Goal: Navigation & Orientation: Find specific page/section

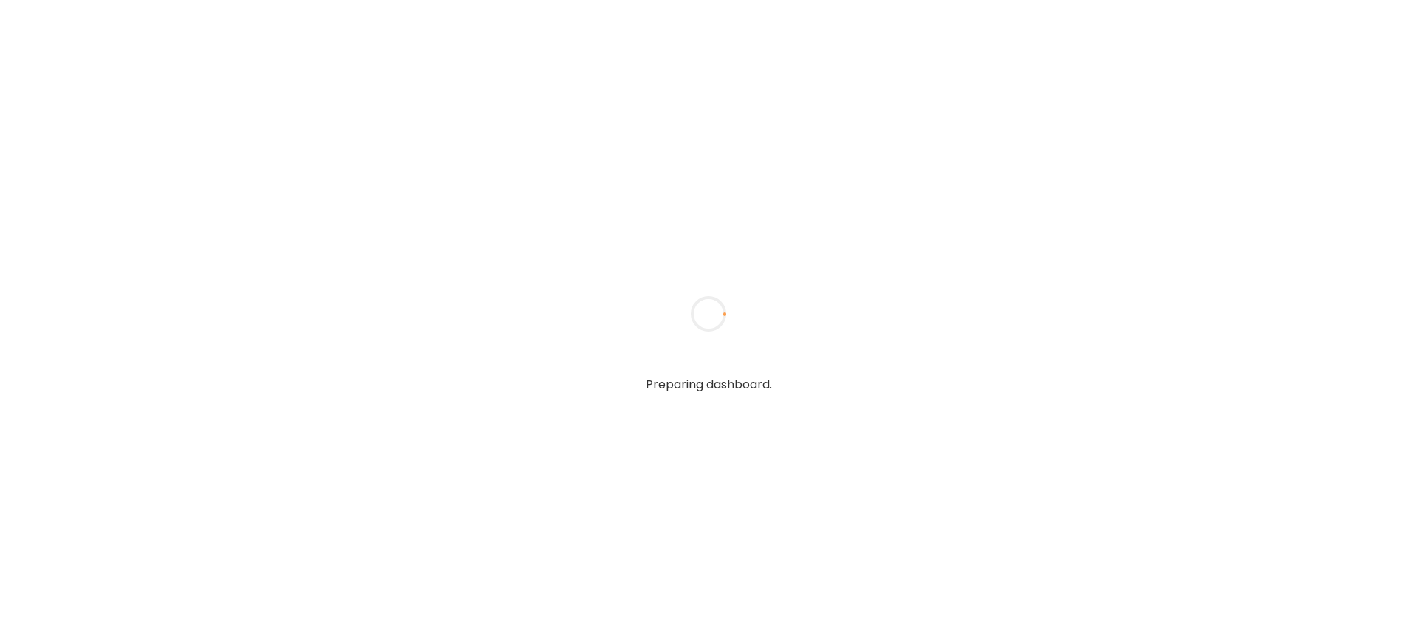
type input "**********"
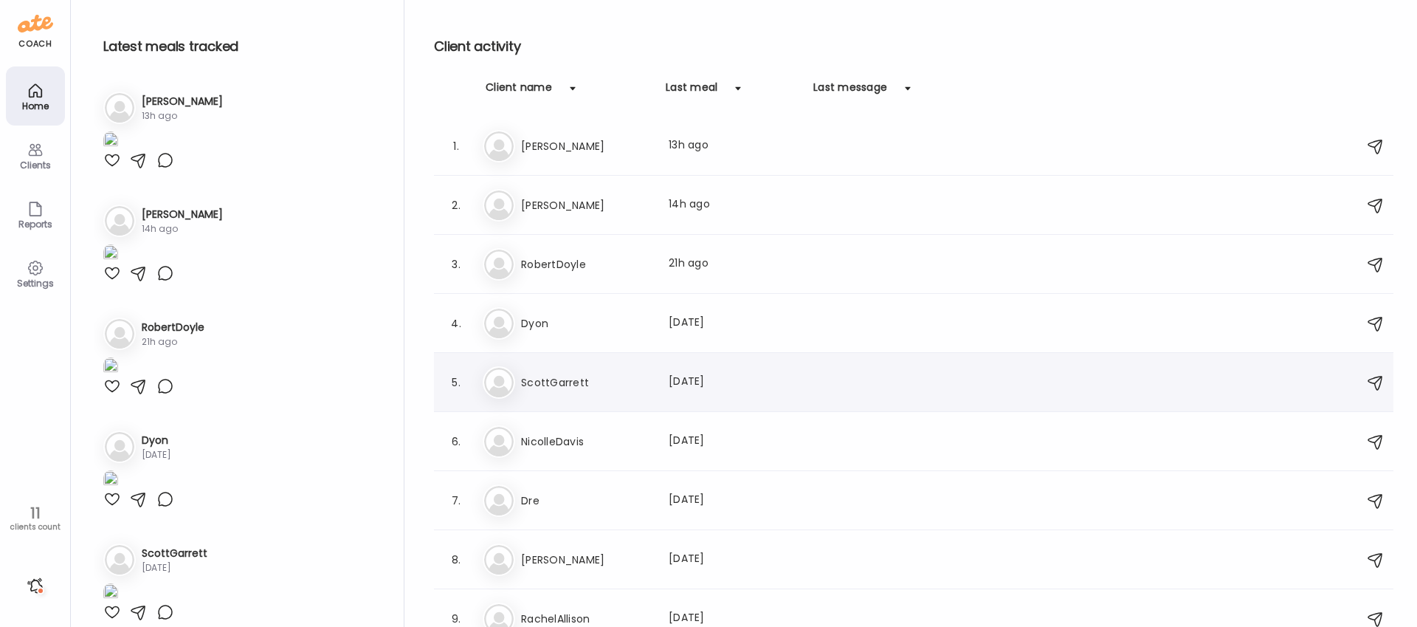
type input "**********"
click at [537, 374] on h3 "ScottGarrett" at bounding box center [586, 383] width 130 height 18
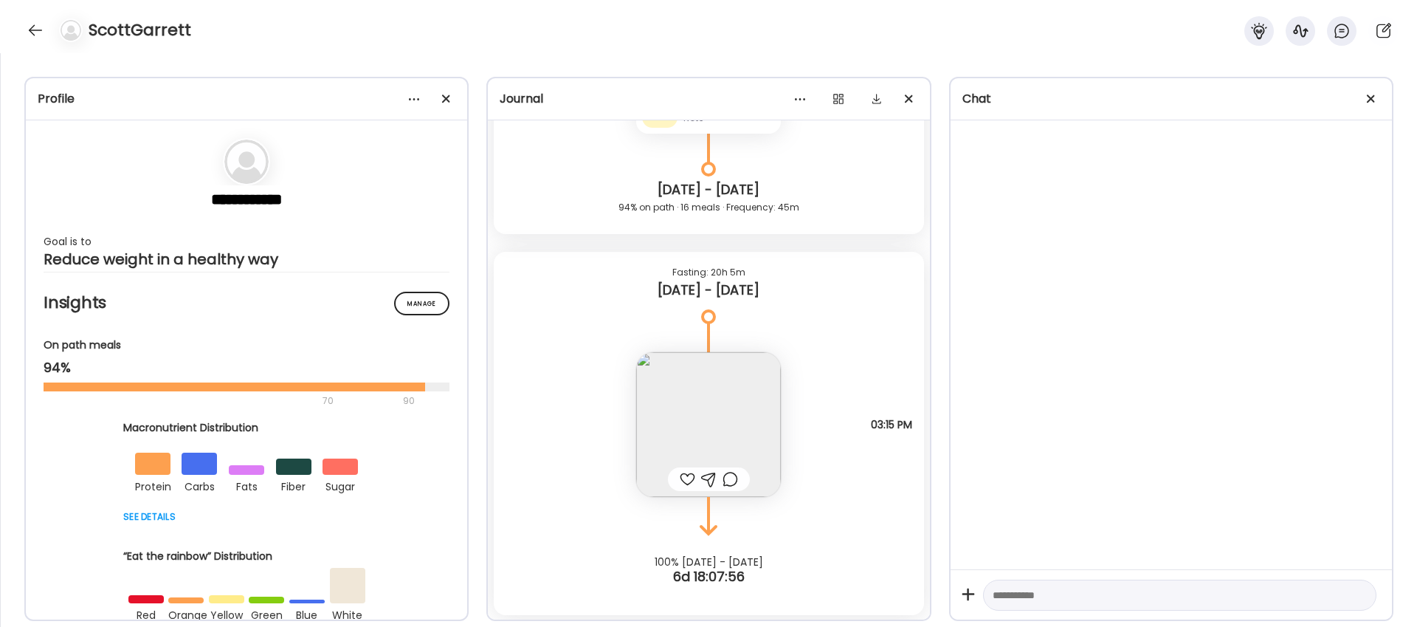
scroll to position [7190, 0]
click at [712, 430] on img at bounding box center [708, 423] width 145 height 145
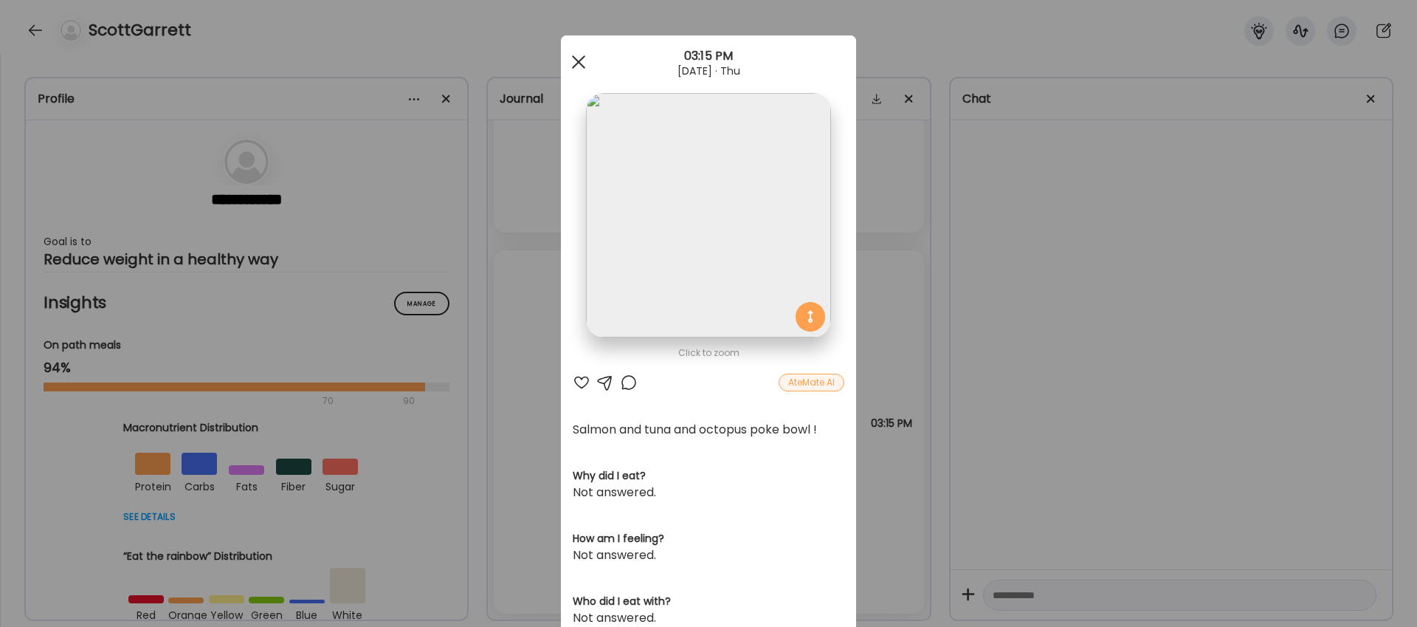
click at [576, 63] on span at bounding box center [578, 61] width 13 height 13
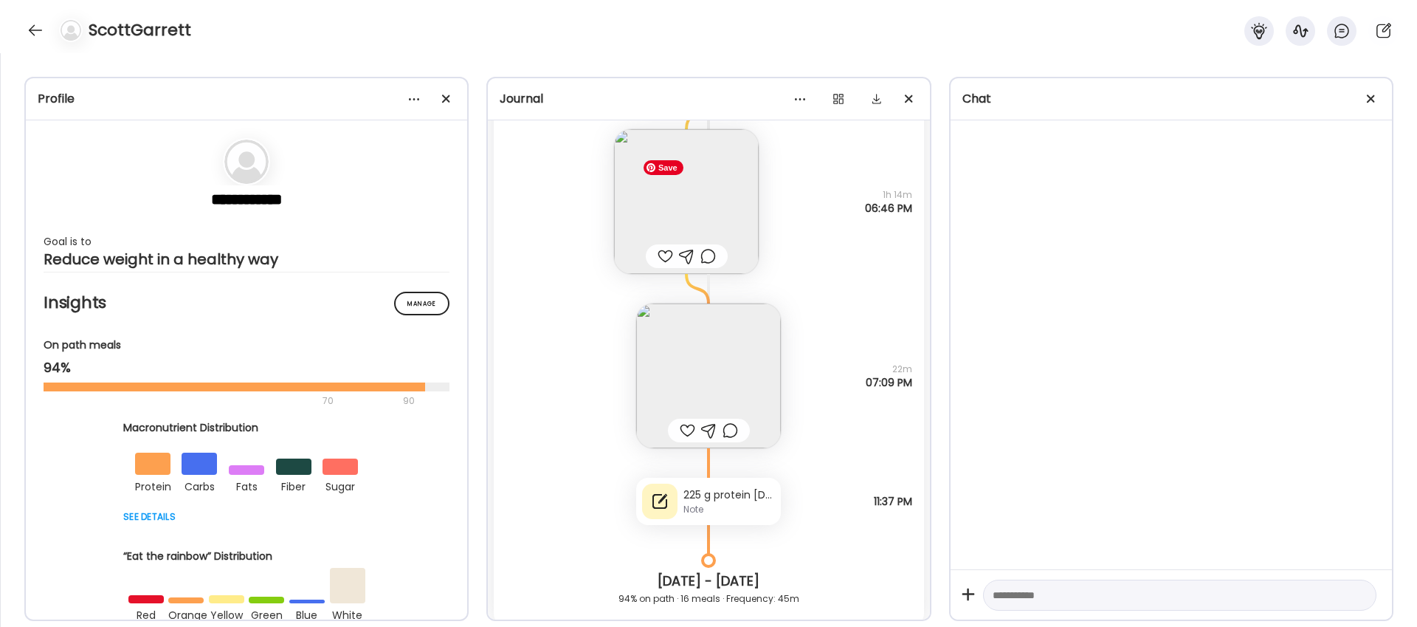
scroll to position [6780, 0]
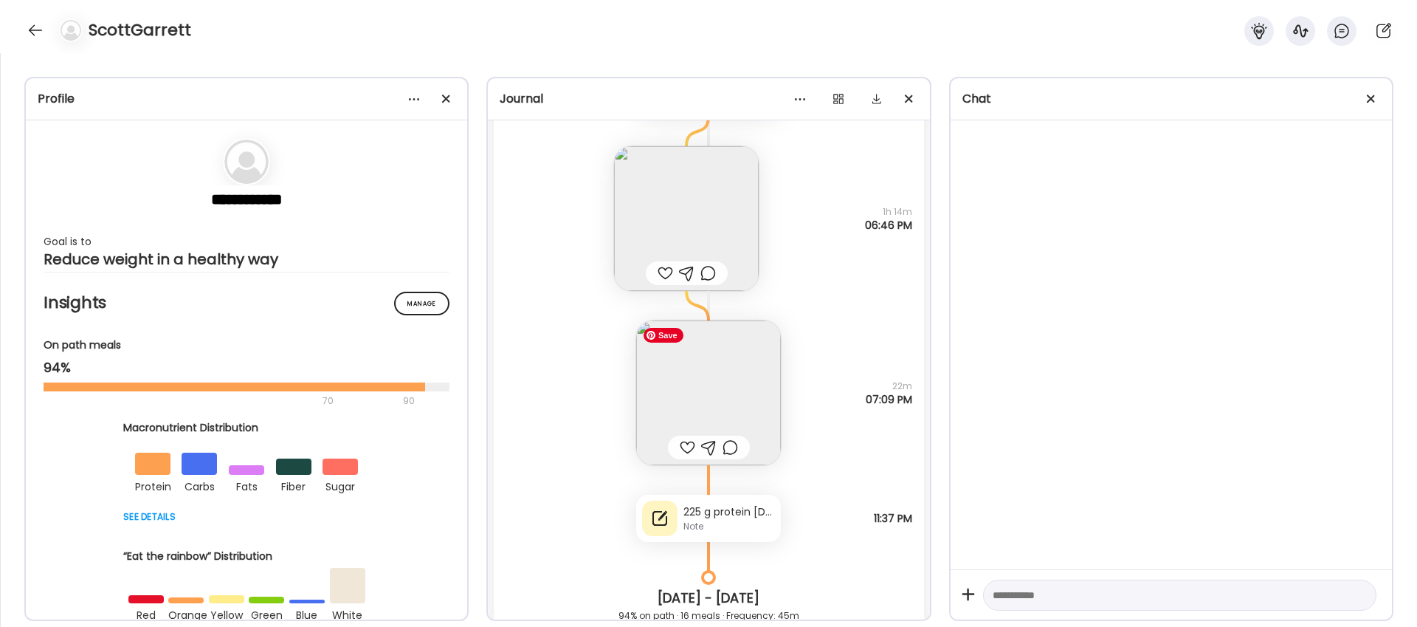
click at [707, 374] on img at bounding box center [708, 392] width 145 height 145
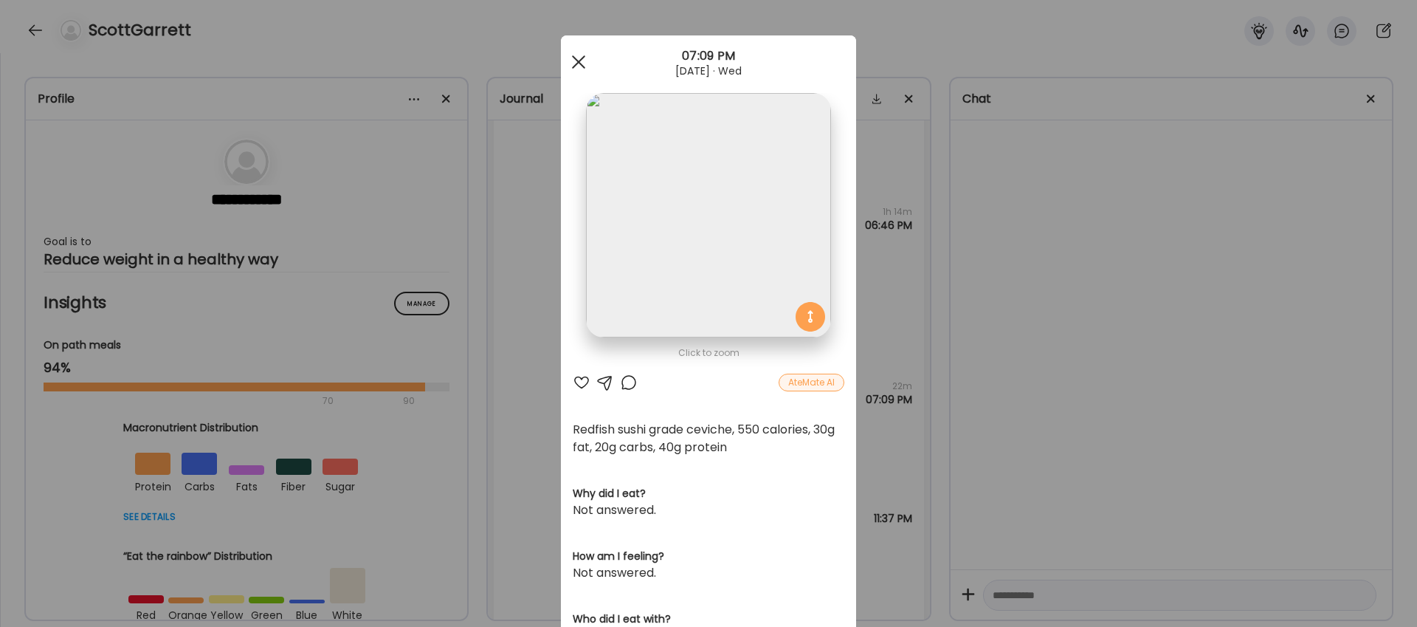
click at [577, 61] on span at bounding box center [578, 61] width 13 height 13
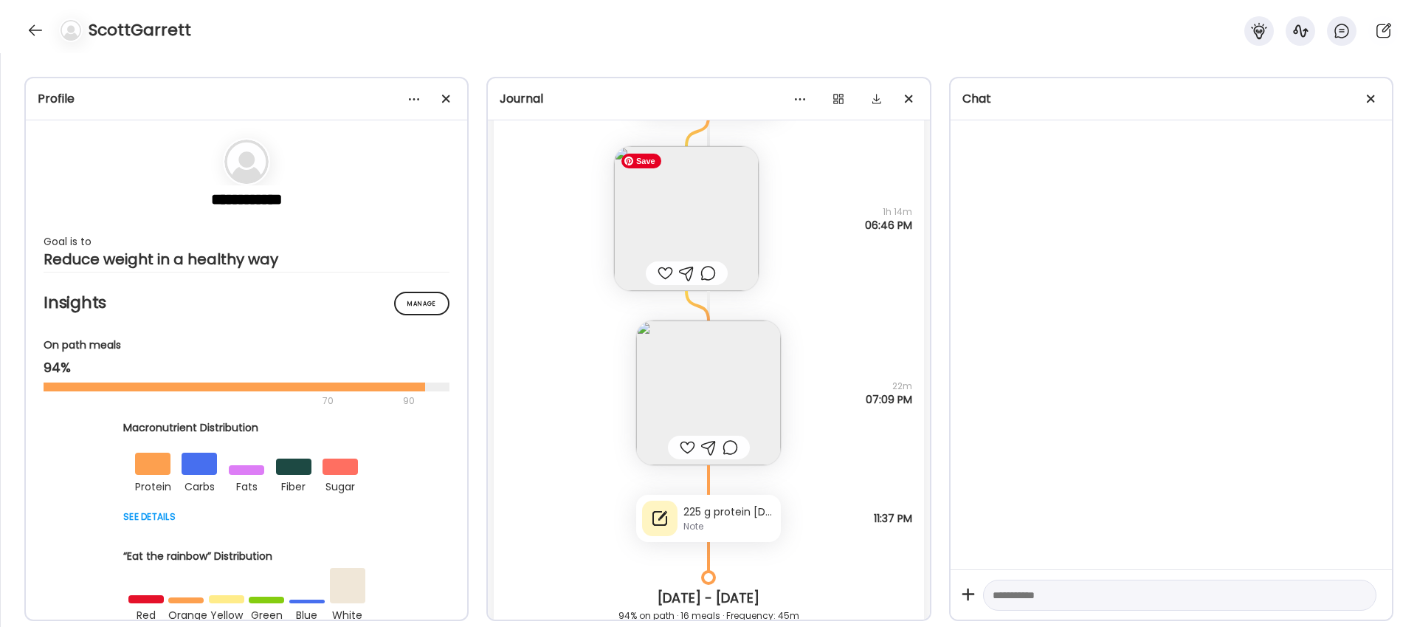
click at [712, 210] on img at bounding box center [686, 218] width 145 height 145
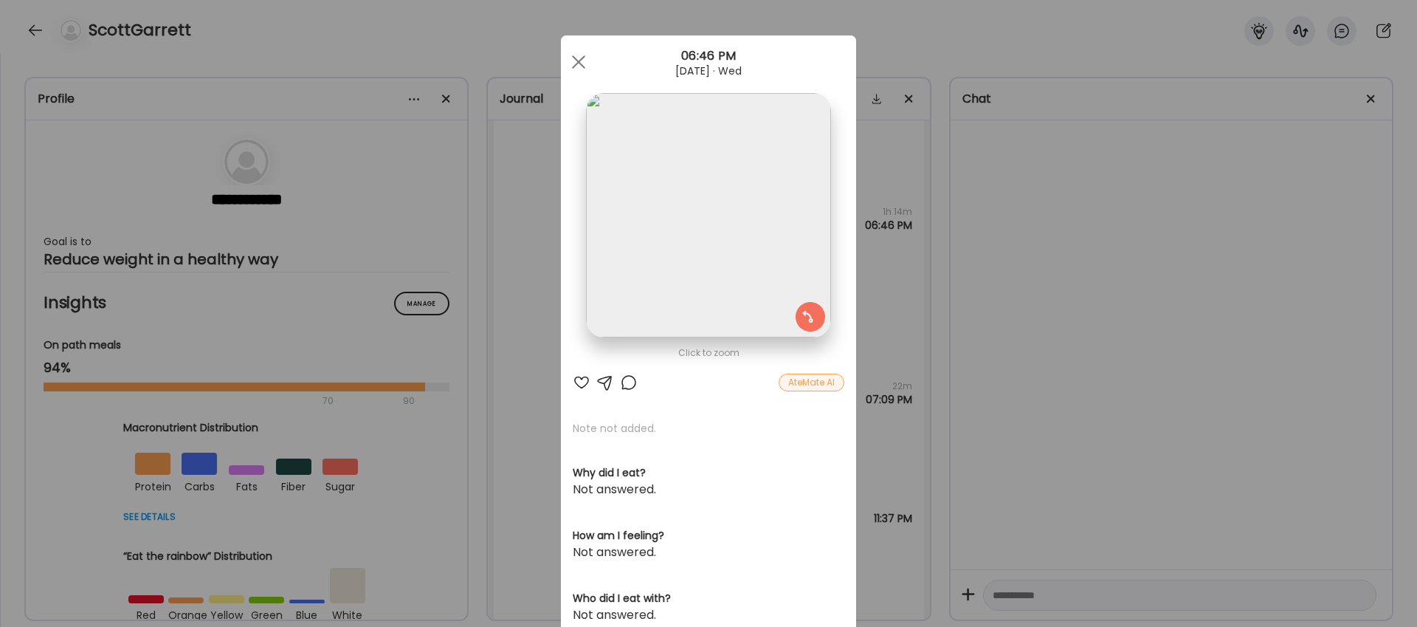
click at [805, 384] on div "AteMate AI" at bounding box center [812, 383] width 66 height 18
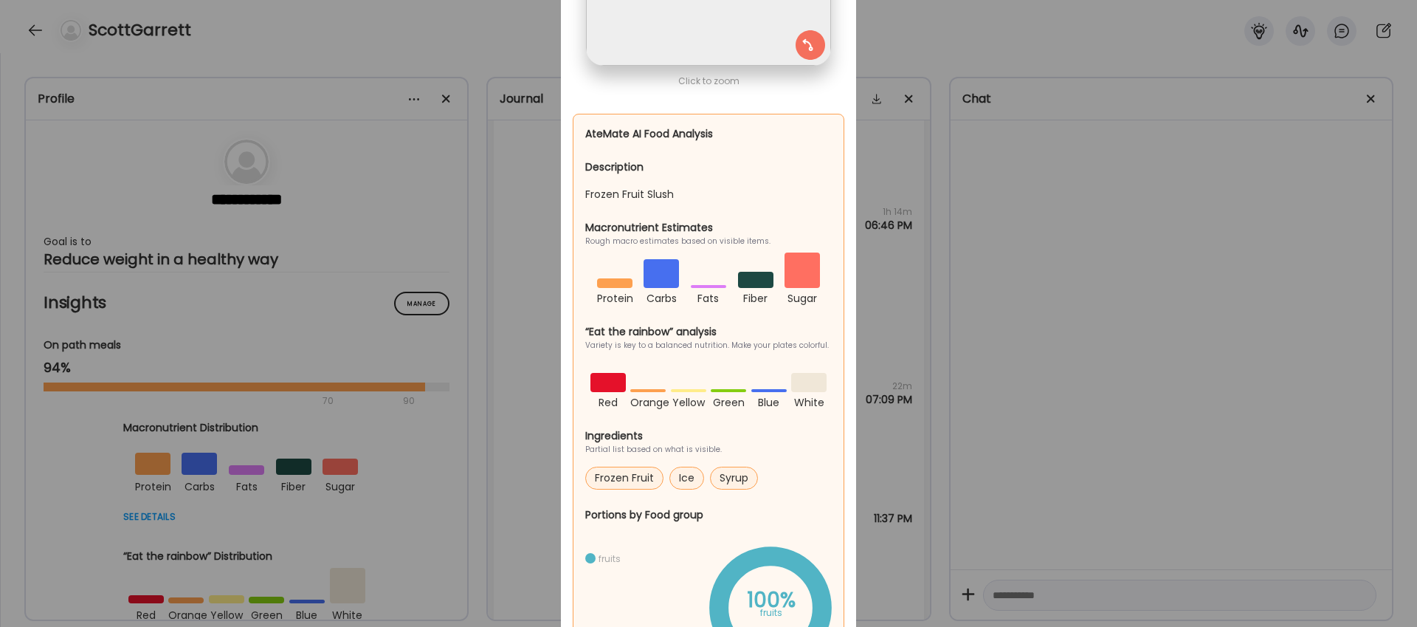
scroll to position [0, 0]
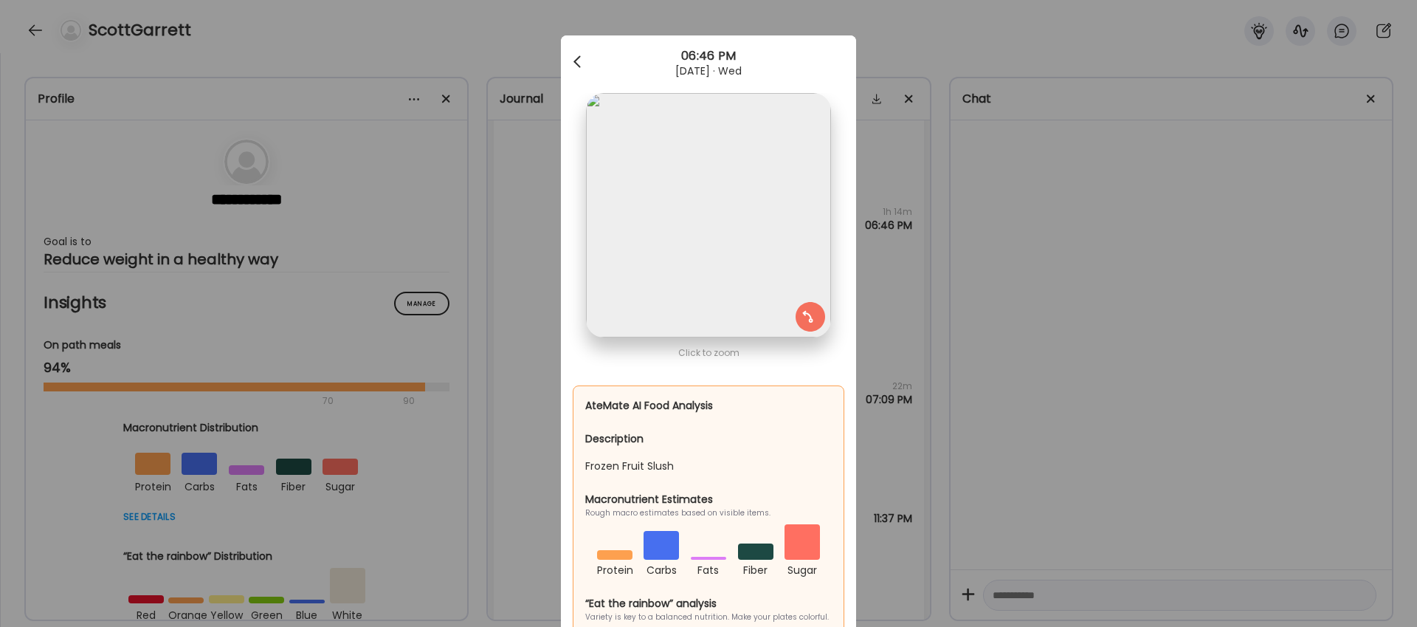
click at [582, 58] on div at bounding box center [579, 62] width 30 height 30
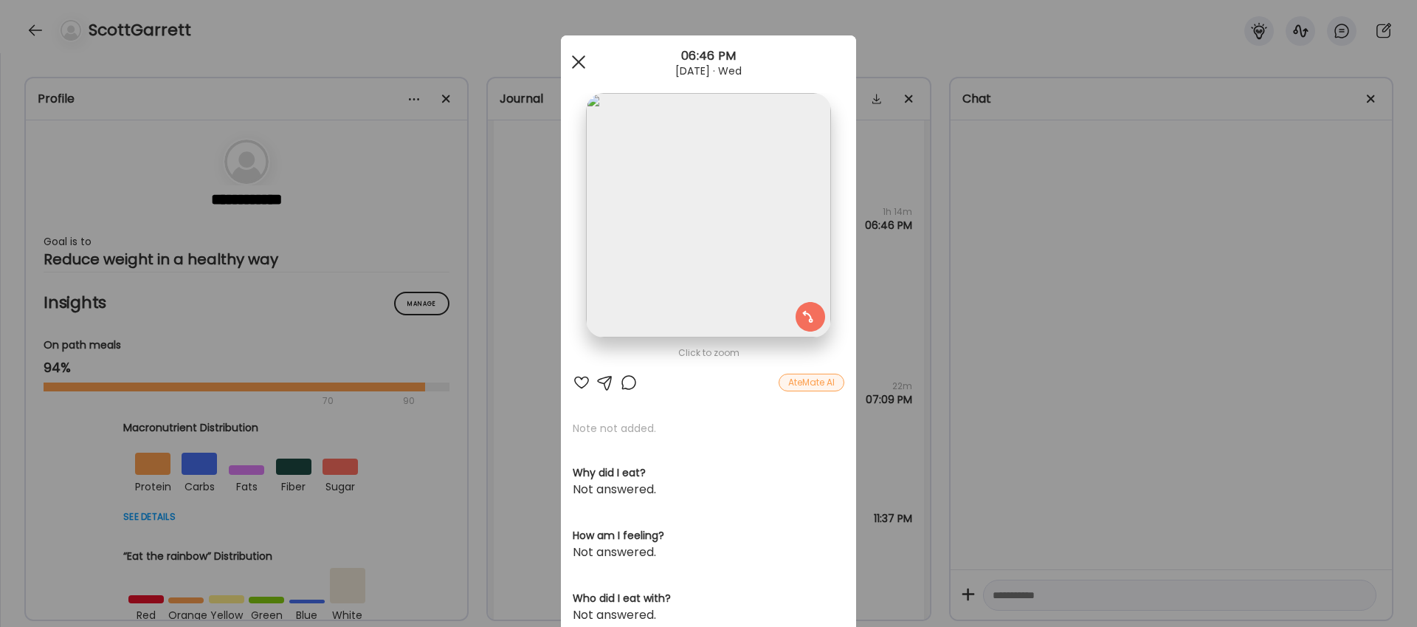
click at [582, 58] on span at bounding box center [578, 61] width 13 height 13
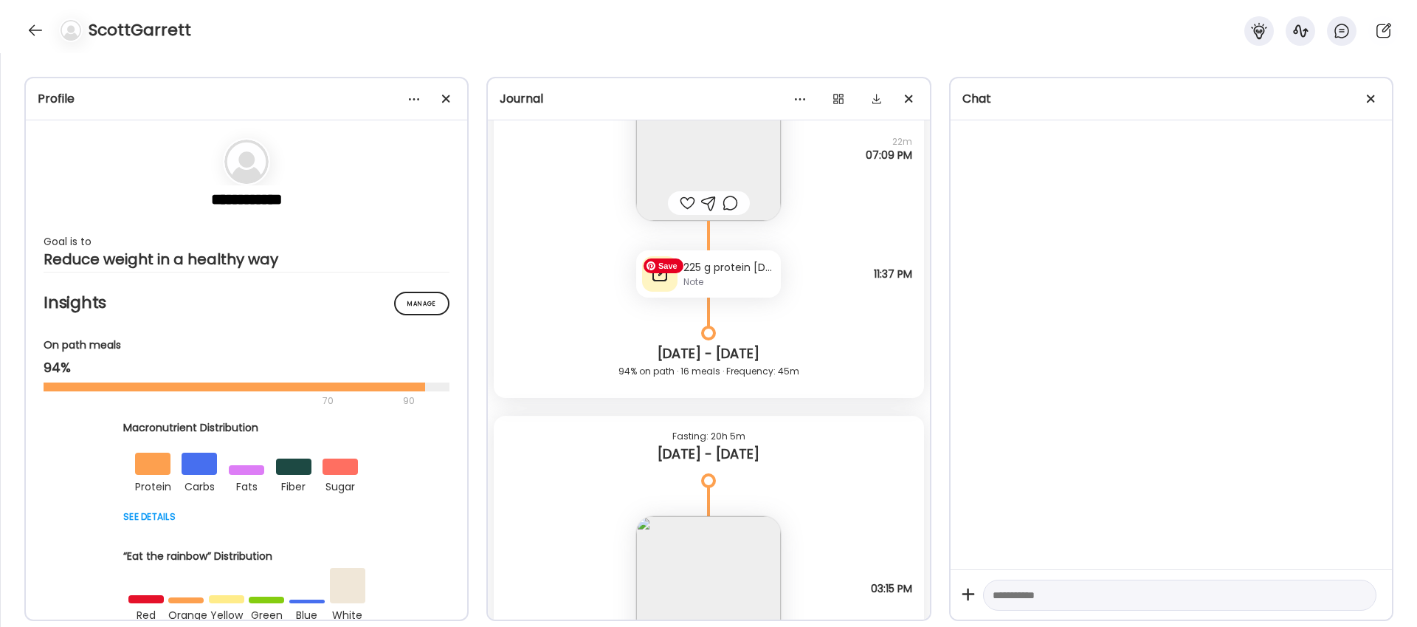
scroll to position [7190, 0]
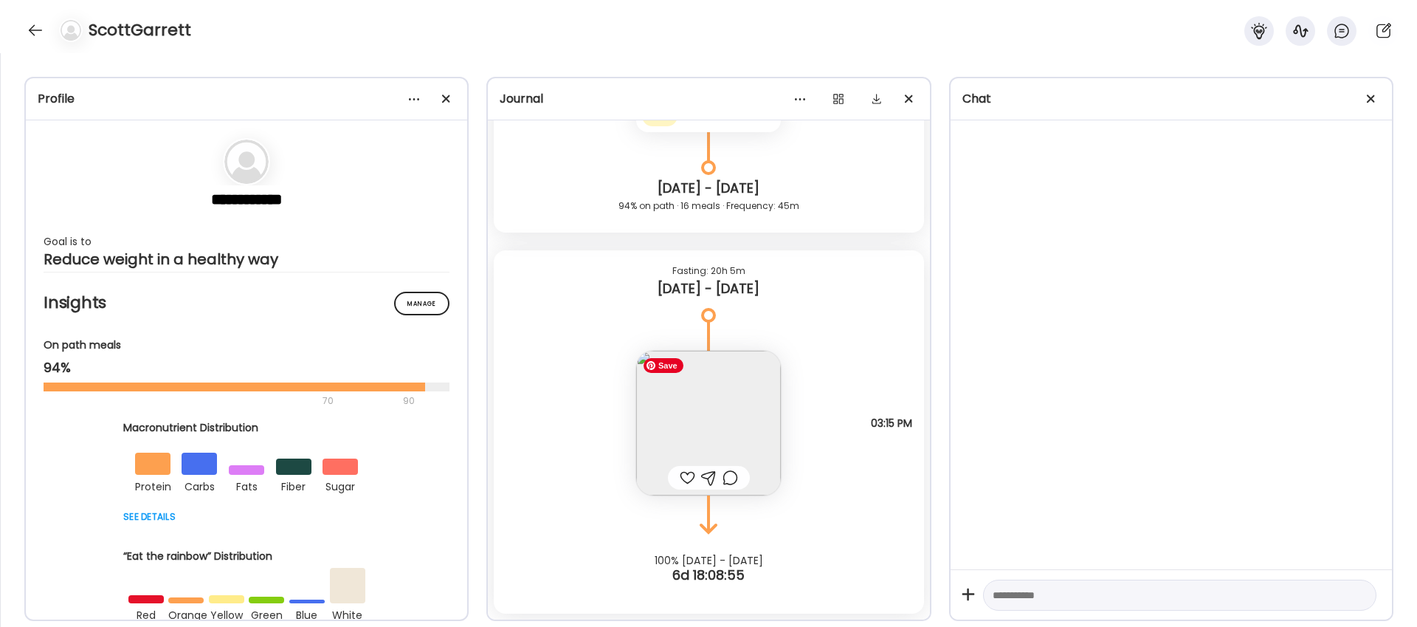
click at [712, 401] on img at bounding box center [708, 423] width 145 height 145
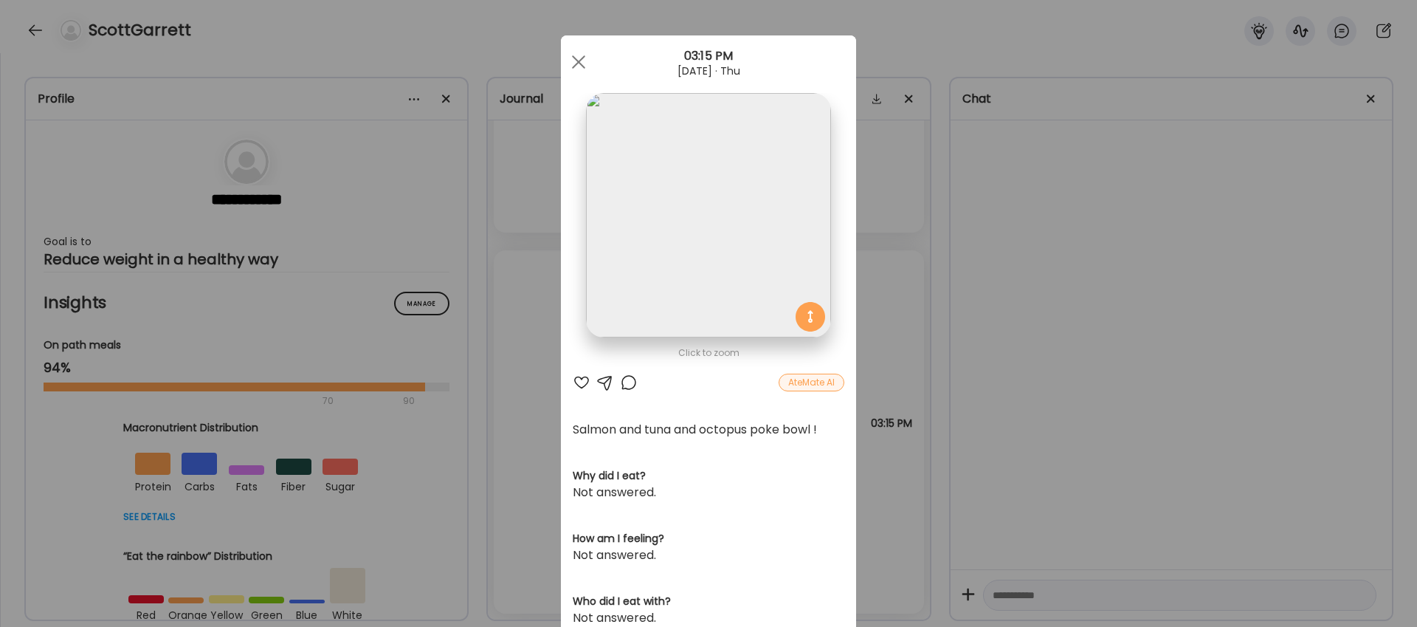
click at [821, 384] on div "AteMate AI" at bounding box center [812, 383] width 66 height 18
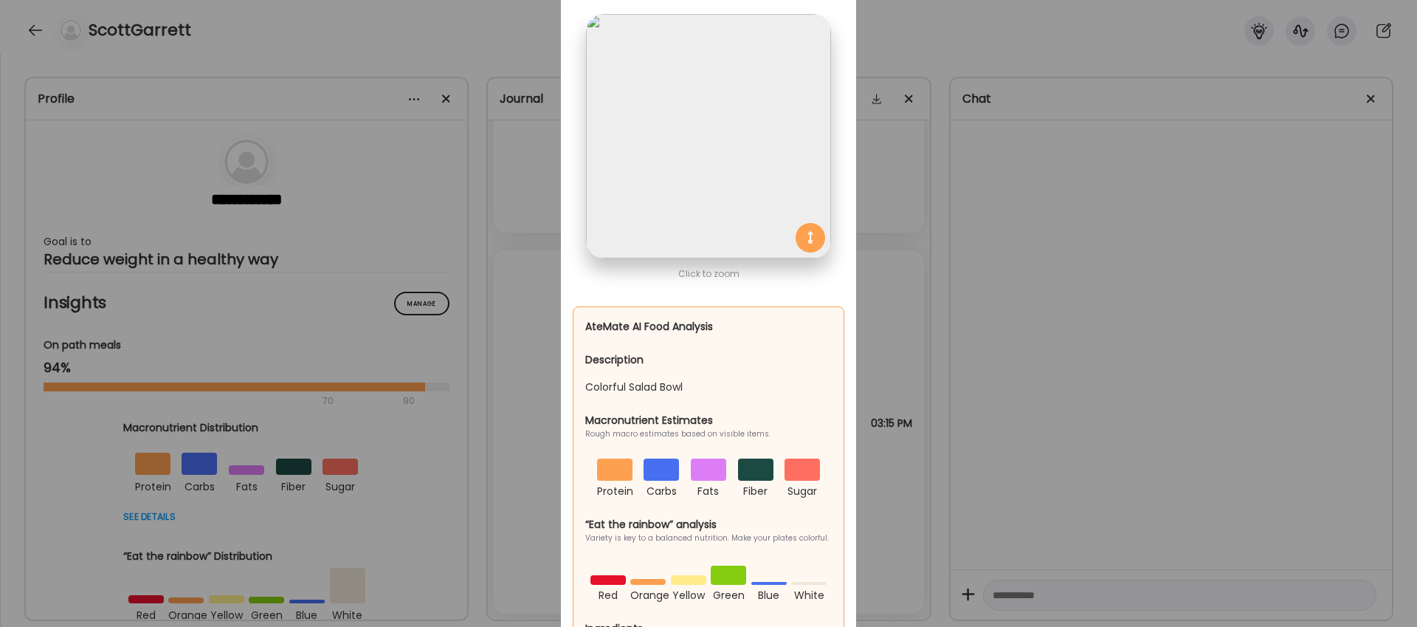
scroll to position [0, 0]
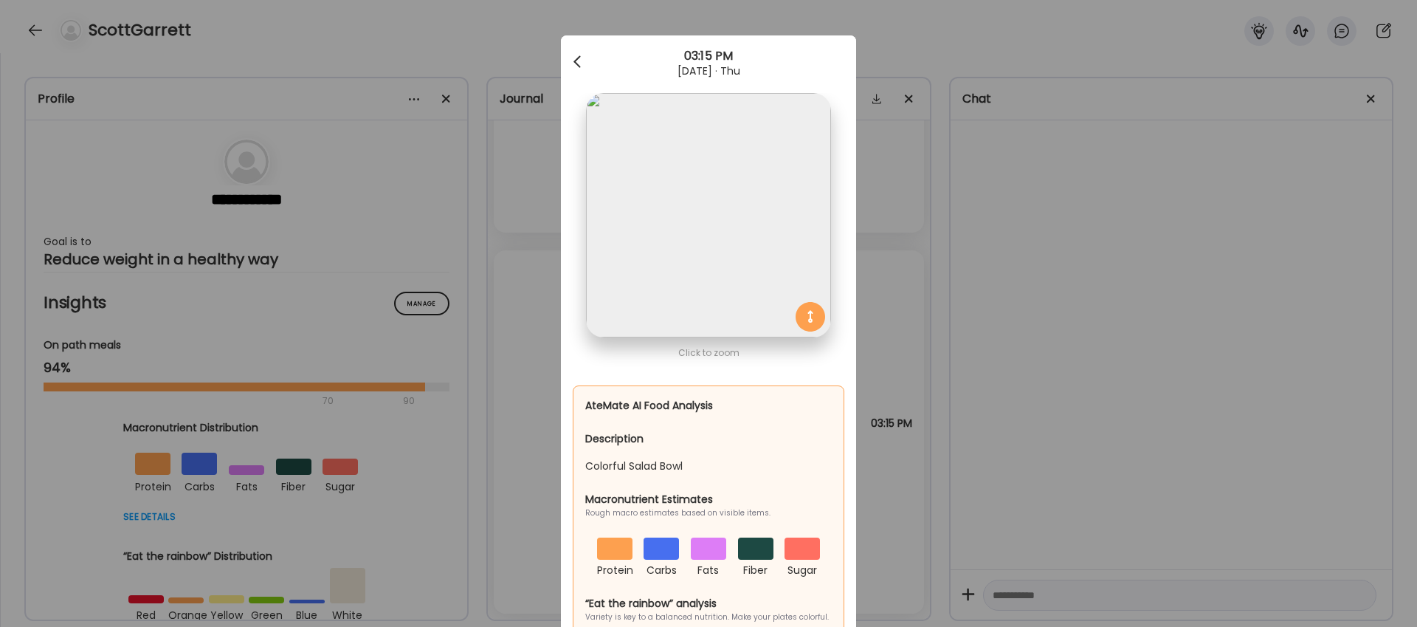
click at [574, 58] on div at bounding box center [579, 62] width 30 height 30
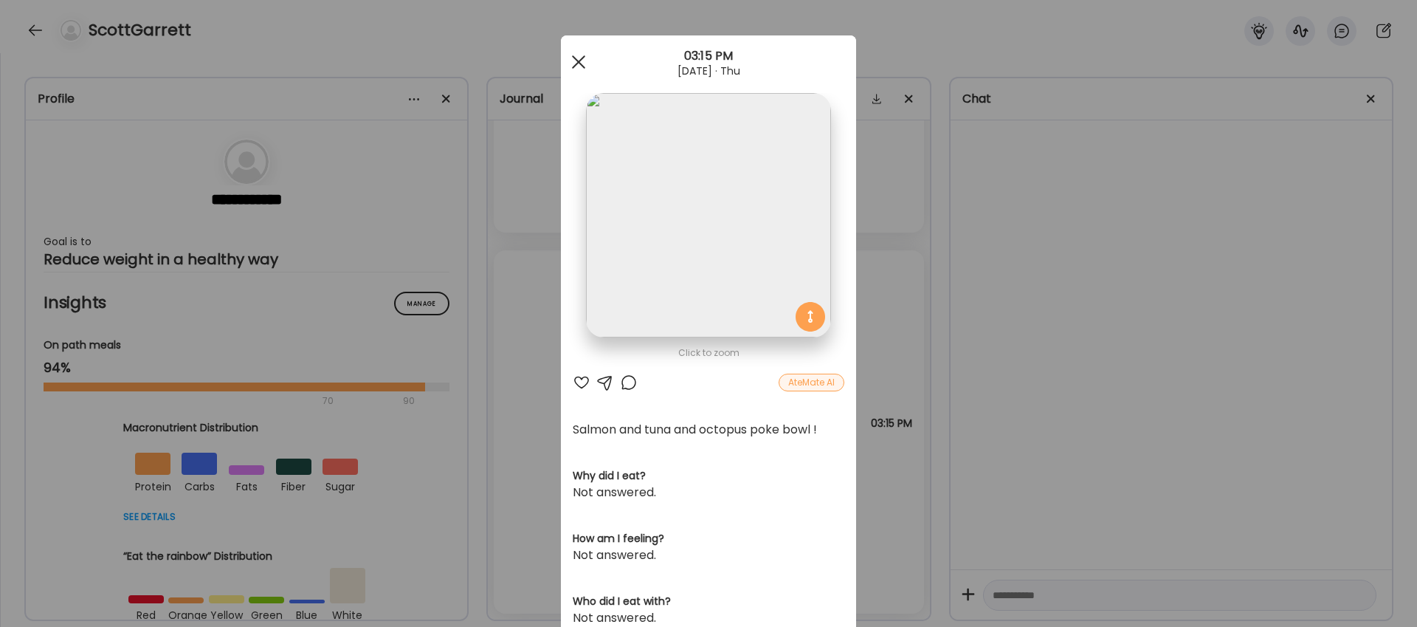
click at [581, 69] on div at bounding box center [579, 62] width 30 height 30
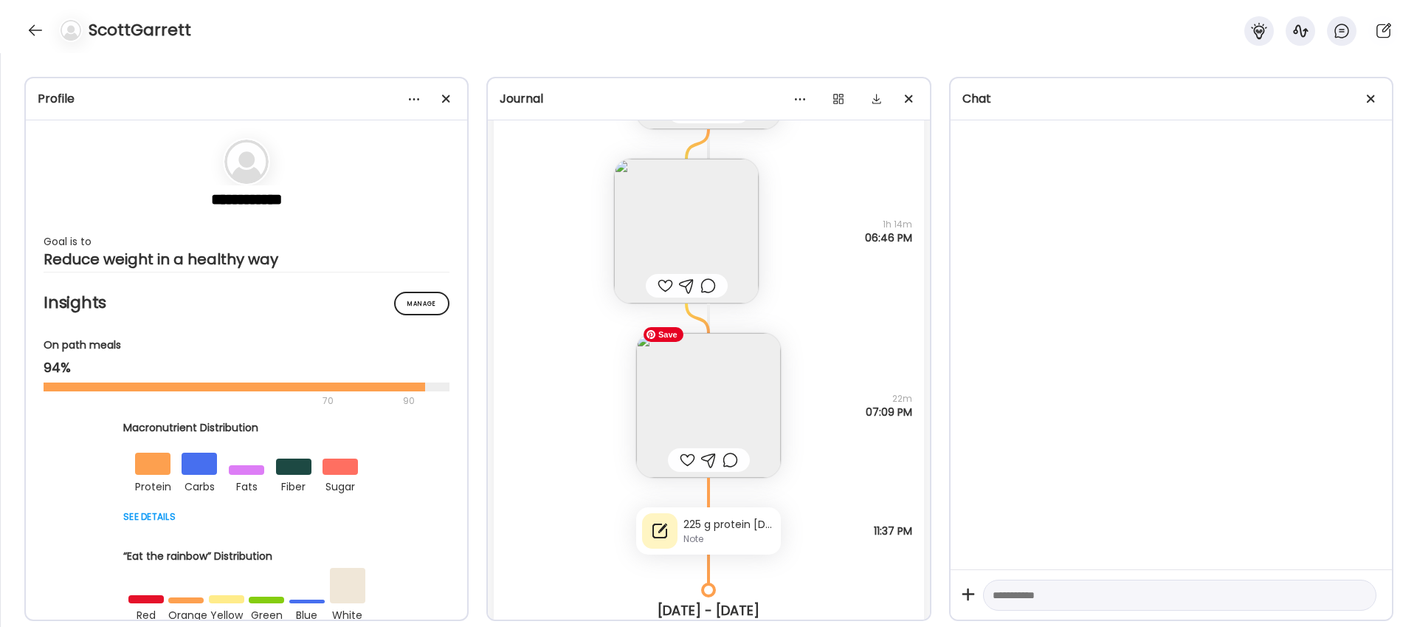
scroll to position [6766, 0]
click at [715, 392] on img at bounding box center [708, 406] width 145 height 145
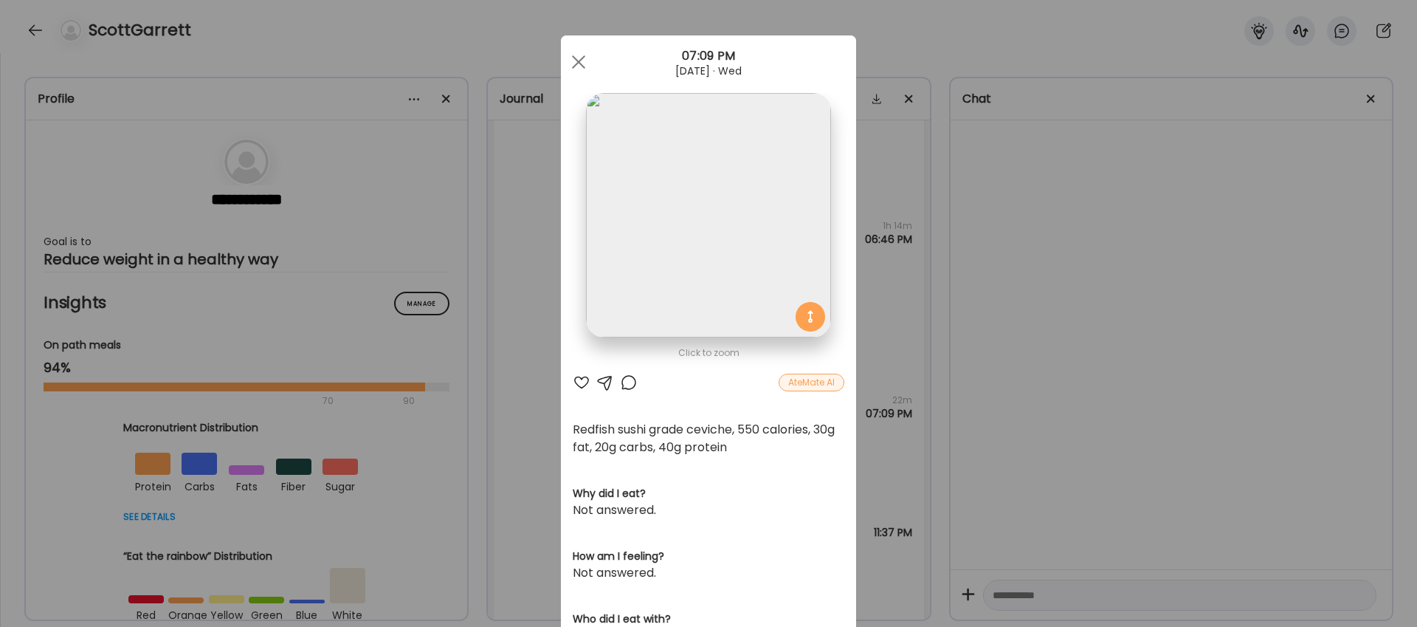
click at [815, 381] on div "AteMate AI" at bounding box center [812, 383] width 66 height 18
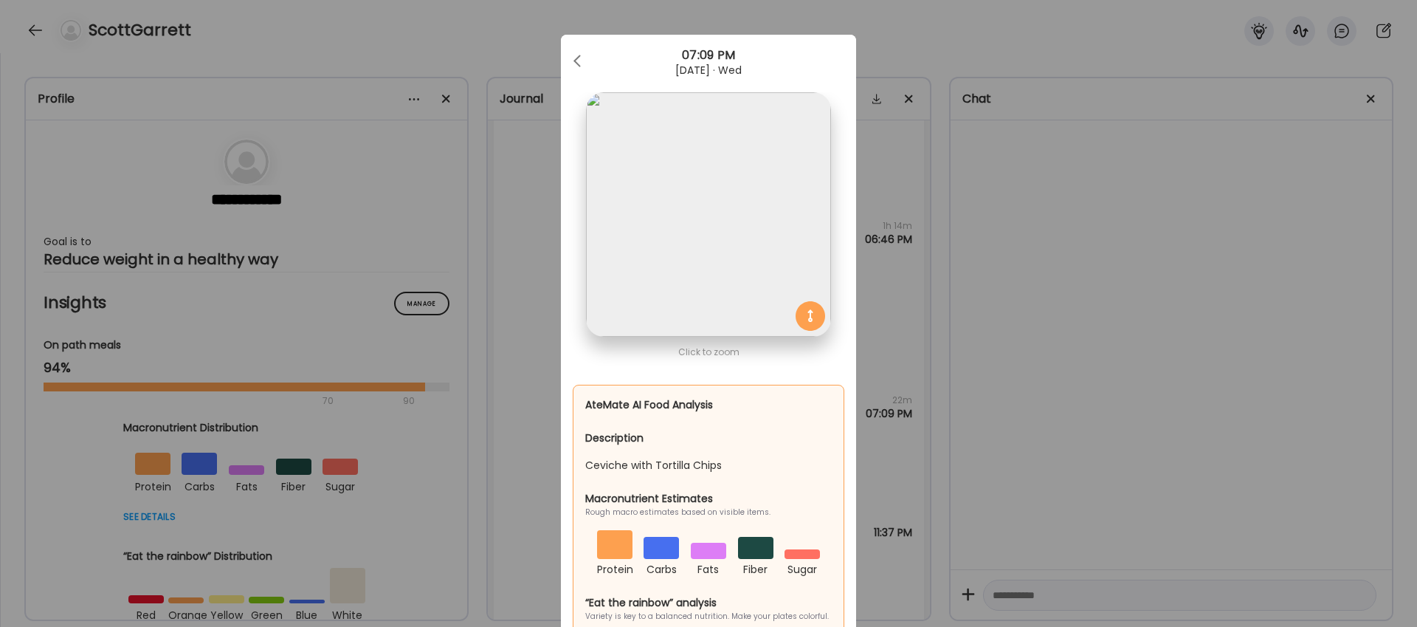
scroll to position [0, 0]
click at [581, 55] on div at bounding box center [579, 62] width 30 height 30
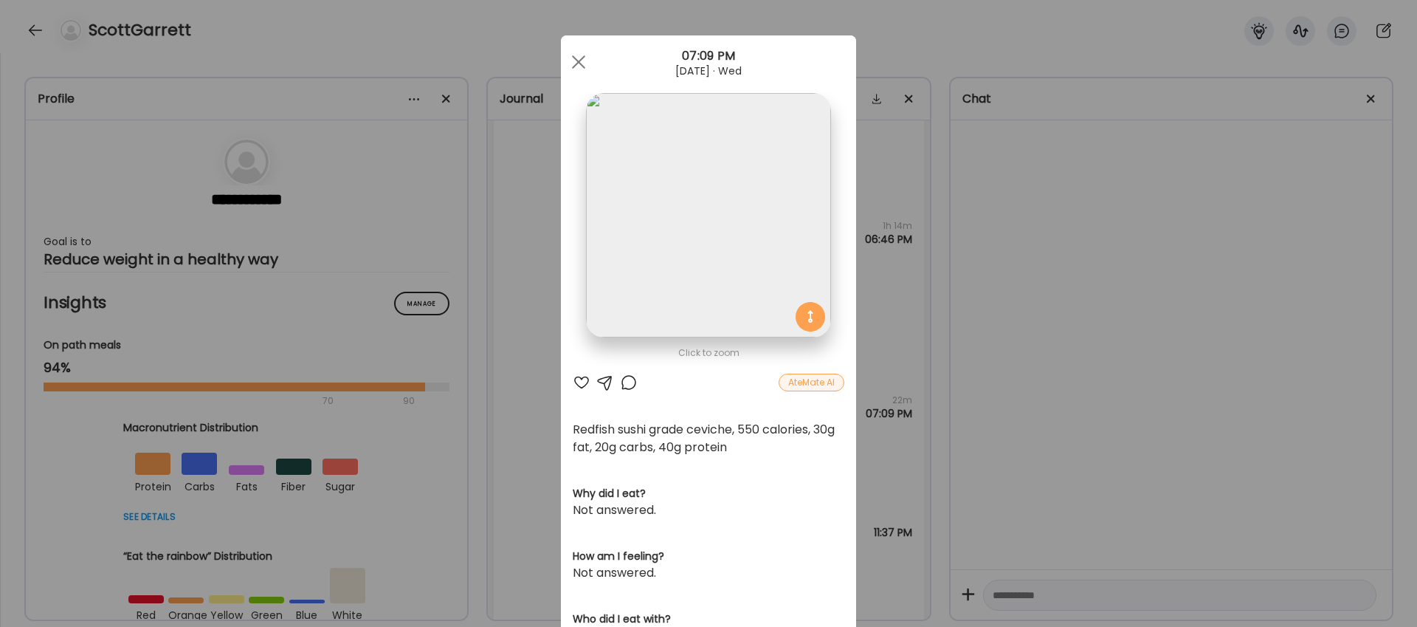
click at [538, 177] on div "Ate Coach Dashboard Wahoo! It’s official Take a moment to set up your Coach Pro…" at bounding box center [708, 313] width 1417 height 627
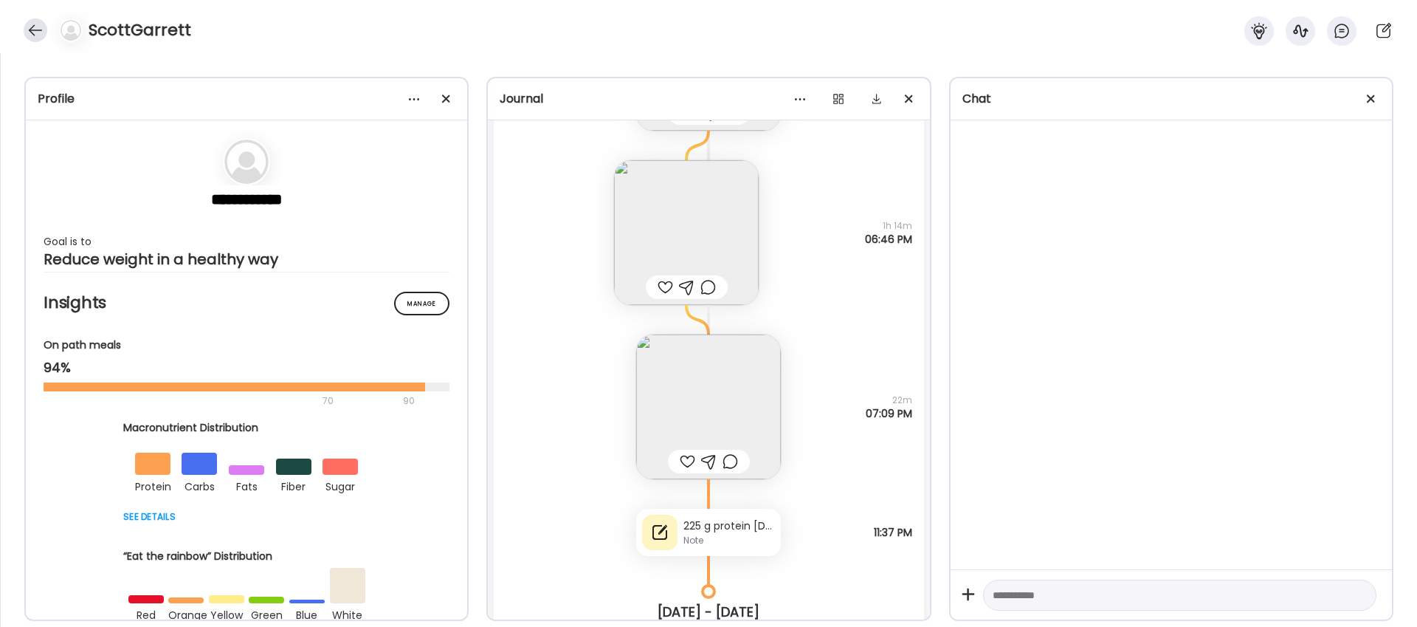
click at [32, 29] on div at bounding box center [36, 30] width 24 height 24
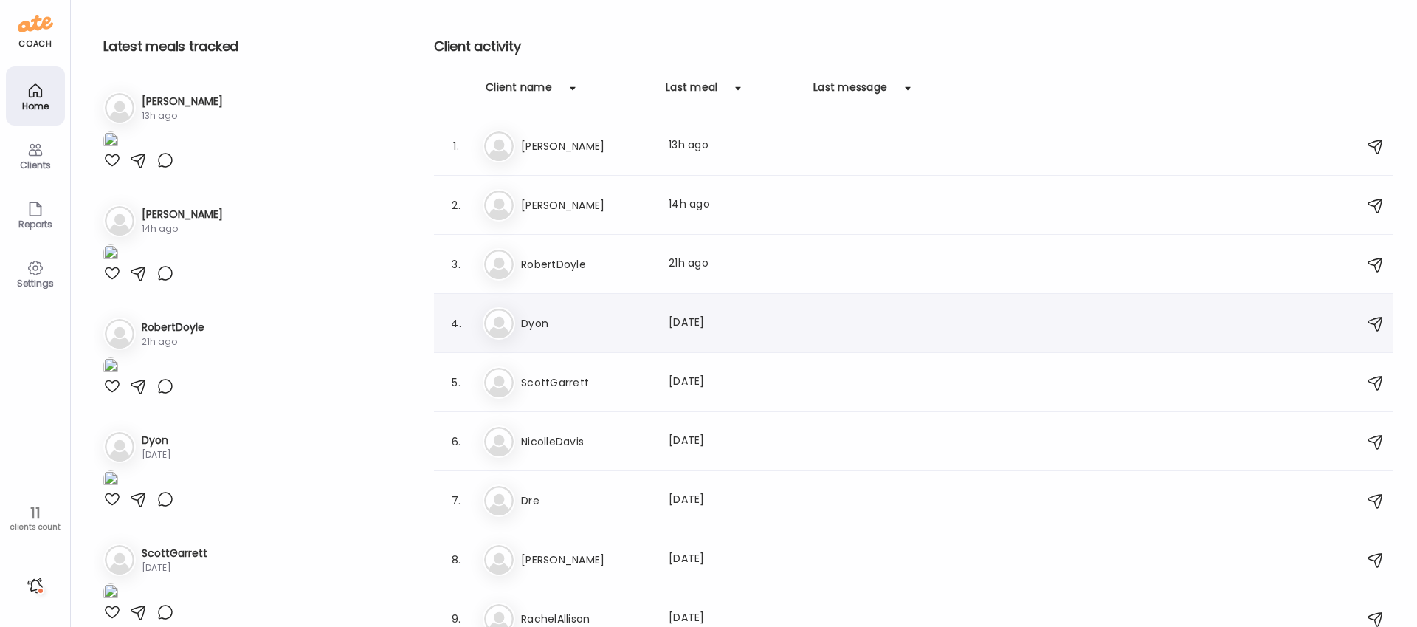
click at [542, 325] on h3 "Dyon" at bounding box center [586, 323] width 130 height 18
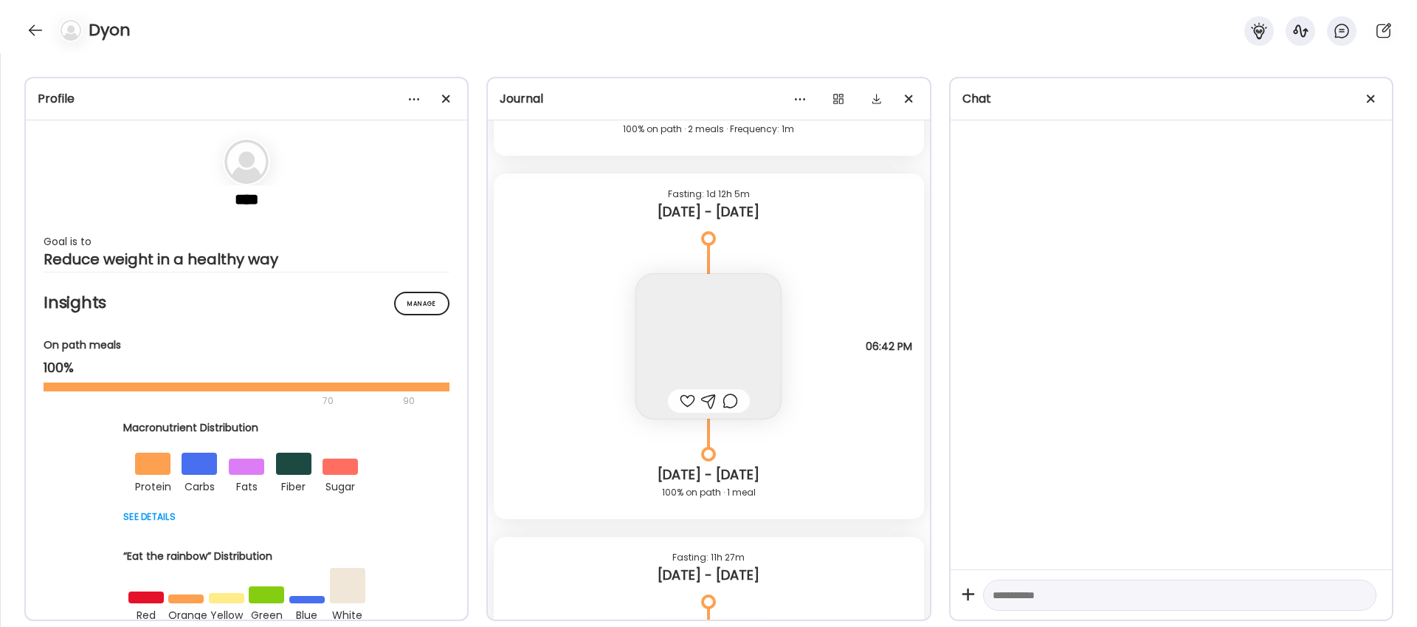
scroll to position [11377, 0]
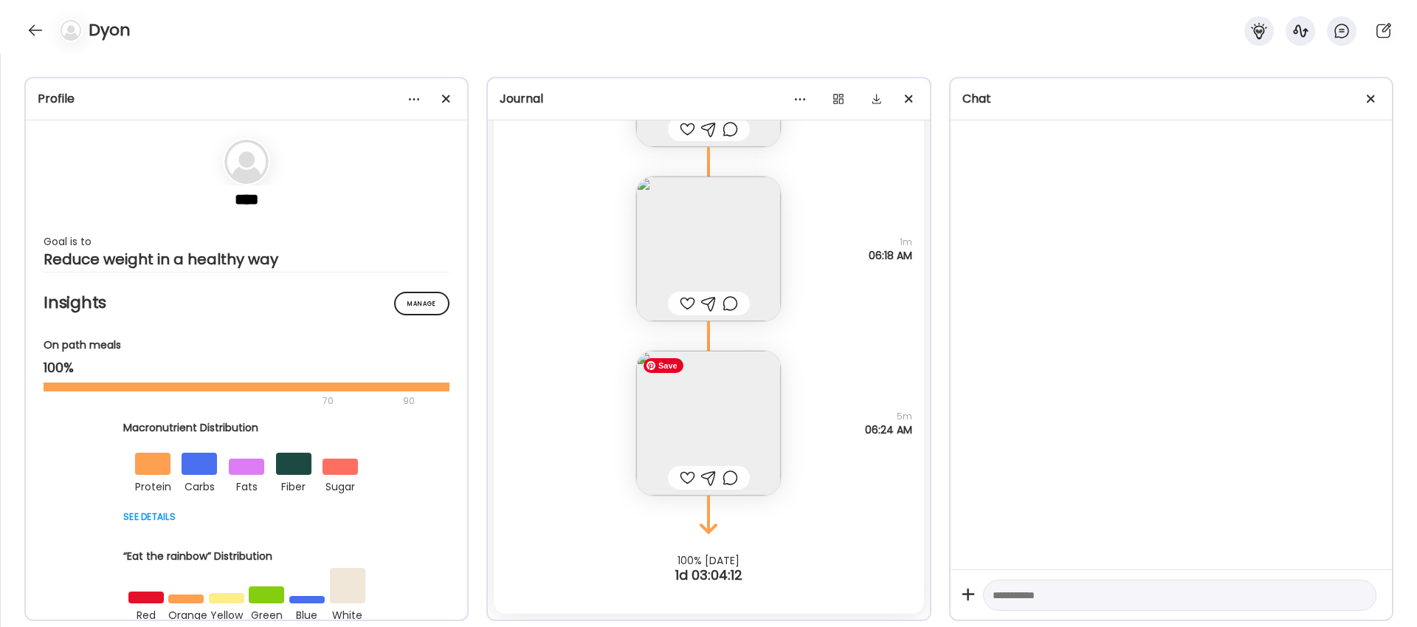
click at [730, 391] on img at bounding box center [708, 423] width 145 height 145
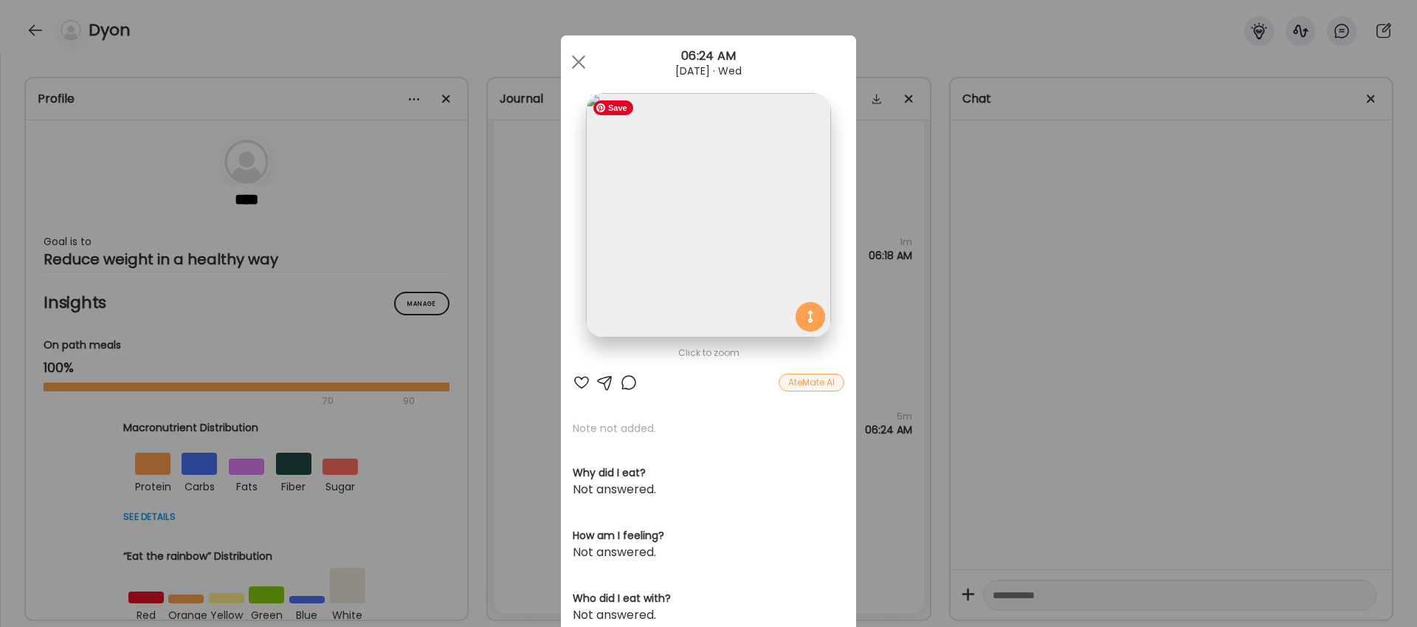
click at [722, 232] on img at bounding box center [708, 215] width 244 height 244
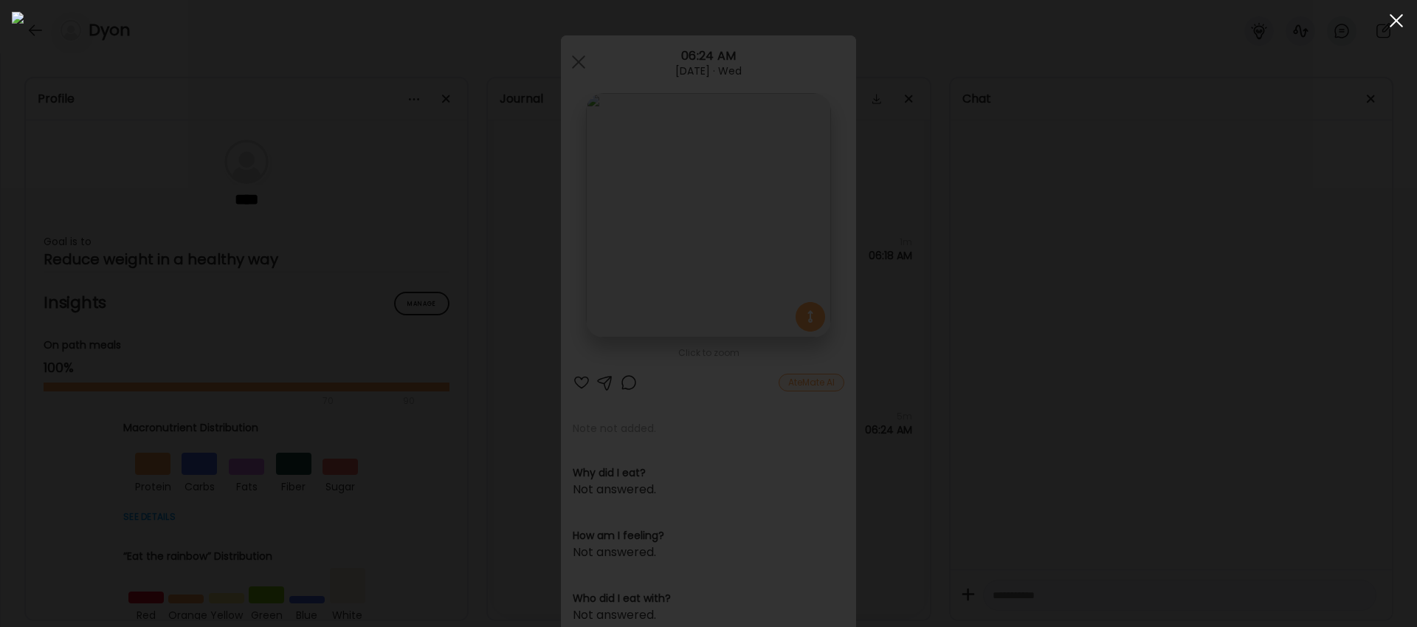
click at [1397, 18] on span at bounding box center [1396, 20] width 13 height 13
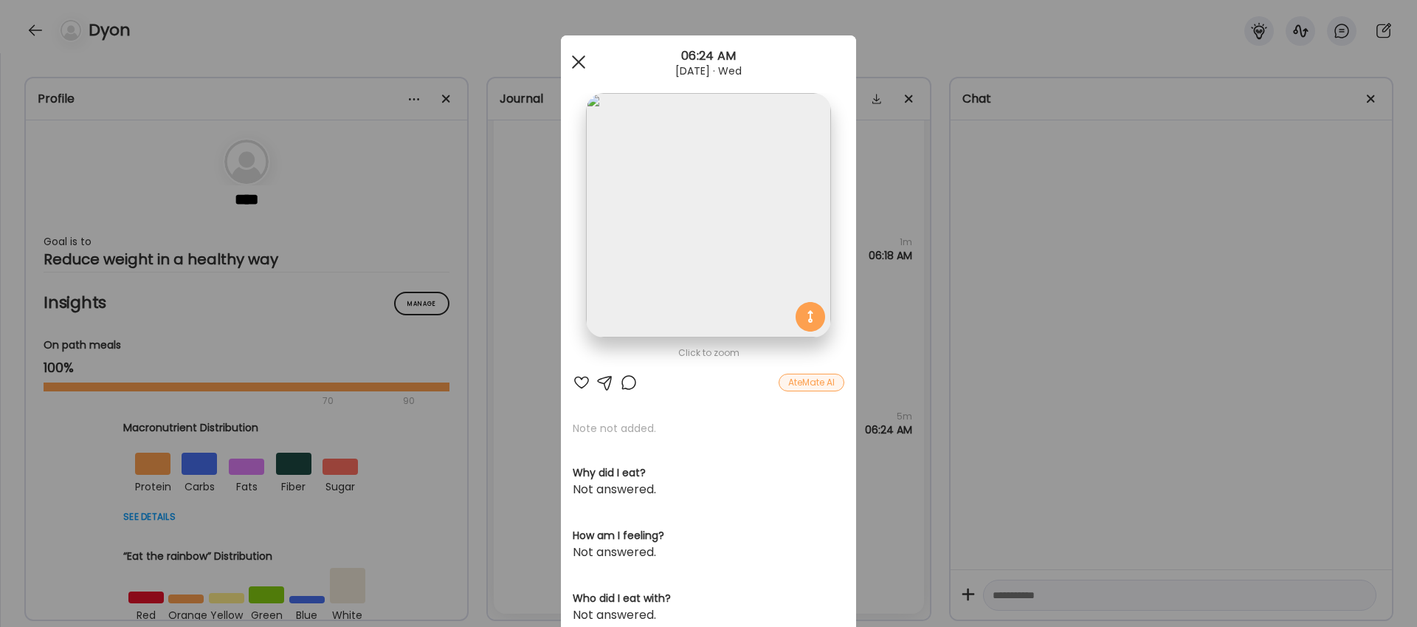
click at [579, 62] on span at bounding box center [578, 61] width 13 height 13
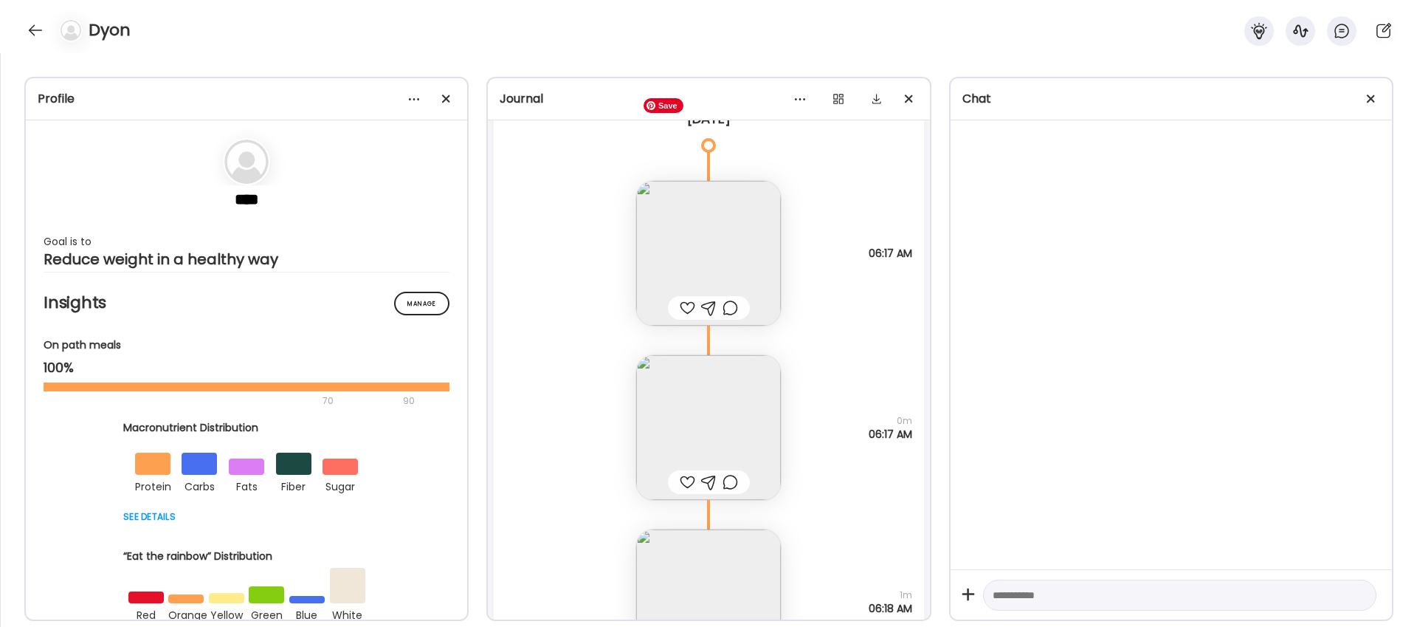
scroll to position [11012, 0]
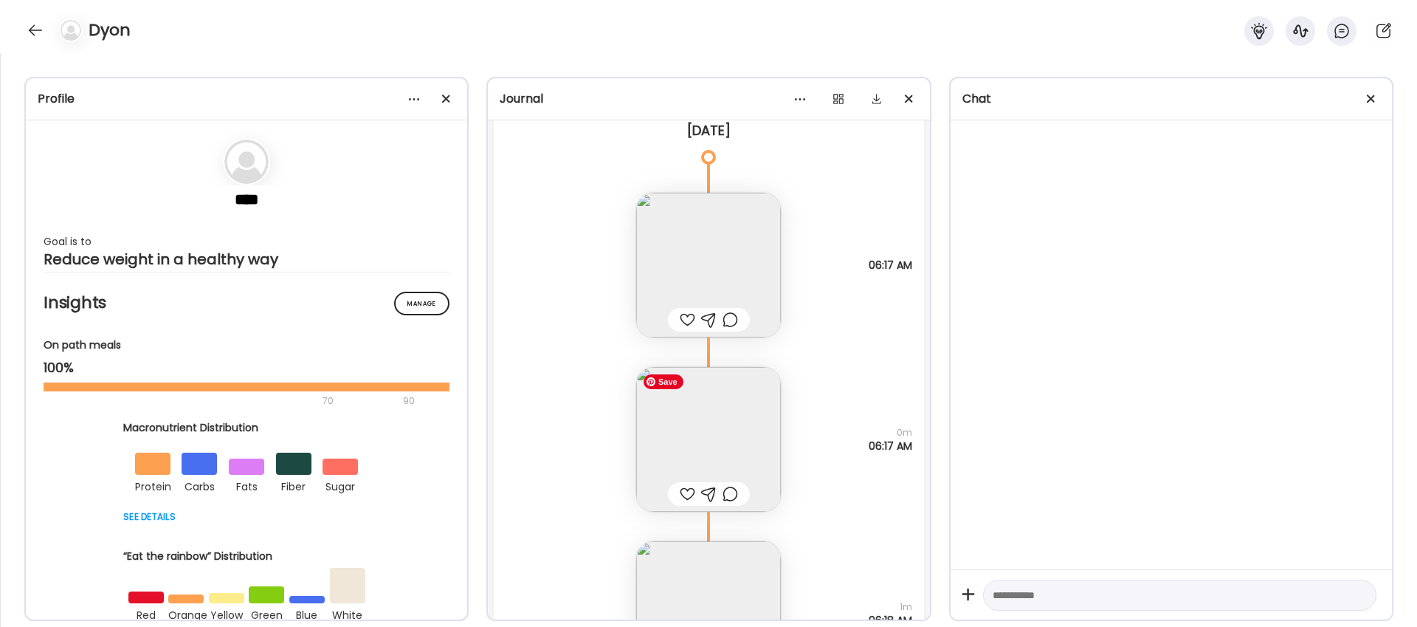
click at [715, 383] on img at bounding box center [708, 439] width 145 height 145
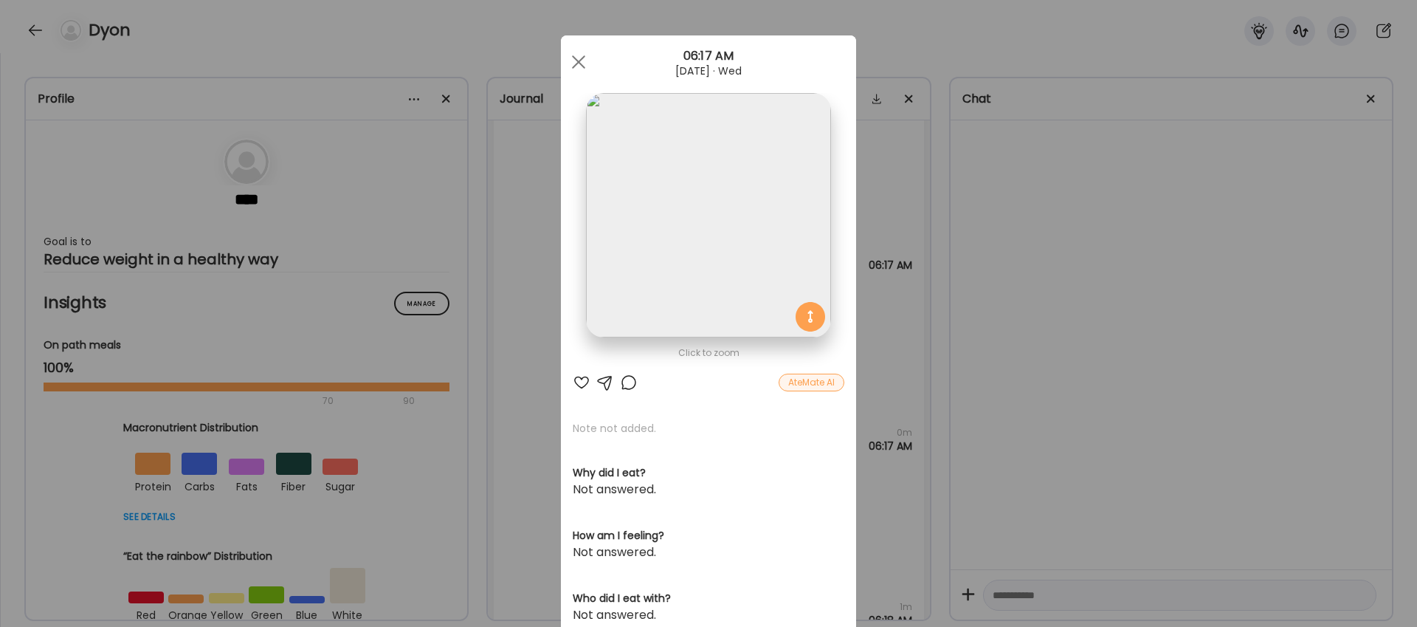
click at [812, 382] on div "AteMate AI" at bounding box center [812, 383] width 66 height 18
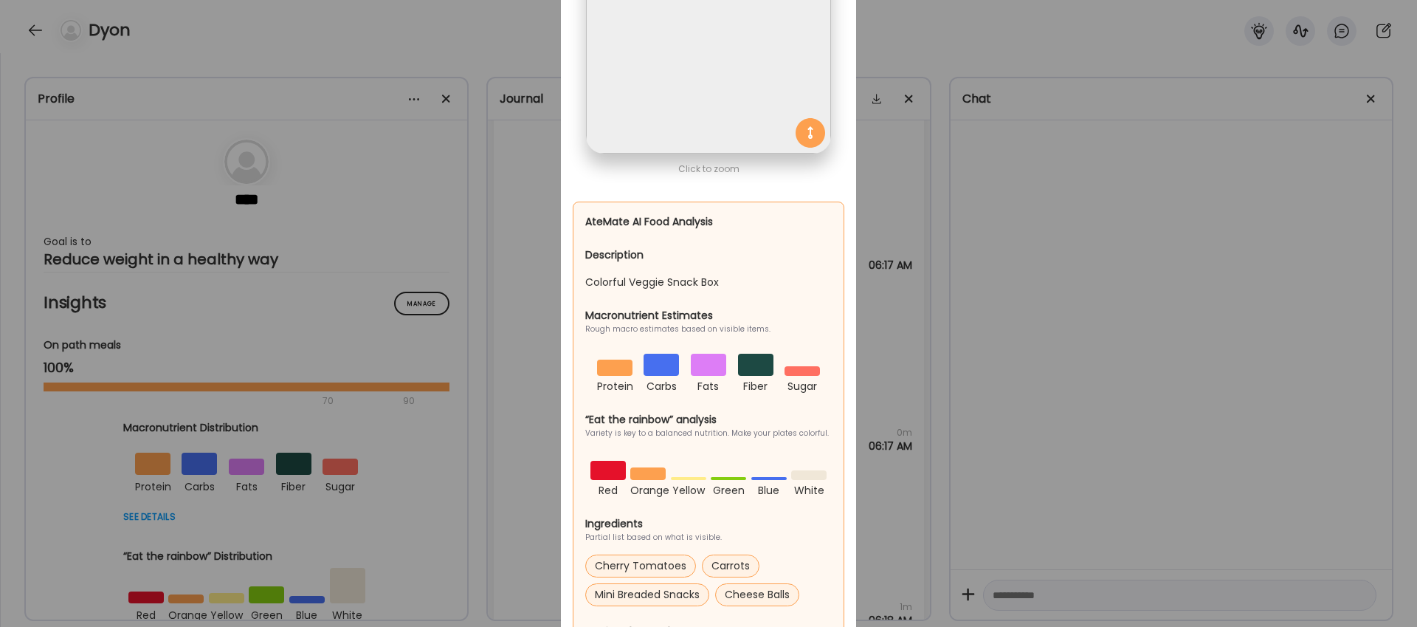
scroll to position [0, 0]
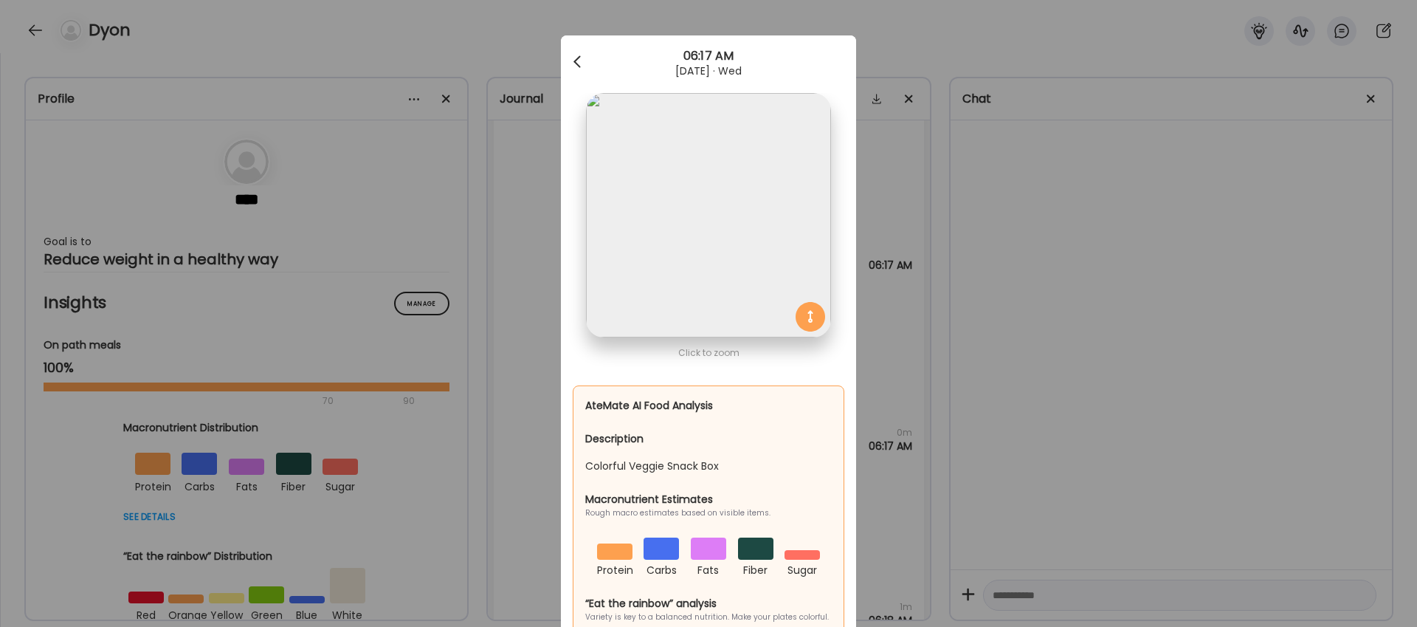
click at [577, 61] on div at bounding box center [579, 62] width 30 height 30
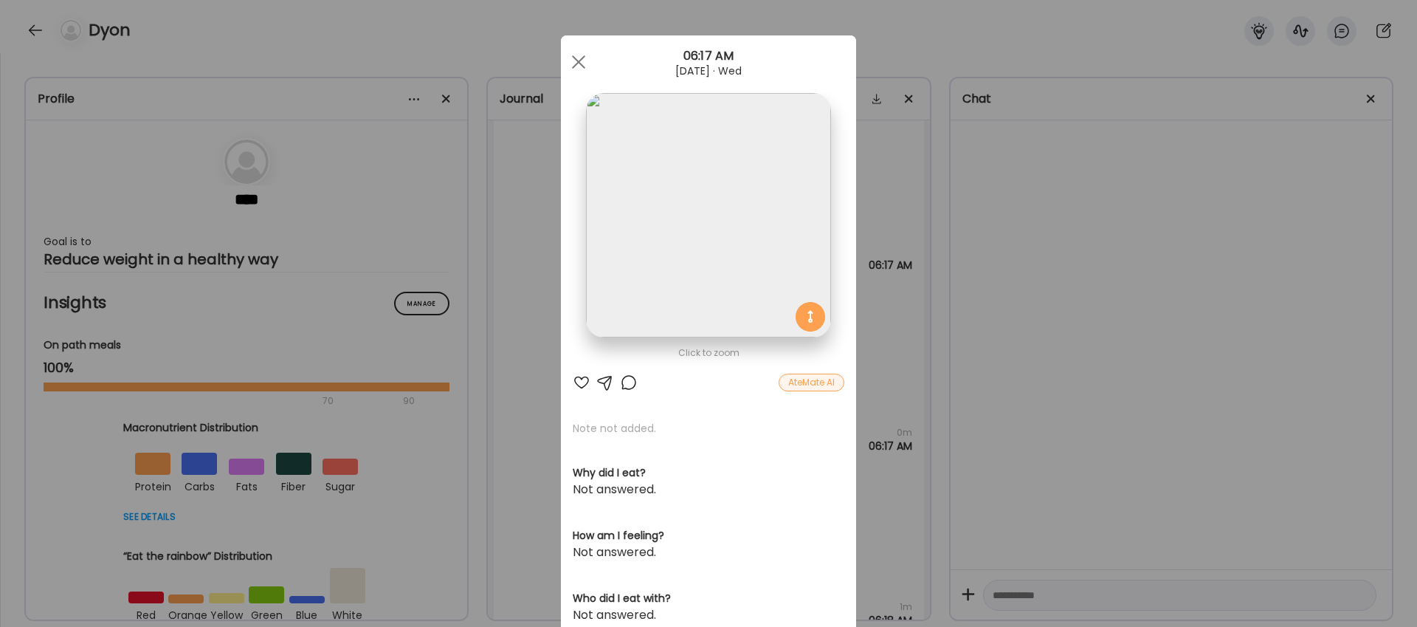
click at [577, 61] on span at bounding box center [578, 61] width 13 height 13
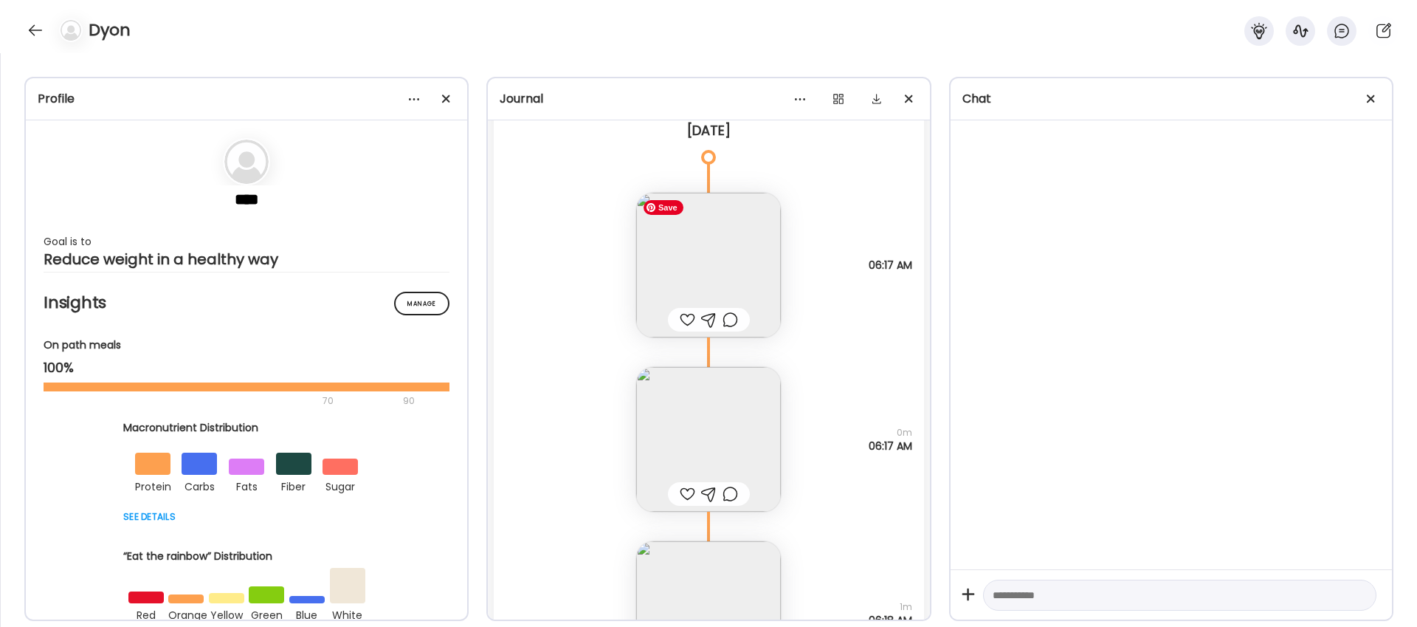
click at [731, 251] on img at bounding box center [708, 265] width 145 height 145
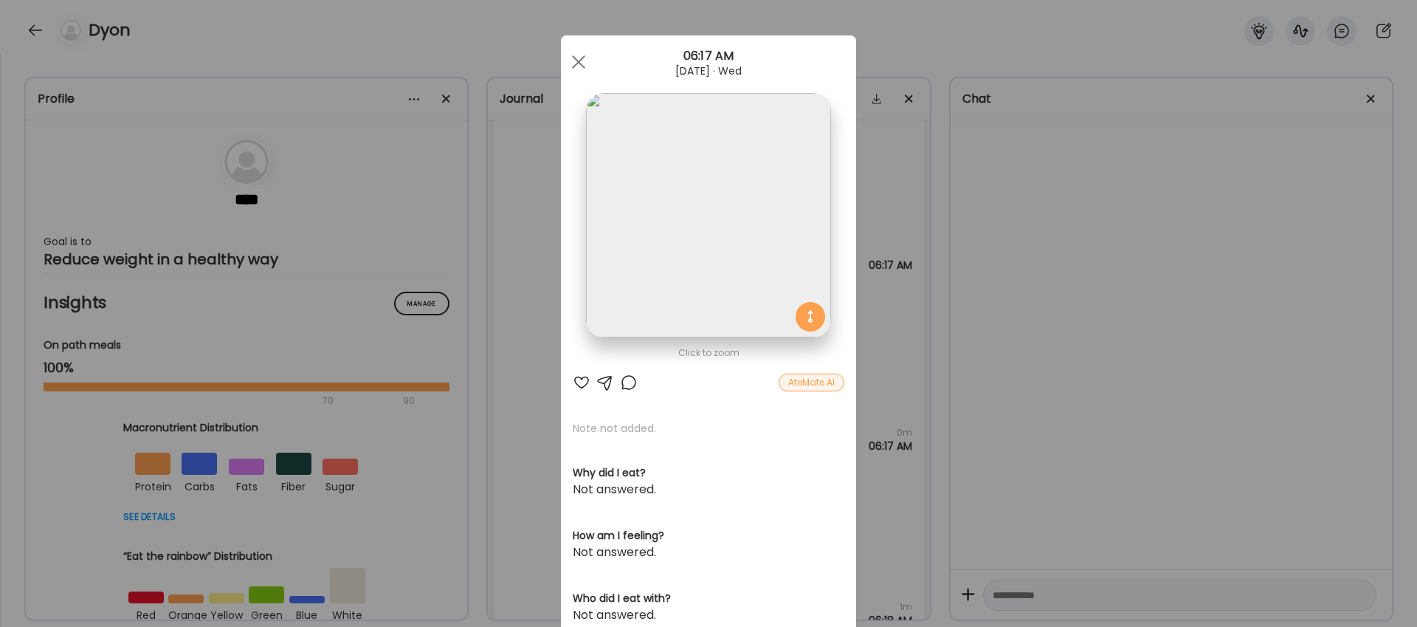
click at [817, 383] on div "AteMate AI" at bounding box center [812, 383] width 66 height 18
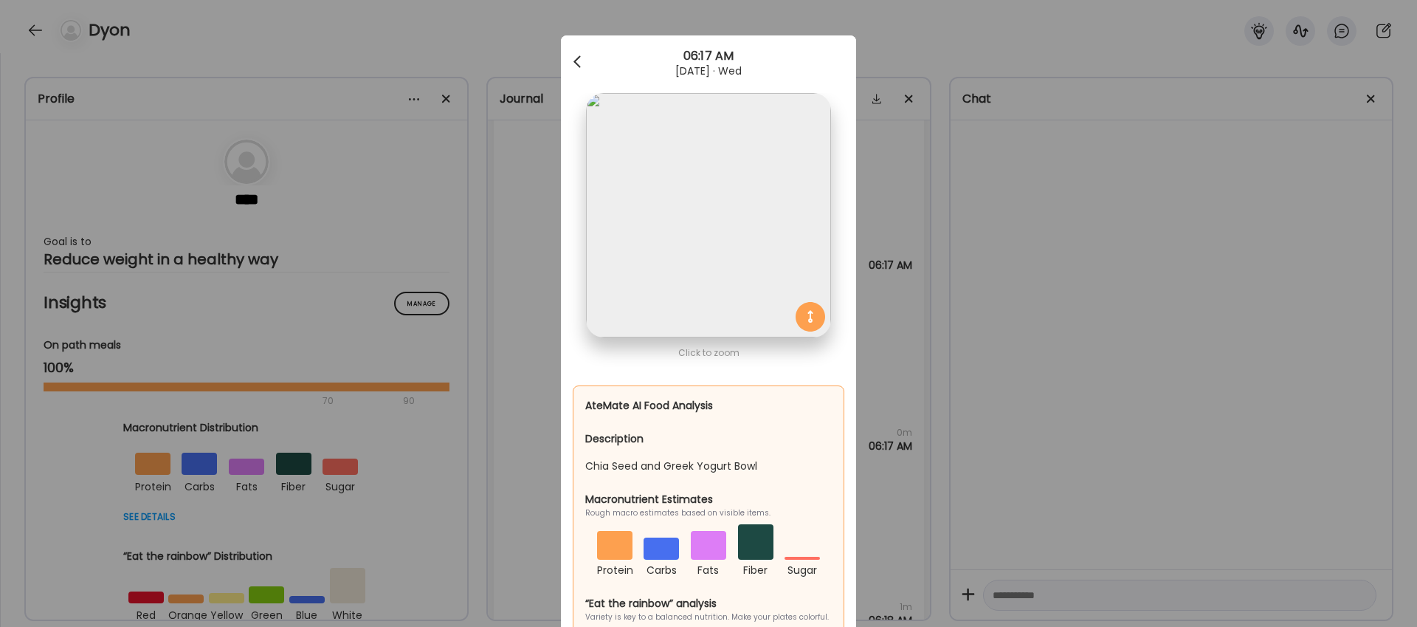
click at [575, 63] on span at bounding box center [577, 58] width 7 height 7
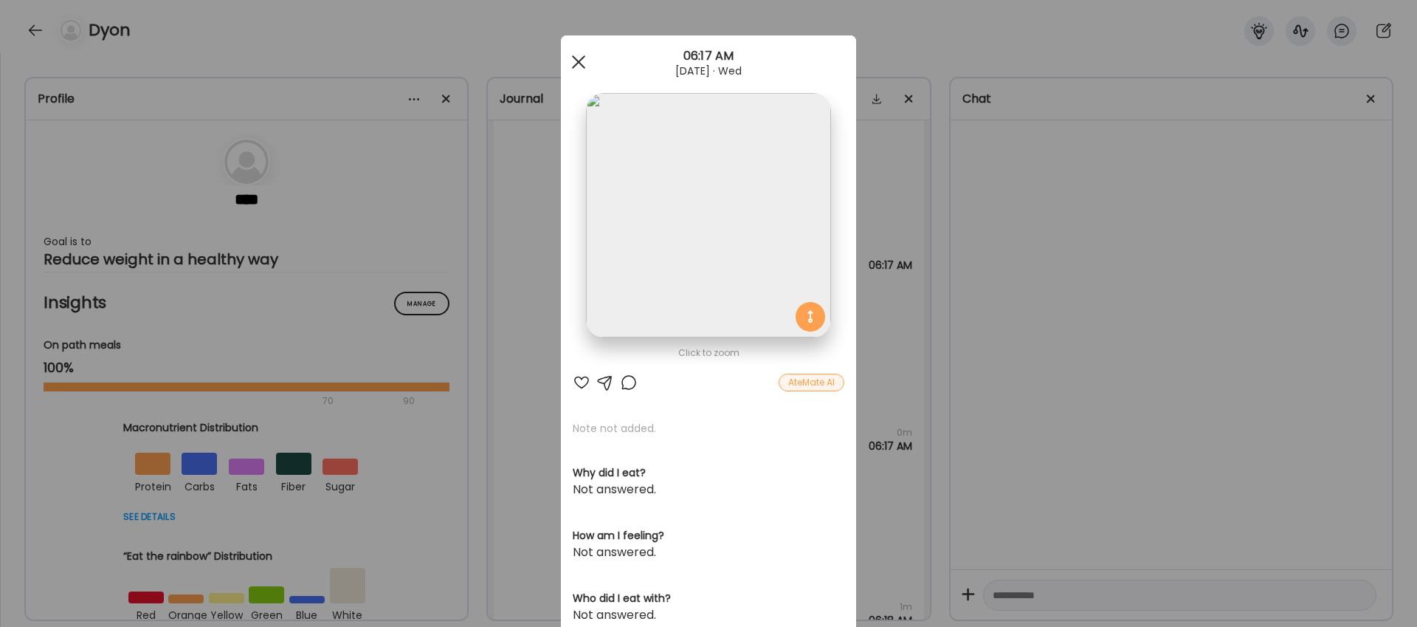
click at [577, 60] on span at bounding box center [578, 61] width 13 height 13
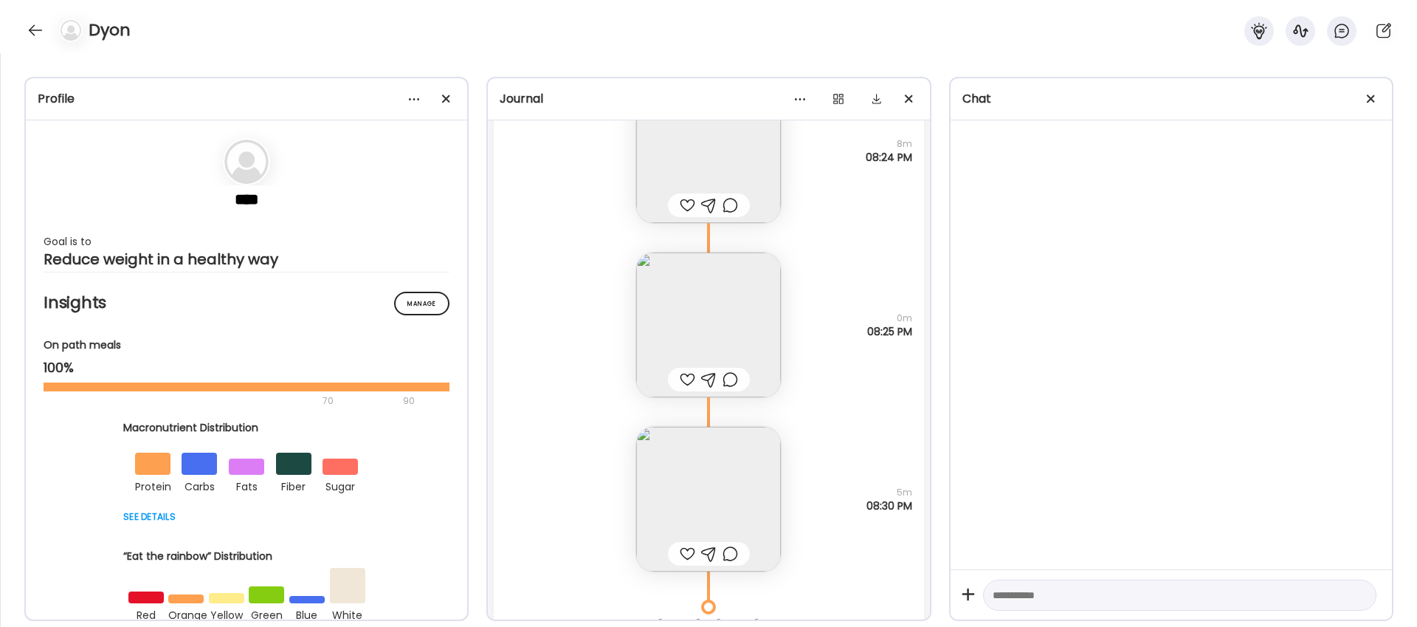
scroll to position [10417, 0]
click at [714, 489] on img at bounding box center [708, 496] width 145 height 145
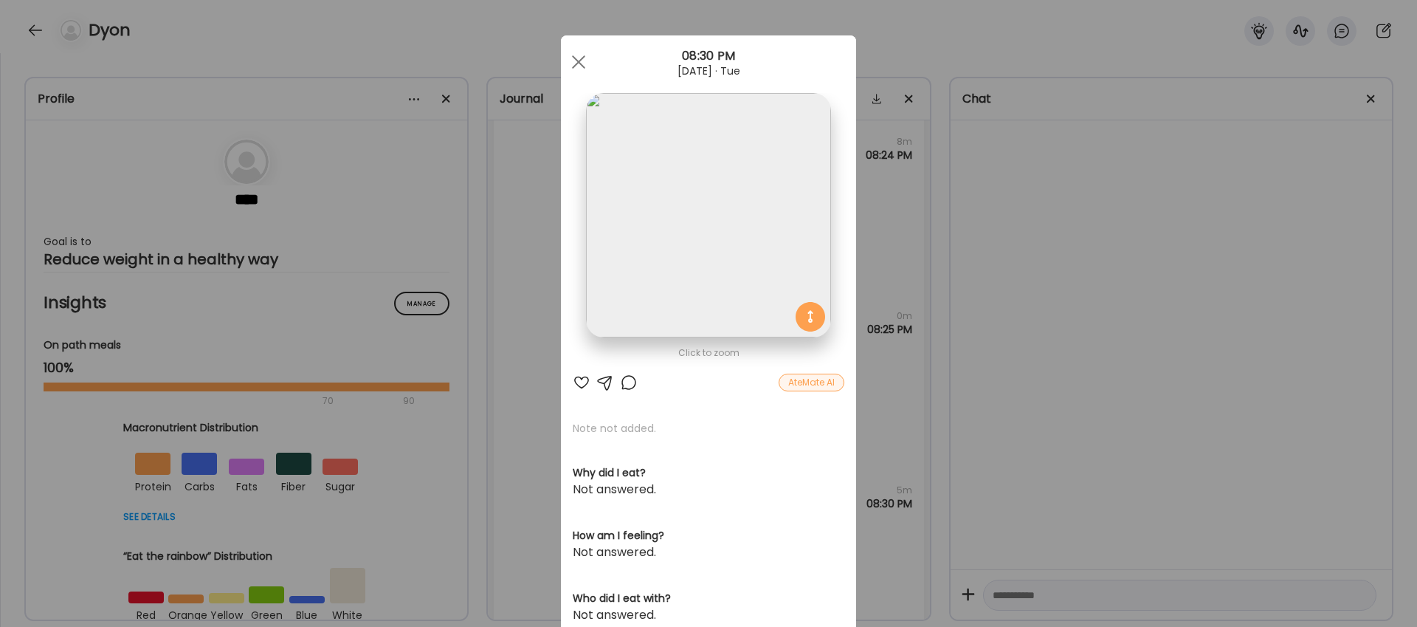
click at [804, 381] on div "AteMate AI" at bounding box center [812, 383] width 66 height 18
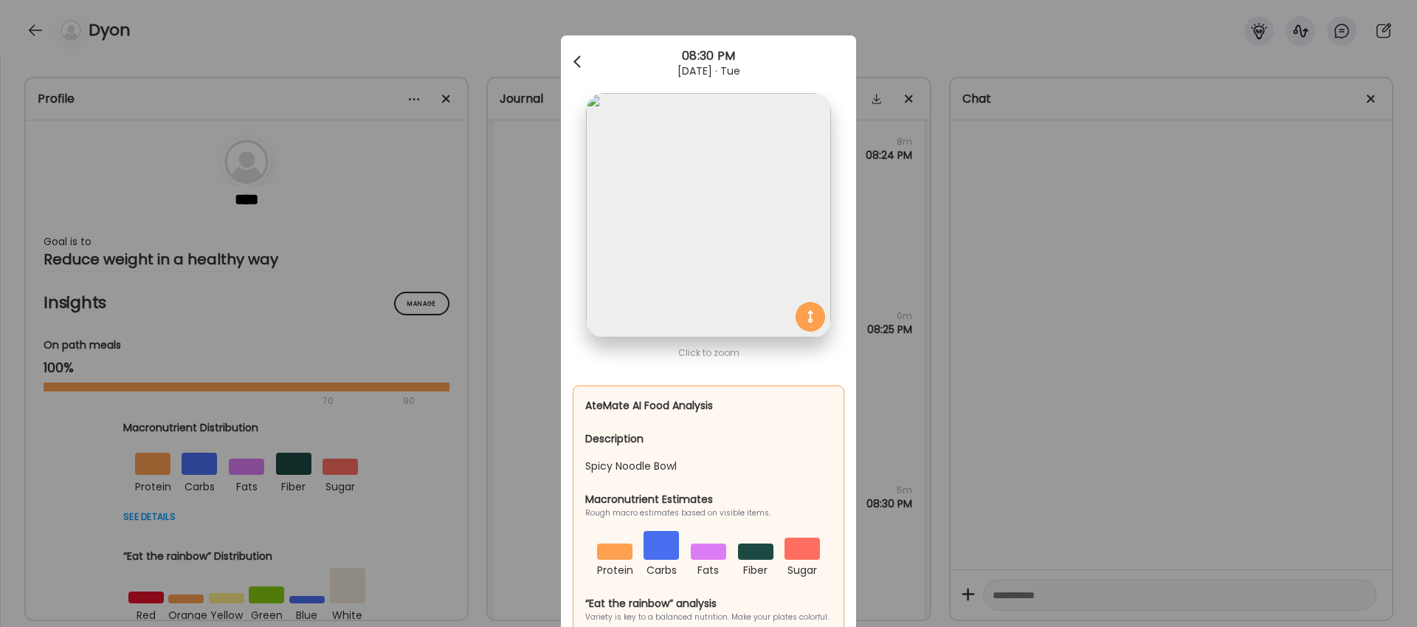
click at [579, 56] on span at bounding box center [577, 58] width 7 height 7
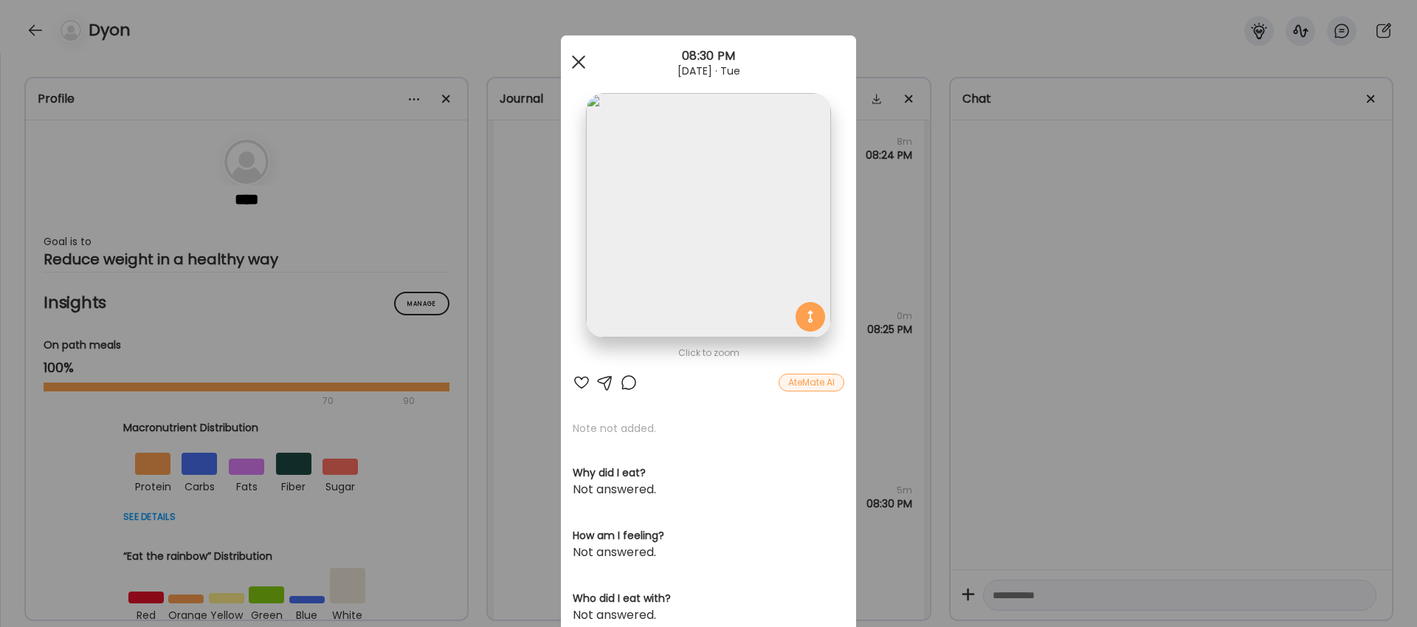
click at [582, 55] on span at bounding box center [578, 61] width 13 height 13
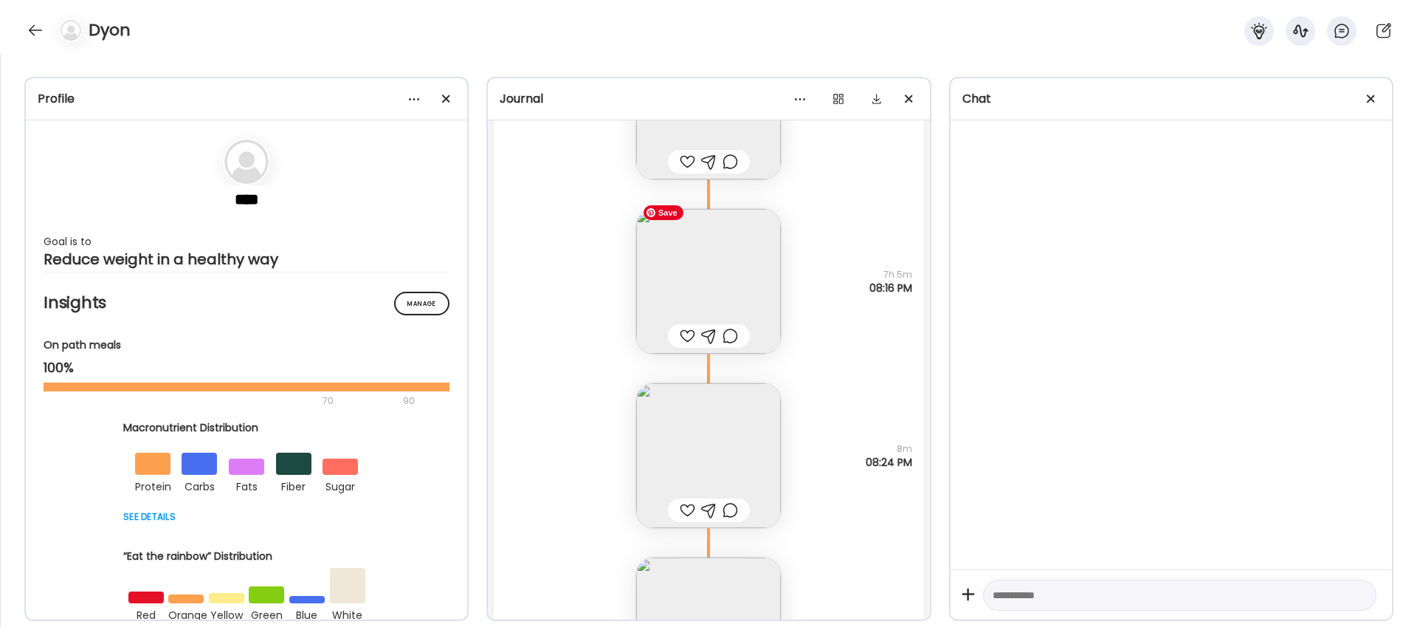
scroll to position [10101, 0]
click at [712, 475] on img at bounding box center [708, 465] width 145 height 145
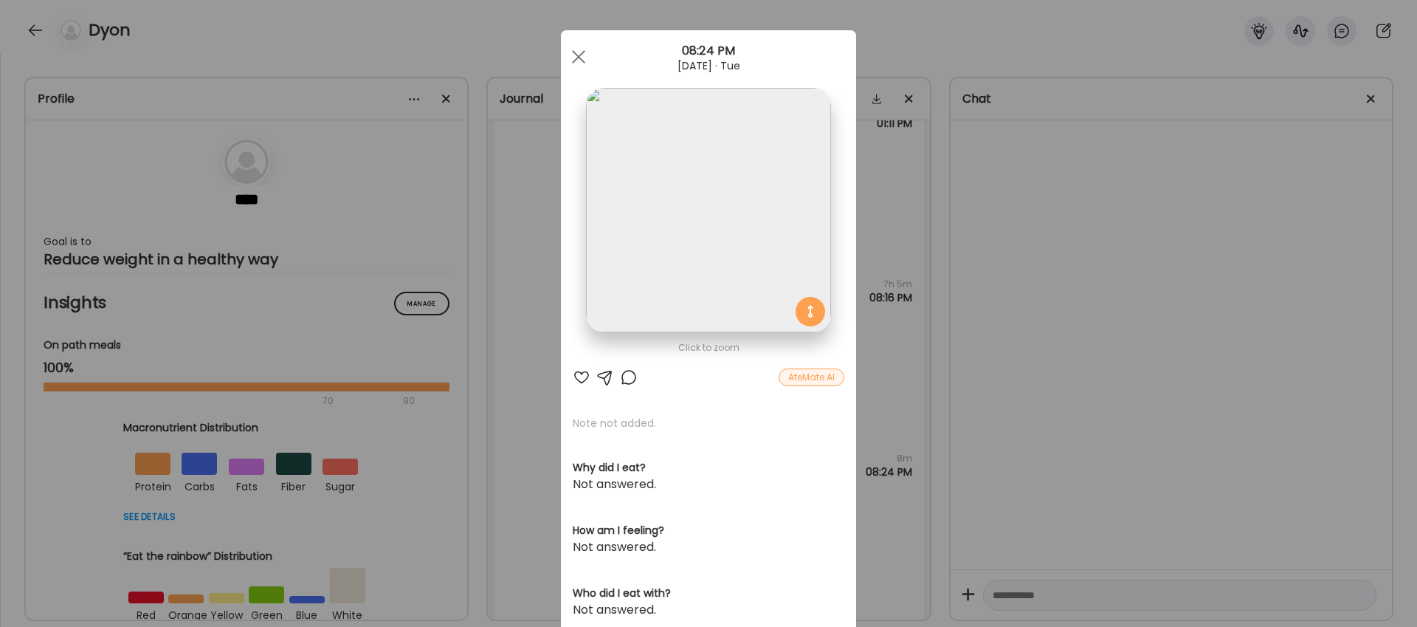
scroll to position [0, 0]
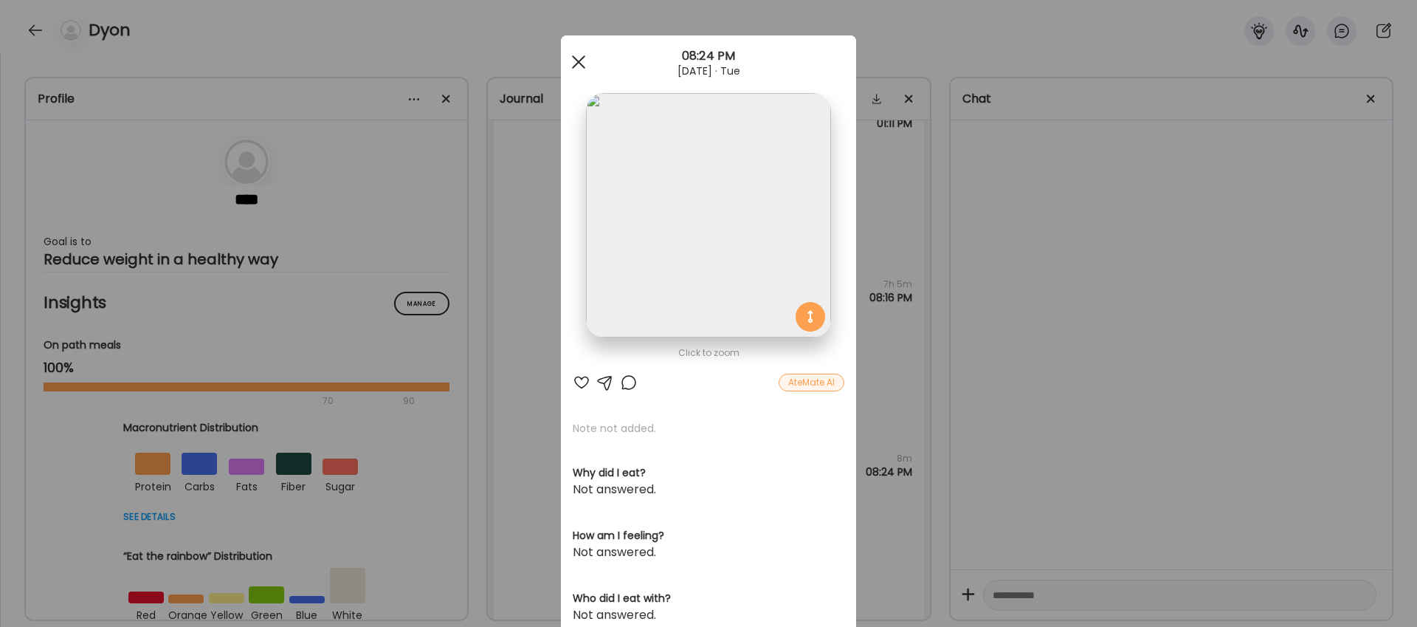
click at [582, 64] on span at bounding box center [578, 61] width 13 height 13
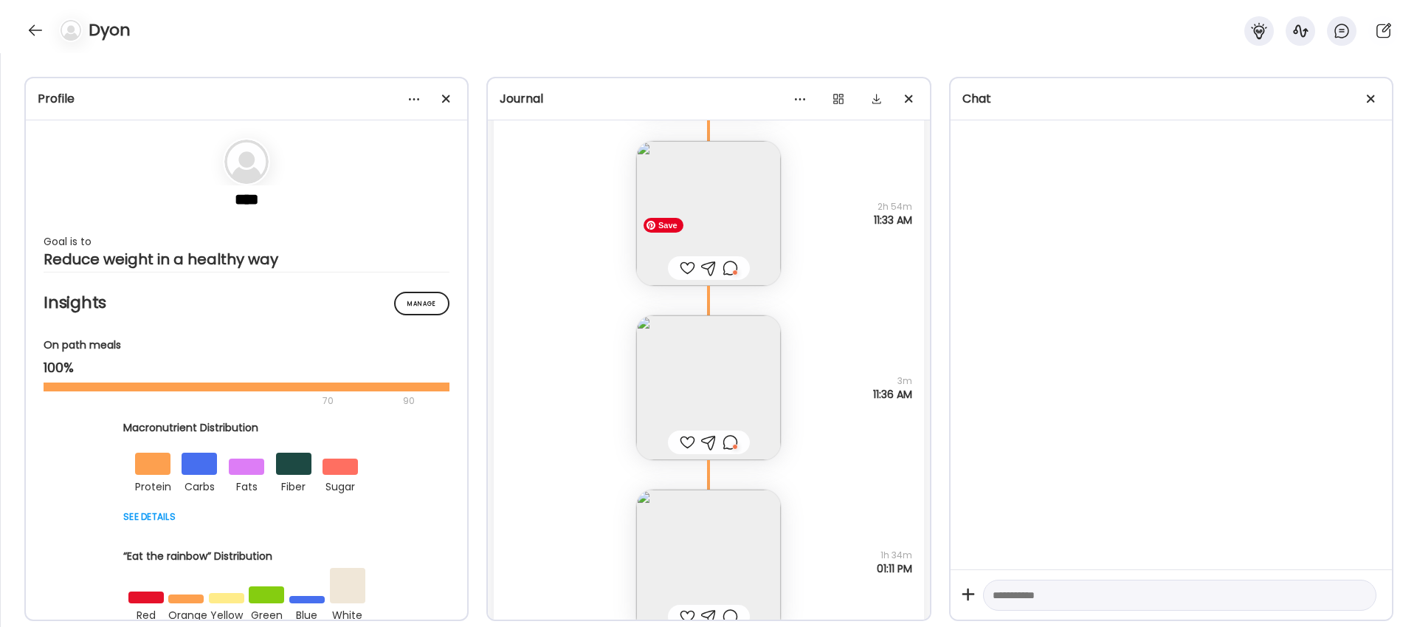
scroll to position [9655, 0]
click at [703, 382] on img at bounding box center [708, 388] width 145 height 145
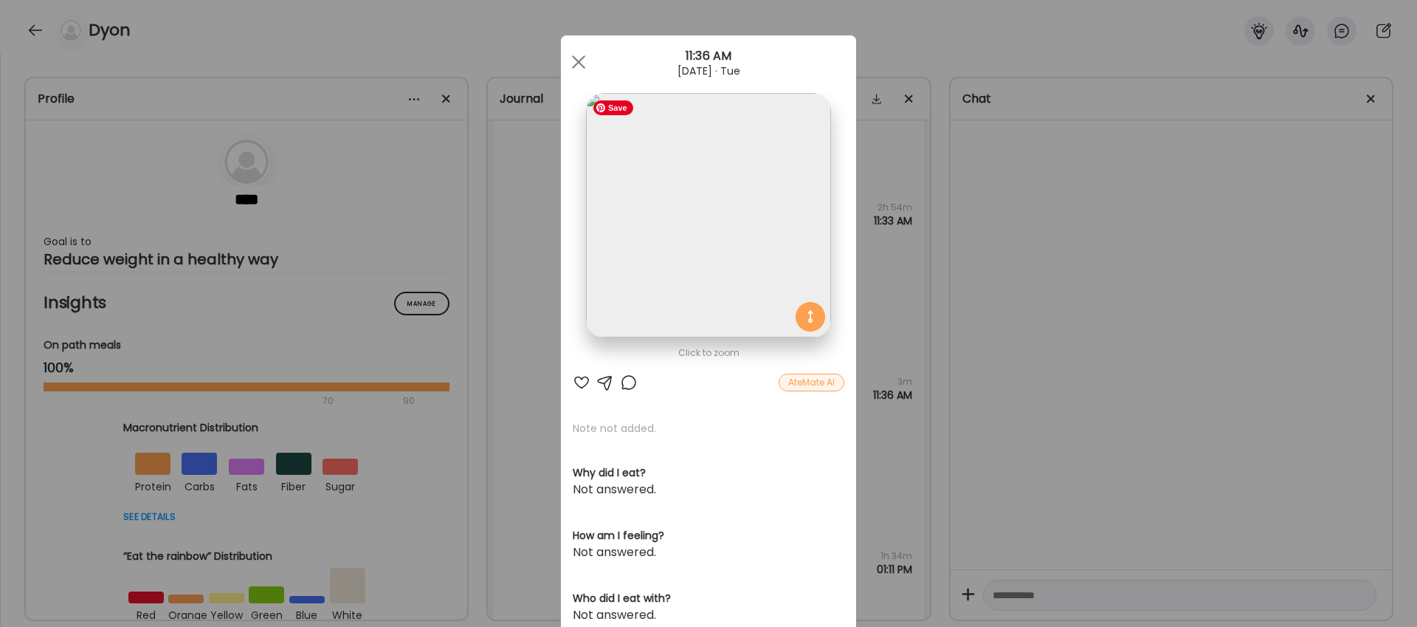
click at [701, 264] on img at bounding box center [708, 215] width 244 height 244
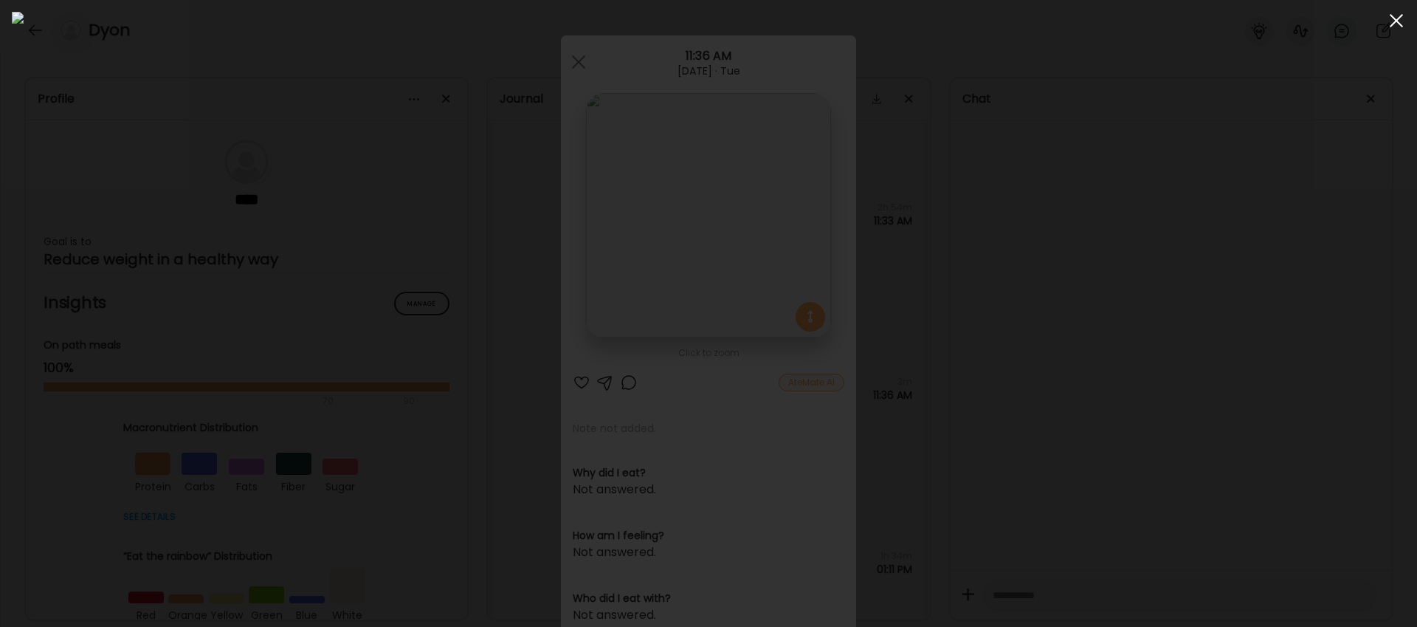
click at [1397, 24] on div at bounding box center [1397, 21] width 30 height 30
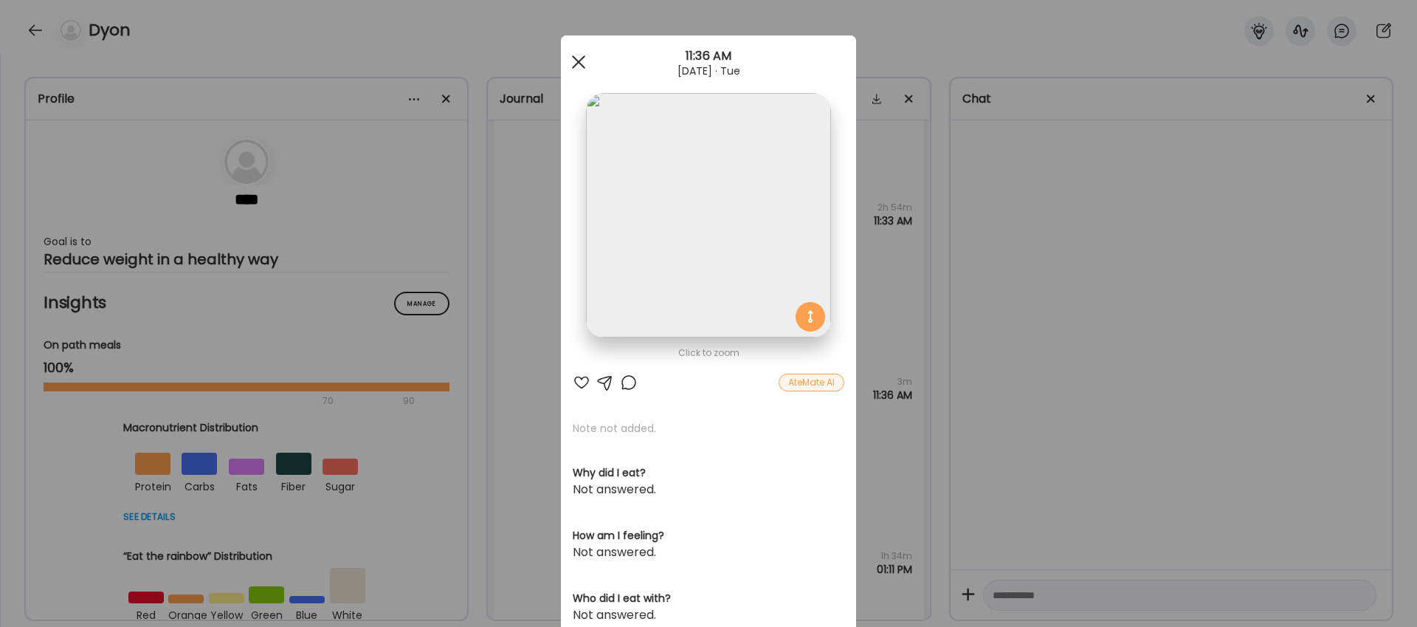
click at [579, 59] on span at bounding box center [578, 61] width 13 height 13
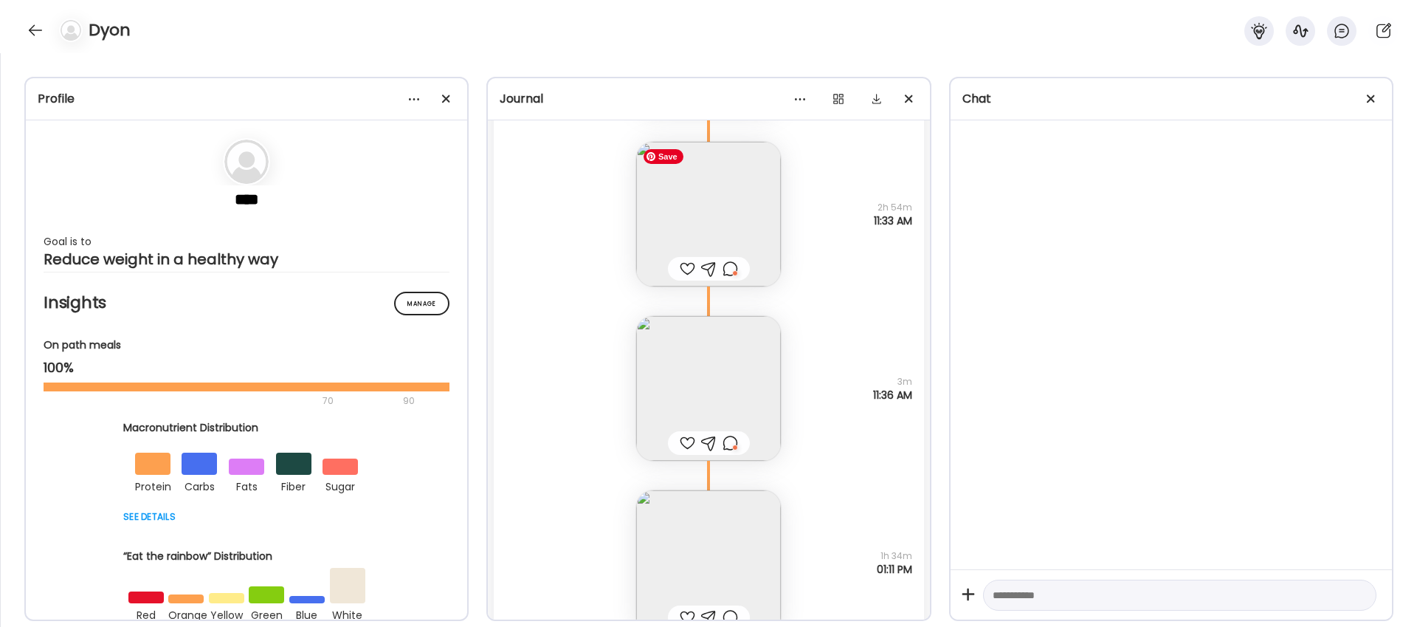
click at [726, 199] on img at bounding box center [708, 214] width 145 height 145
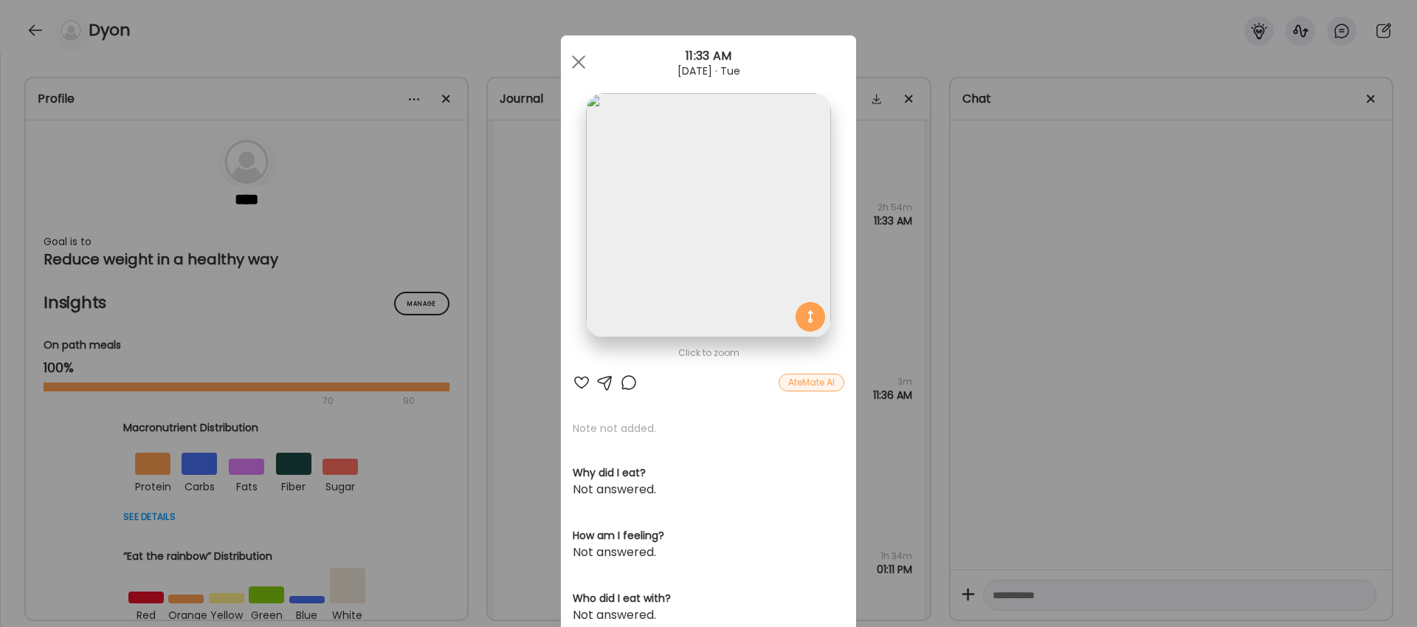
click at [797, 372] on div "Click to zoom AteMate AI Note not added. Why did I eat? Not answered. How am I …" at bounding box center [708, 469] width 295 height 869
click at [799, 377] on div "AteMate AI" at bounding box center [812, 383] width 66 height 18
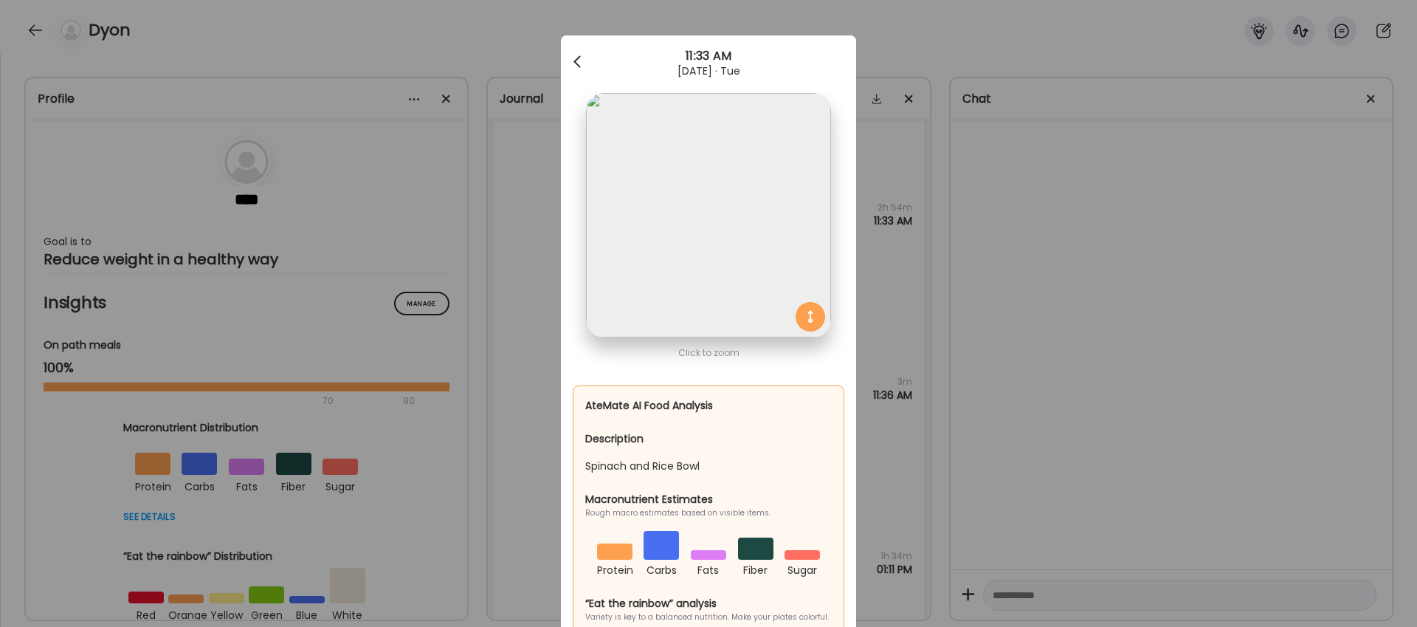
click at [579, 61] on div at bounding box center [579, 62] width 30 height 30
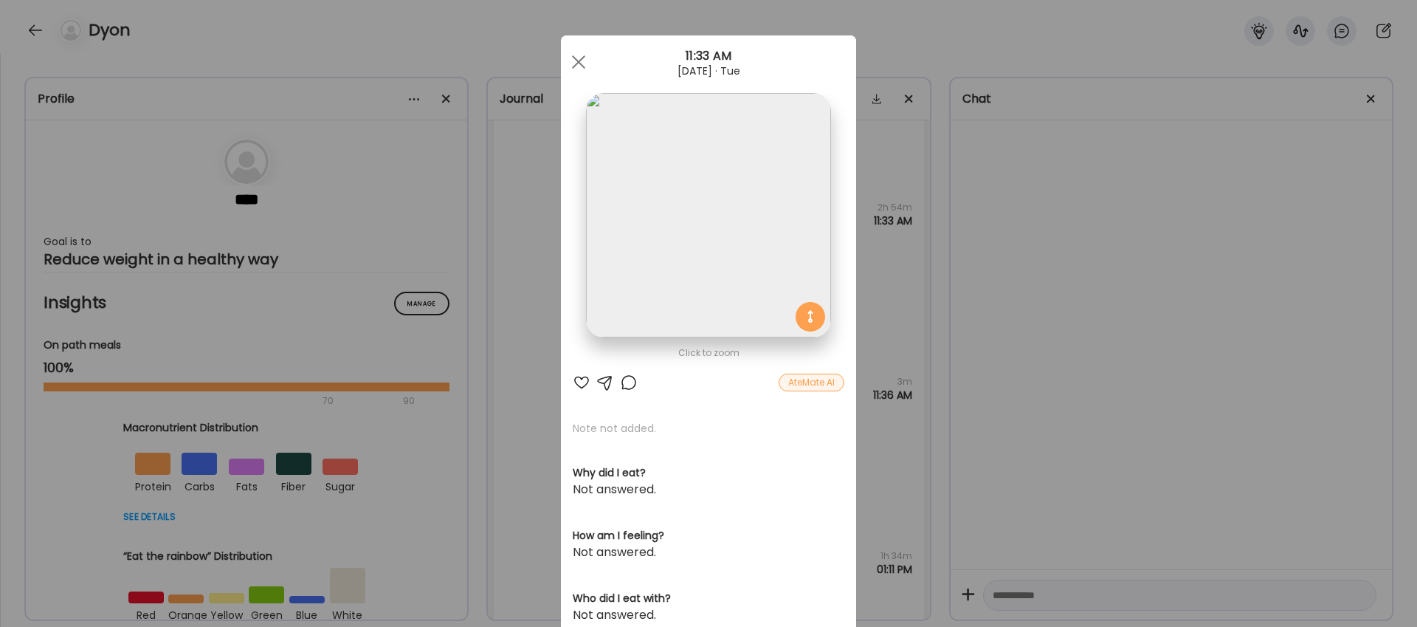
click at [955, 199] on div "Ate Coach Dashboard Wahoo! It’s official Take a moment to set up your Coach Pro…" at bounding box center [708, 313] width 1417 height 627
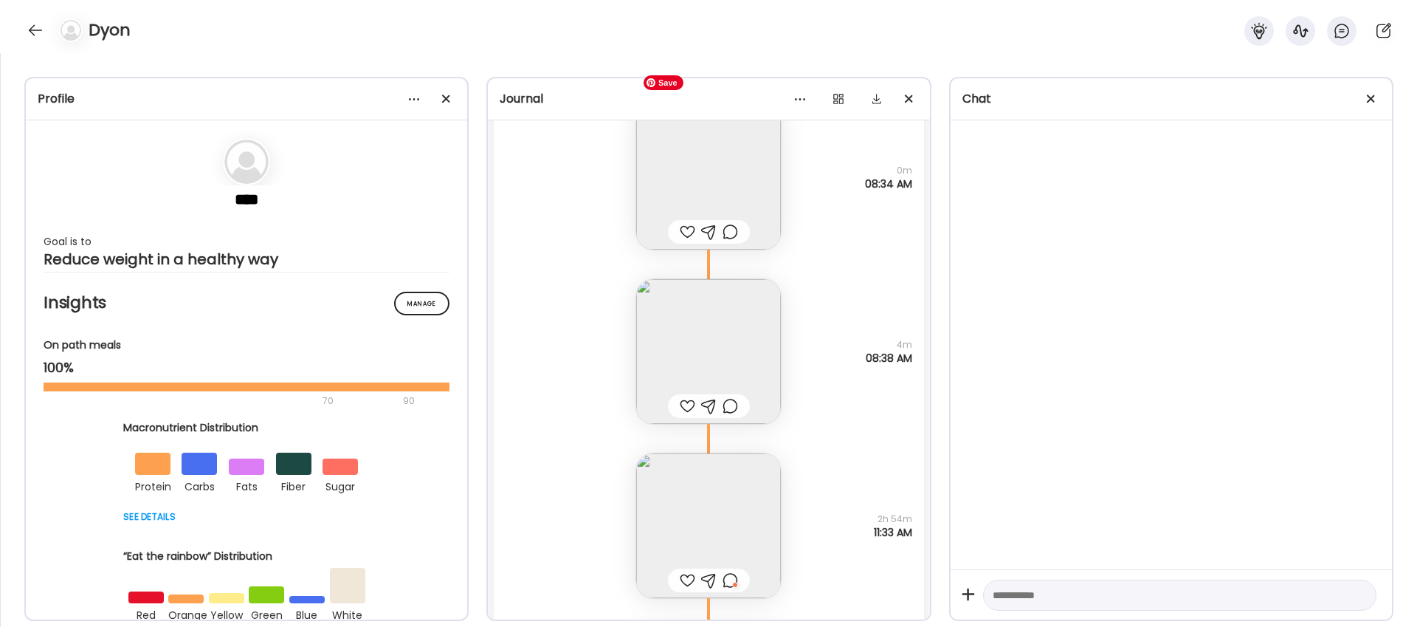
scroll to position [9320, 0]
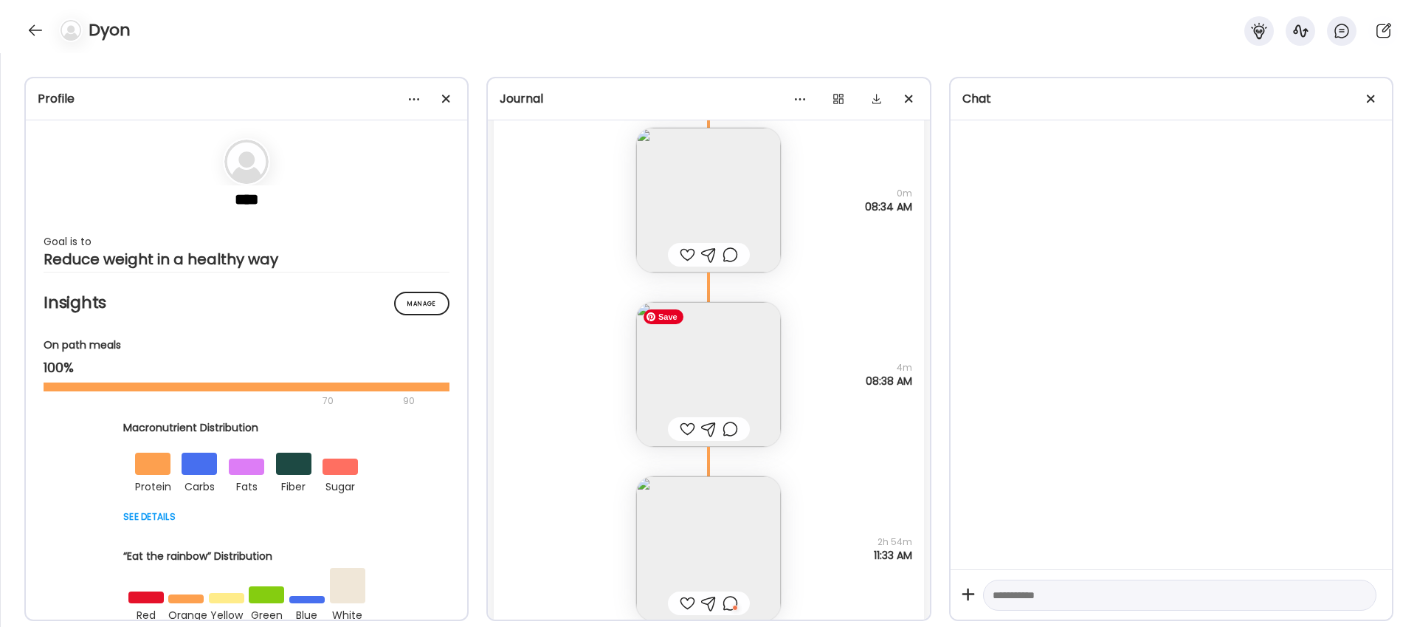
click at [709, 339] on img at bounding box center [708, 374] width 145 height 145
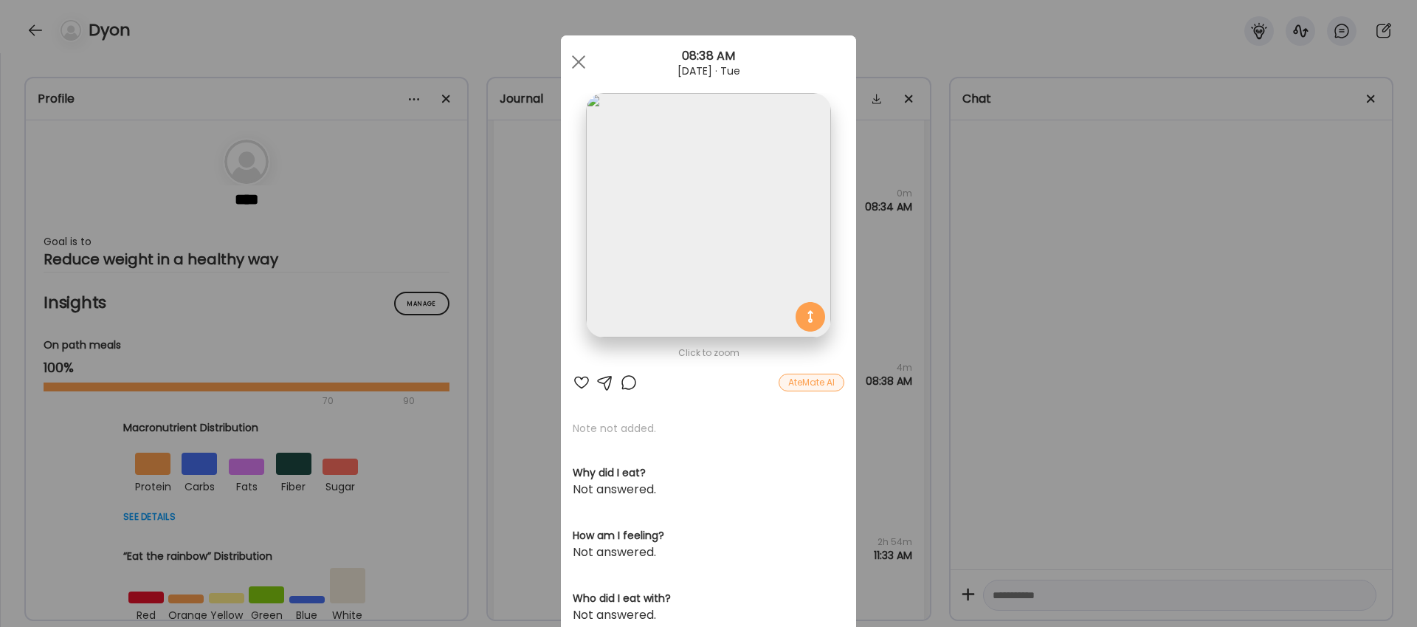
click at [818, 385] on div "AteMate AI" at bounding box center [812, 383] width 66 height 18
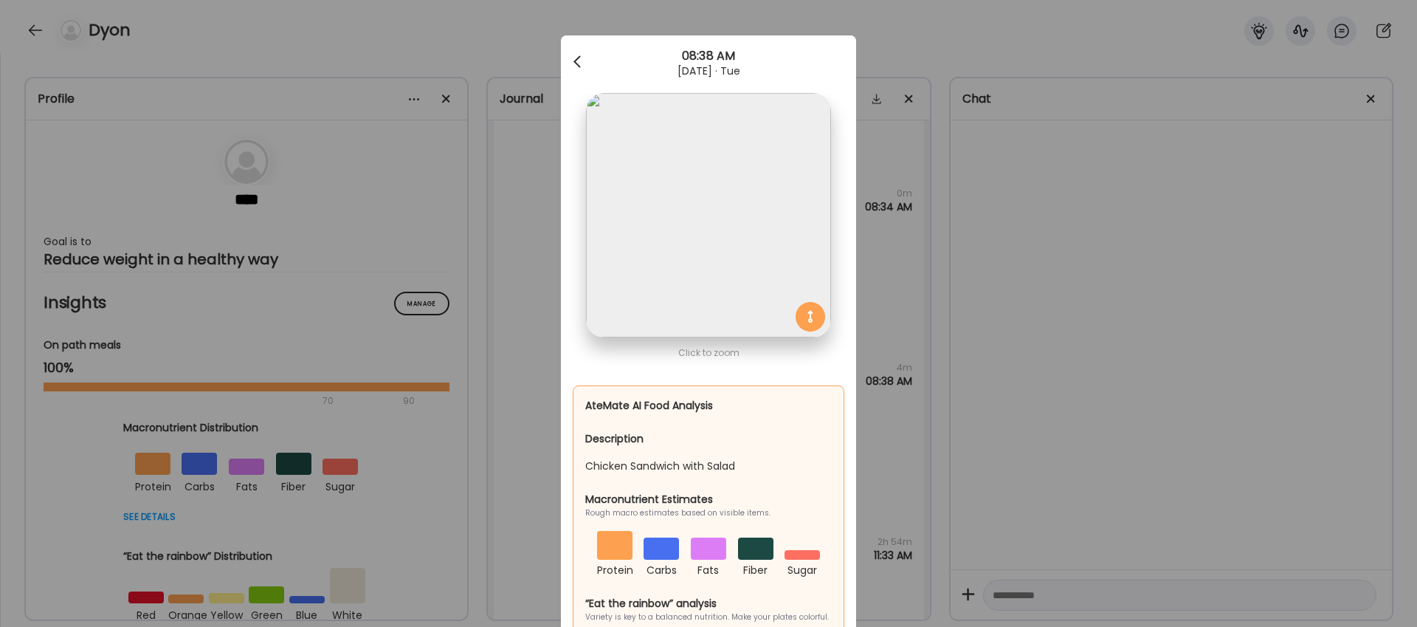
click at [575, 60] on span at bounding box center [577, 58] width 7 height 7
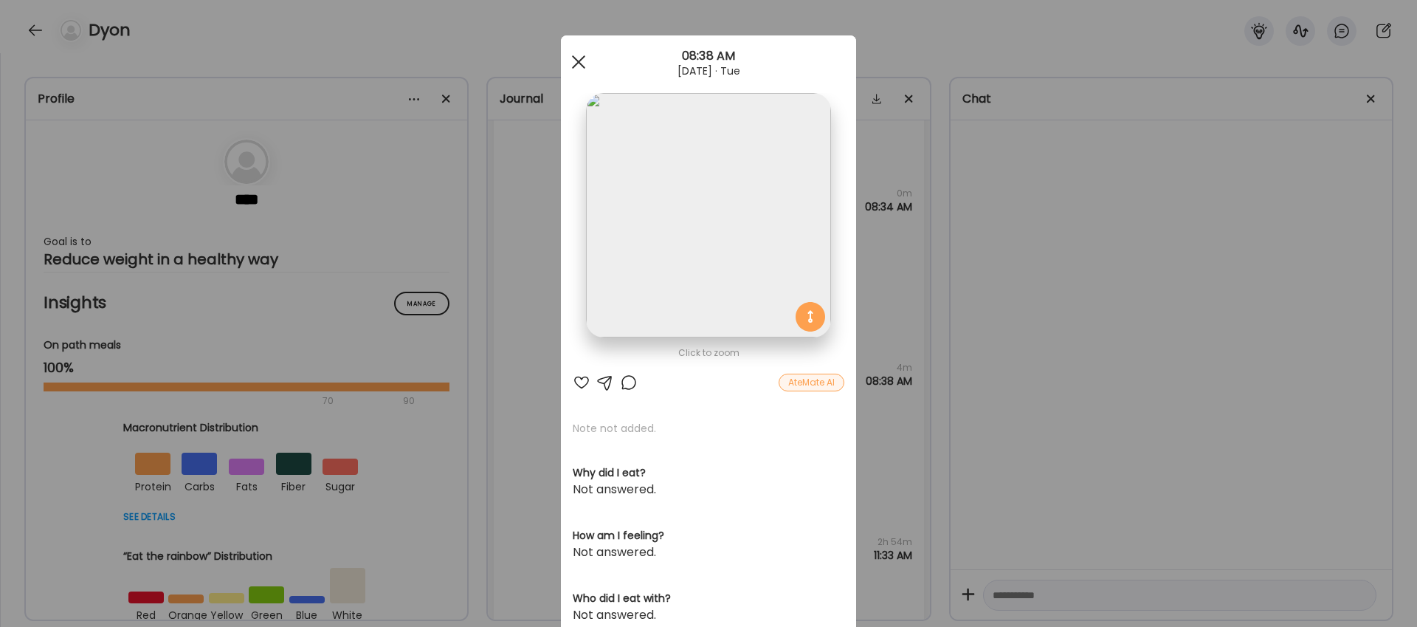
click at [572, 66] on span at bounding box center [578, 61] width 13 height 13
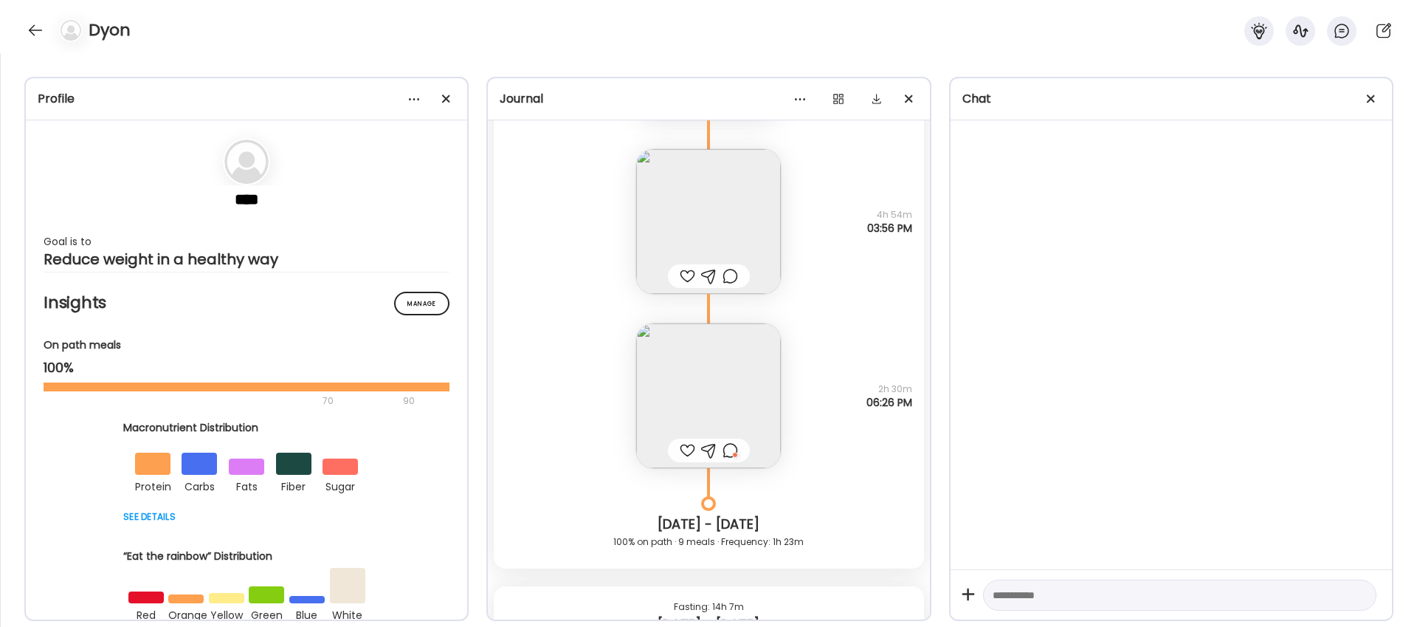
scroll to position [8576, 0]
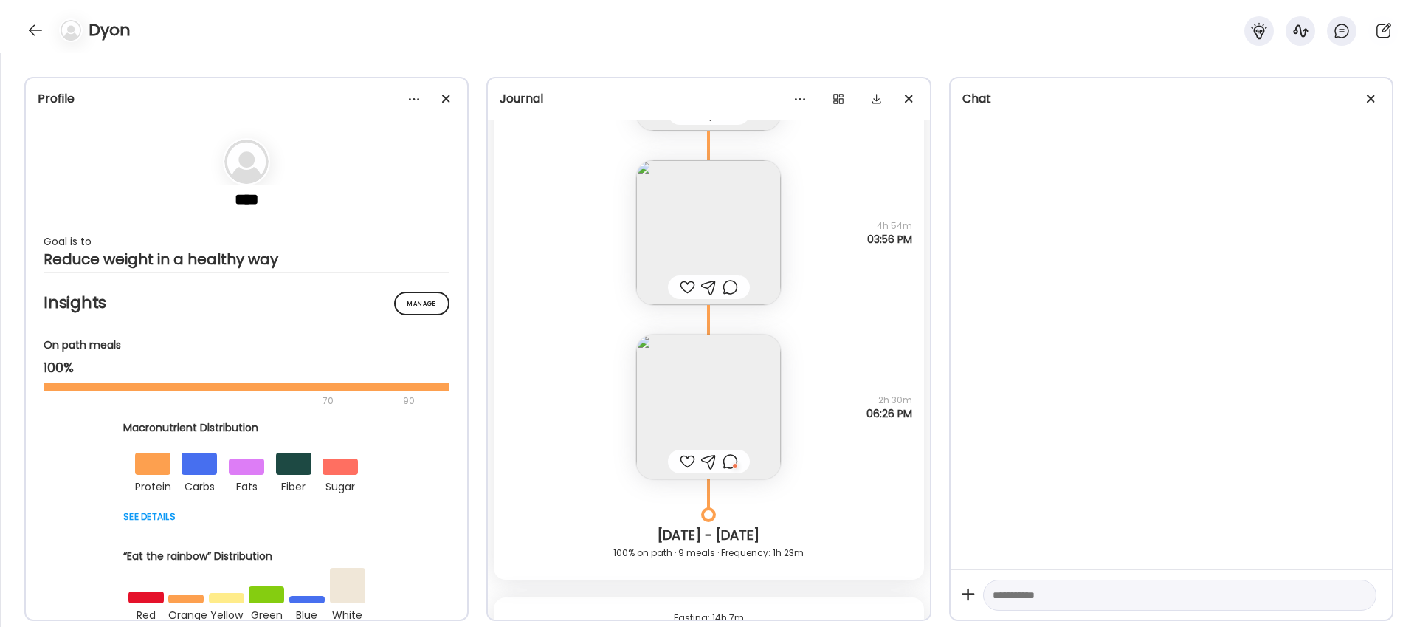
click at [710, 414] on img at bounding box center [708, 406] width 145 height 145
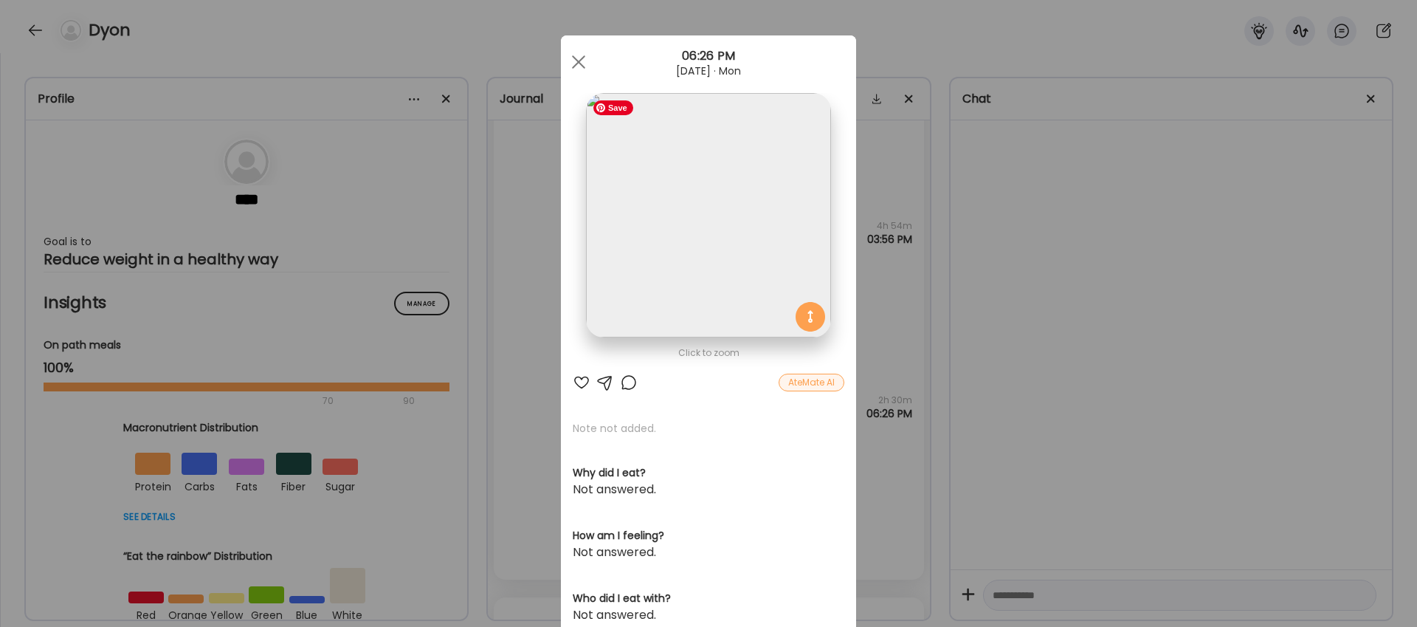
click at [718, 196] on img at bounding box center [708, 215] width 244 height 244
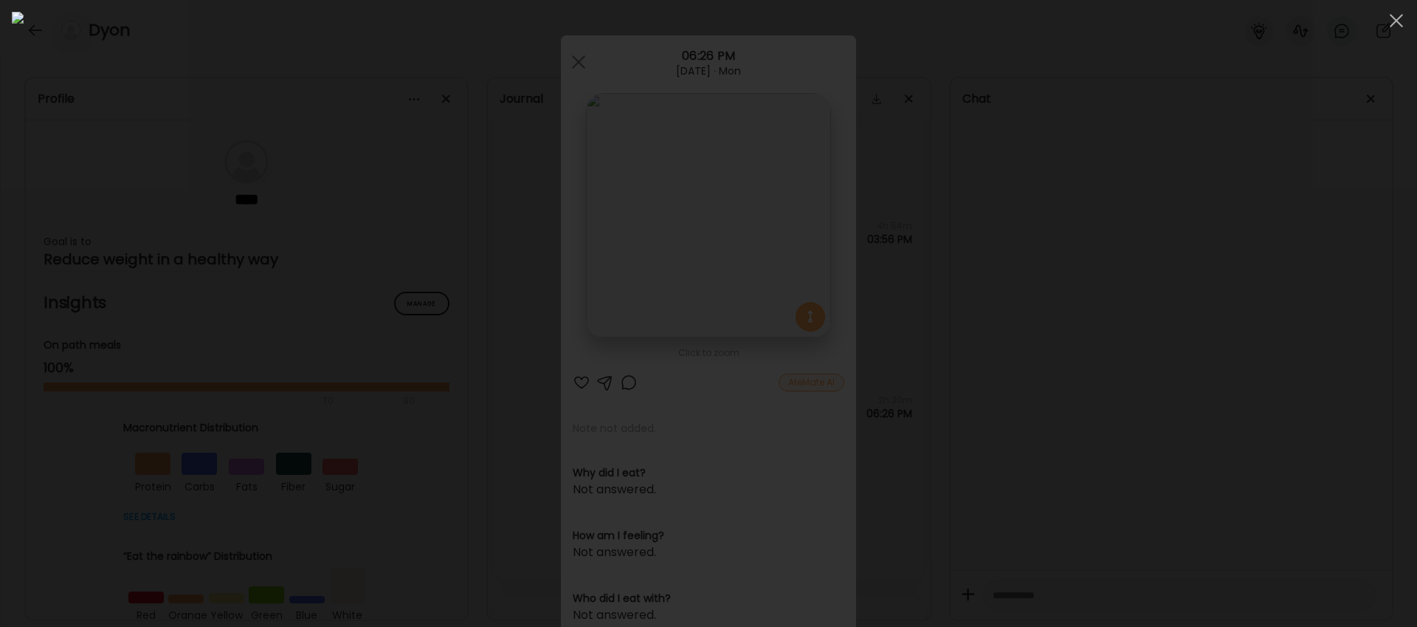
click at [1123, 155] on div at bounding box center [709, 313] width 1394 height 603
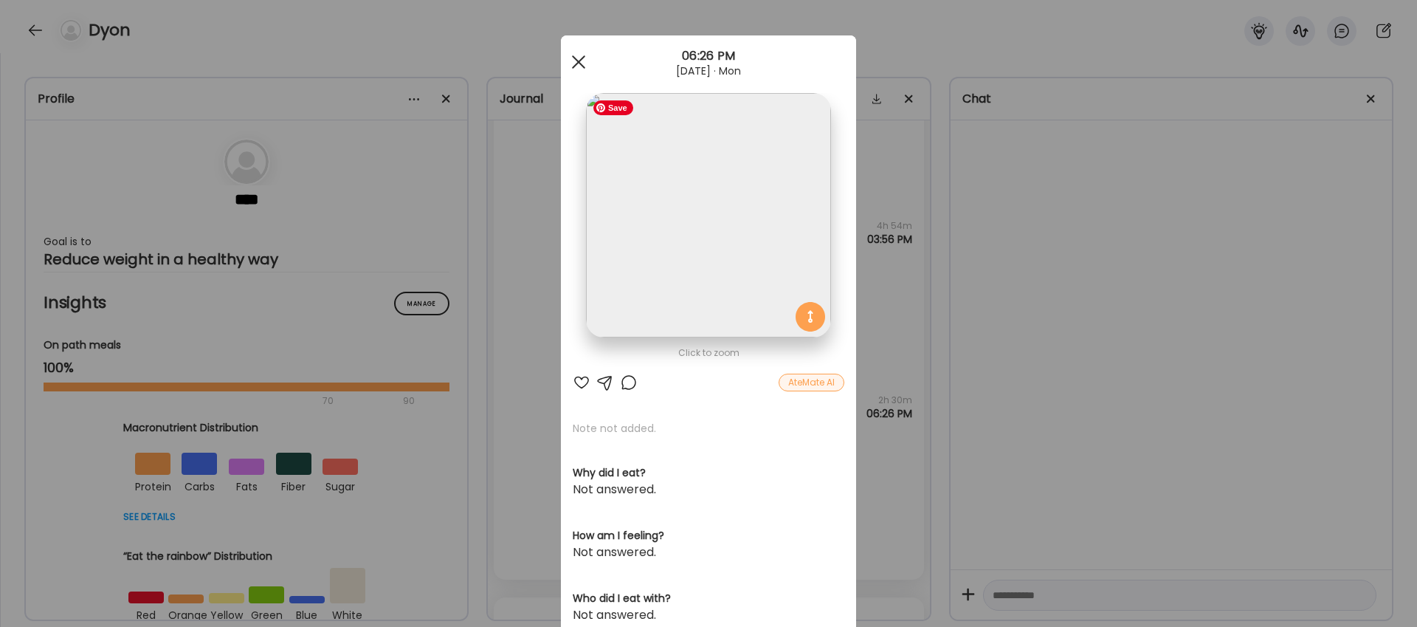
click at [579, 61] on span at bounding box center [578, 61] width 13 height 13
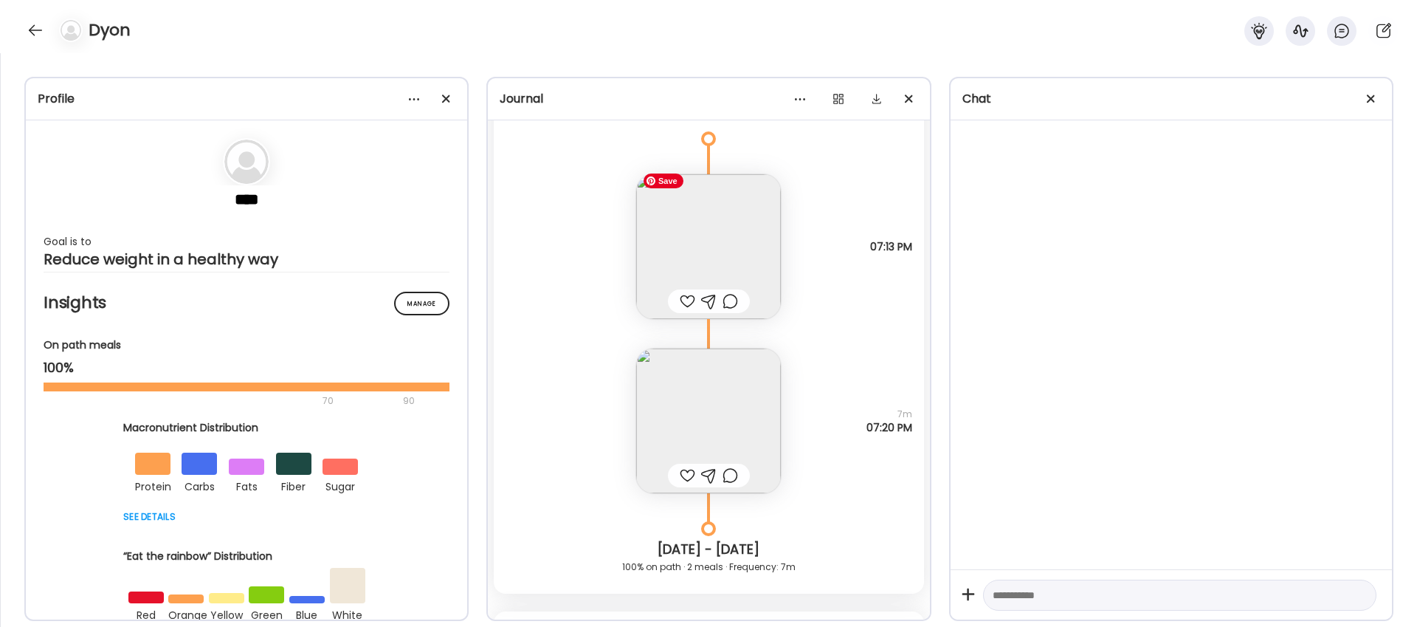
scroll to position [6798, 0]
click at [724, 264] on img at bounding box center [708, 254] width 145 height 145
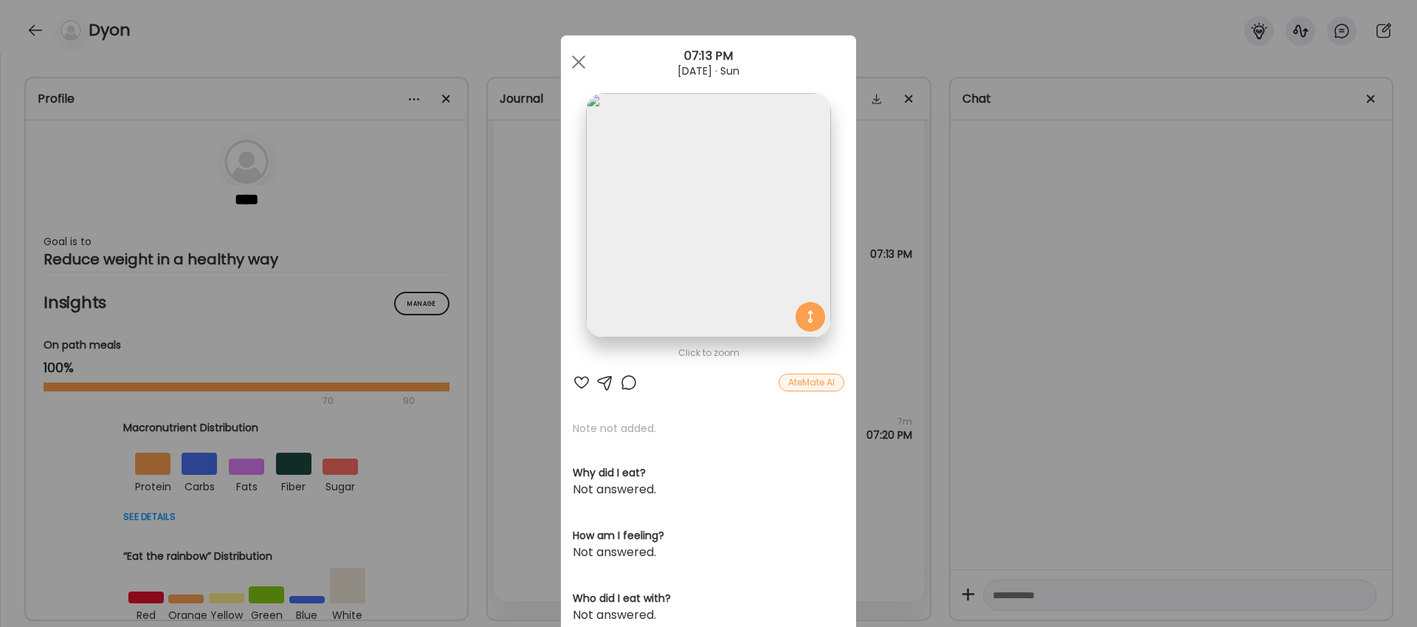
click at [722, 261] on img at bounding box center [708, 215] width 244 height 244
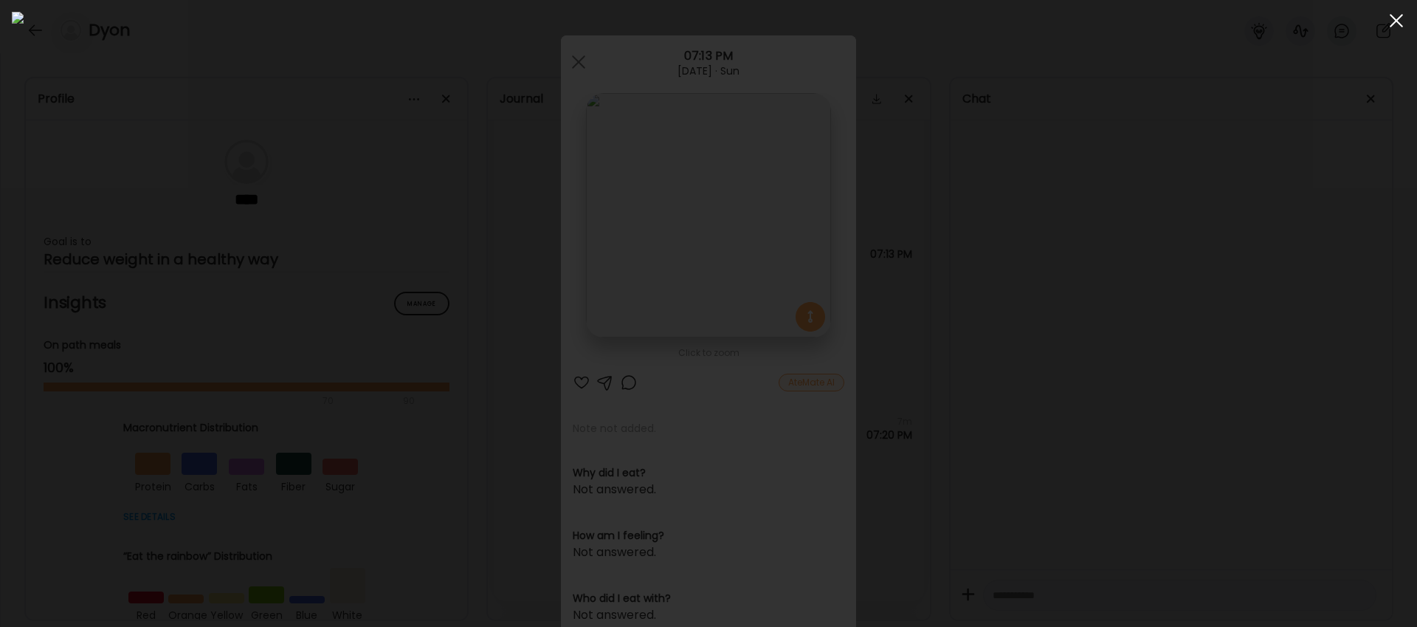
click at [1403, 26] on div at bounding box center [1397, 21] width 30 height 30
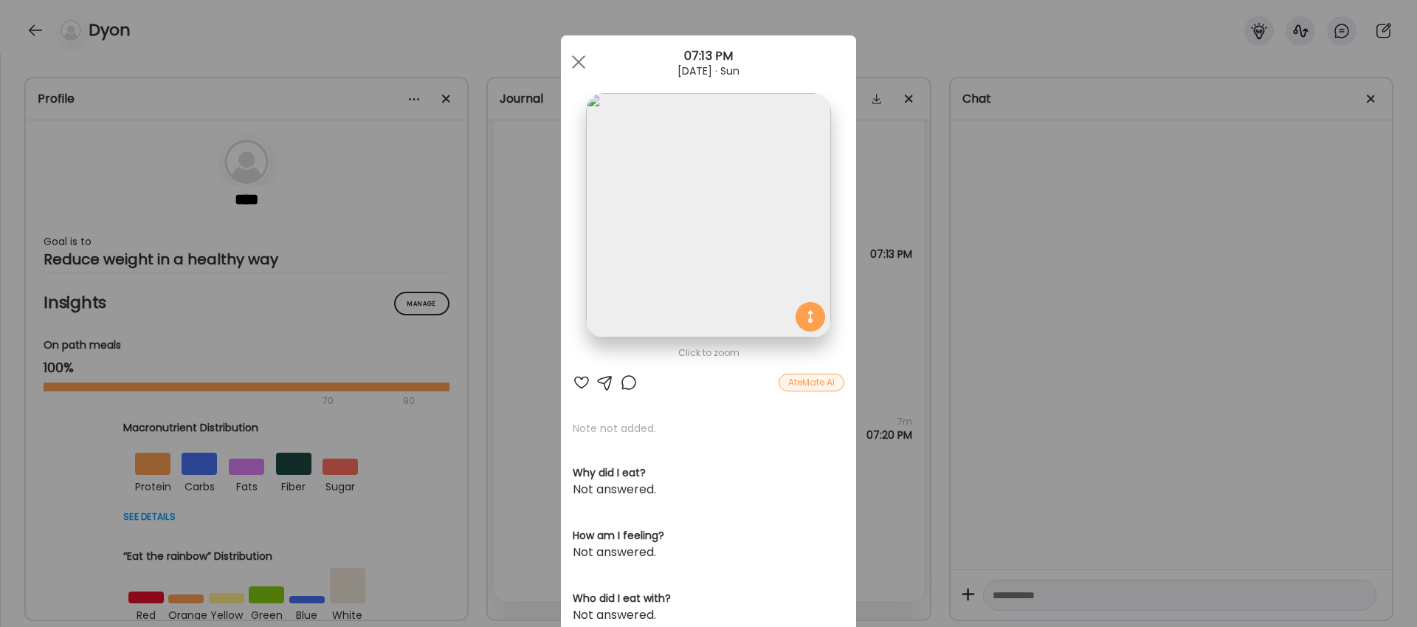
click at [932, 324] on div "Ate Coach Dashboard Wahoo! It’s official Take a moment to set up your Coach Pro…" at bounding box center [708, 313] width 1417 height 627
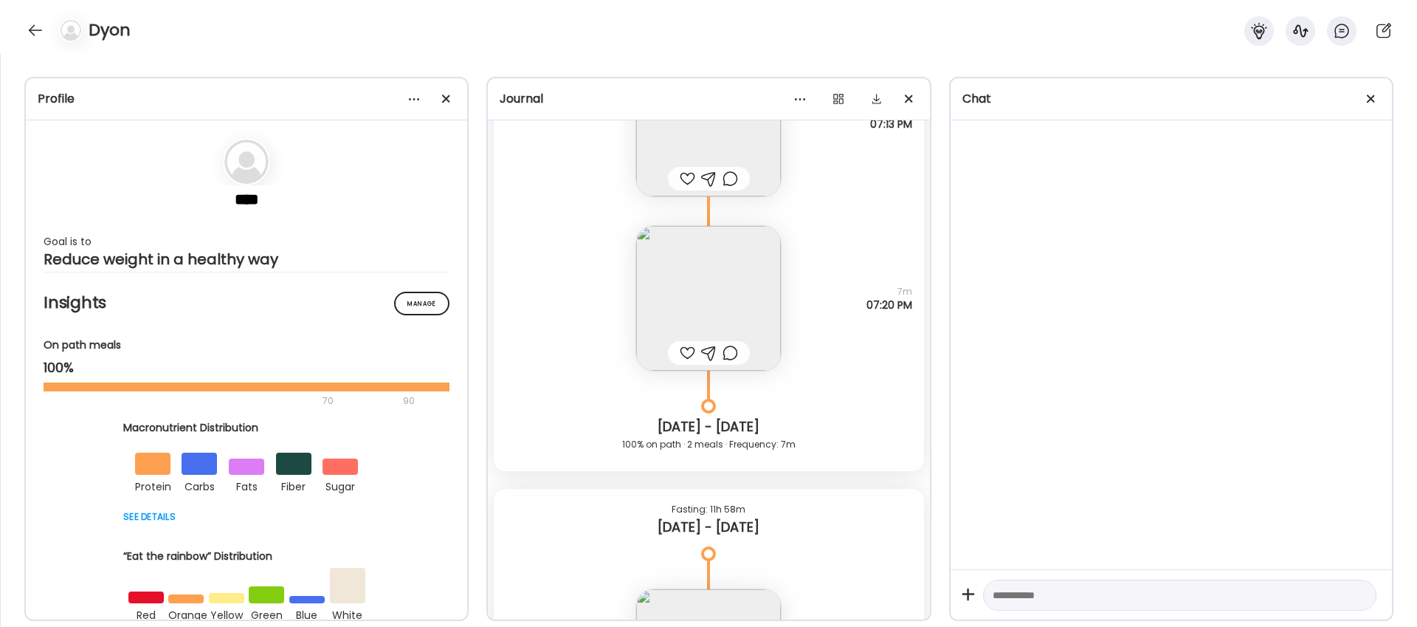
scroll to position [6931, 0]
click at [718, 292] on img at bounding box center [708, 295] width 145 height 145
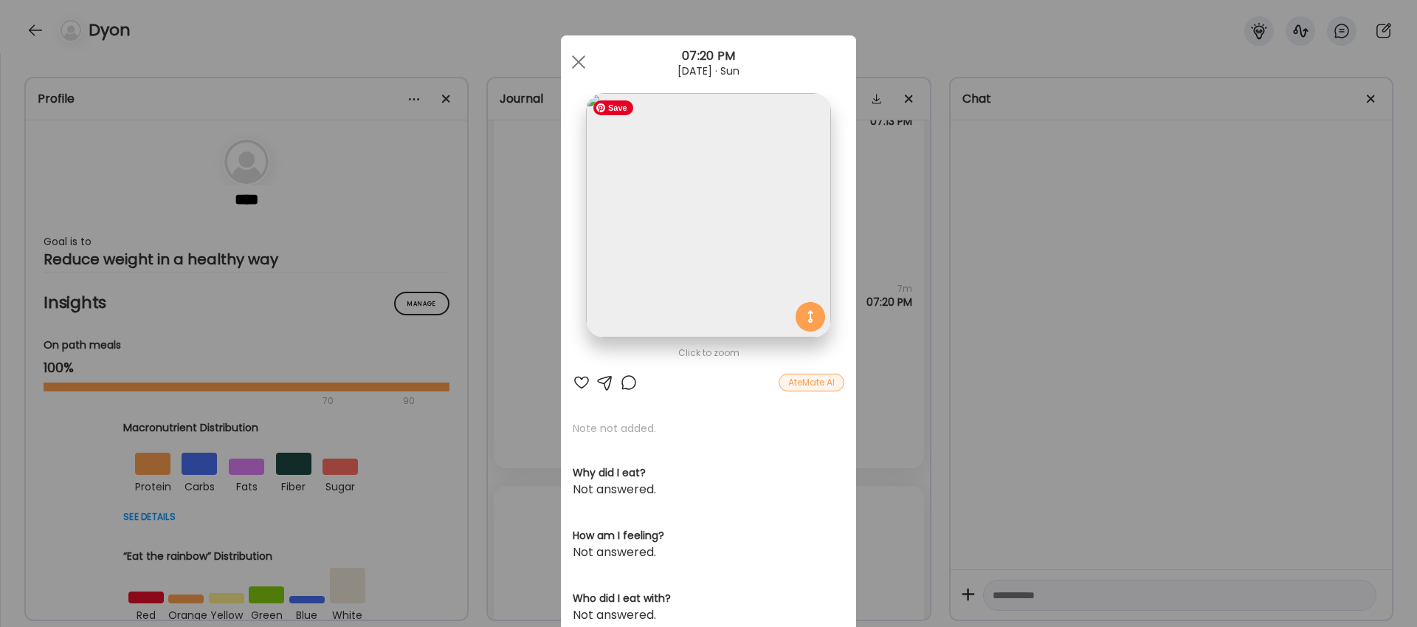
click at [724, 241] on img at bounding box center [708, 215] width 244 height 244
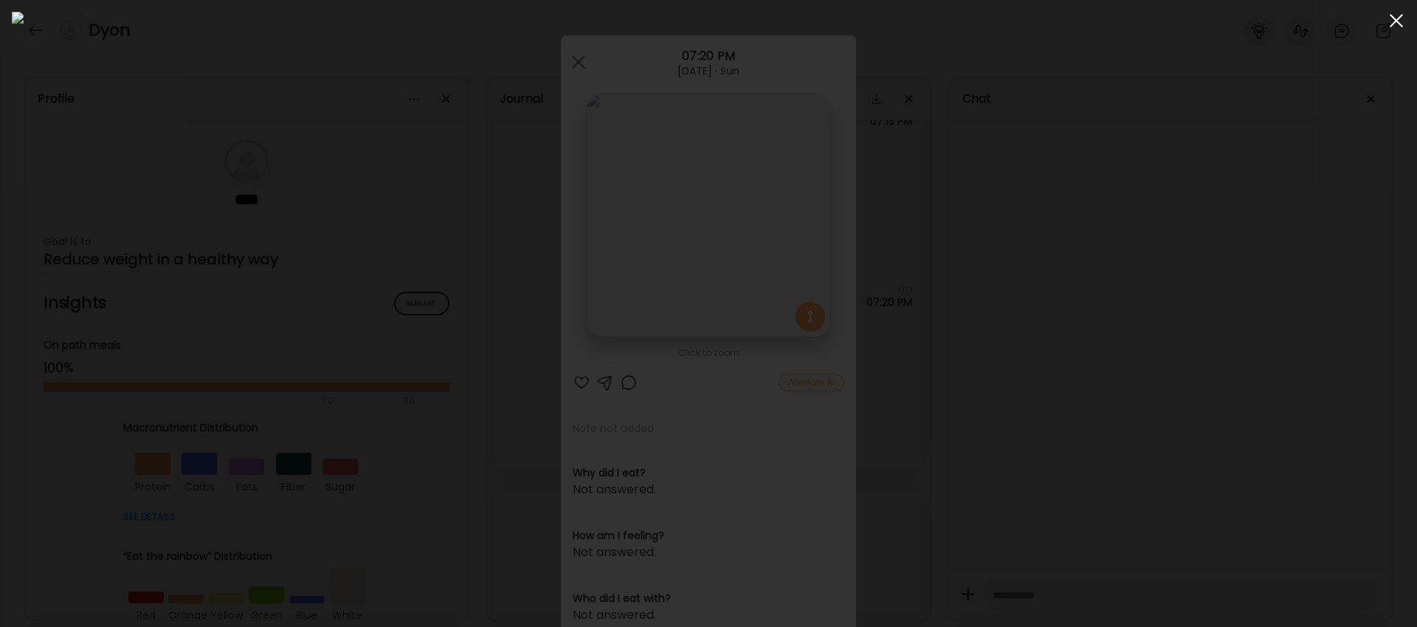
click at [1398, 20] on div at bounding box center [1397, 21] width 30 height 30
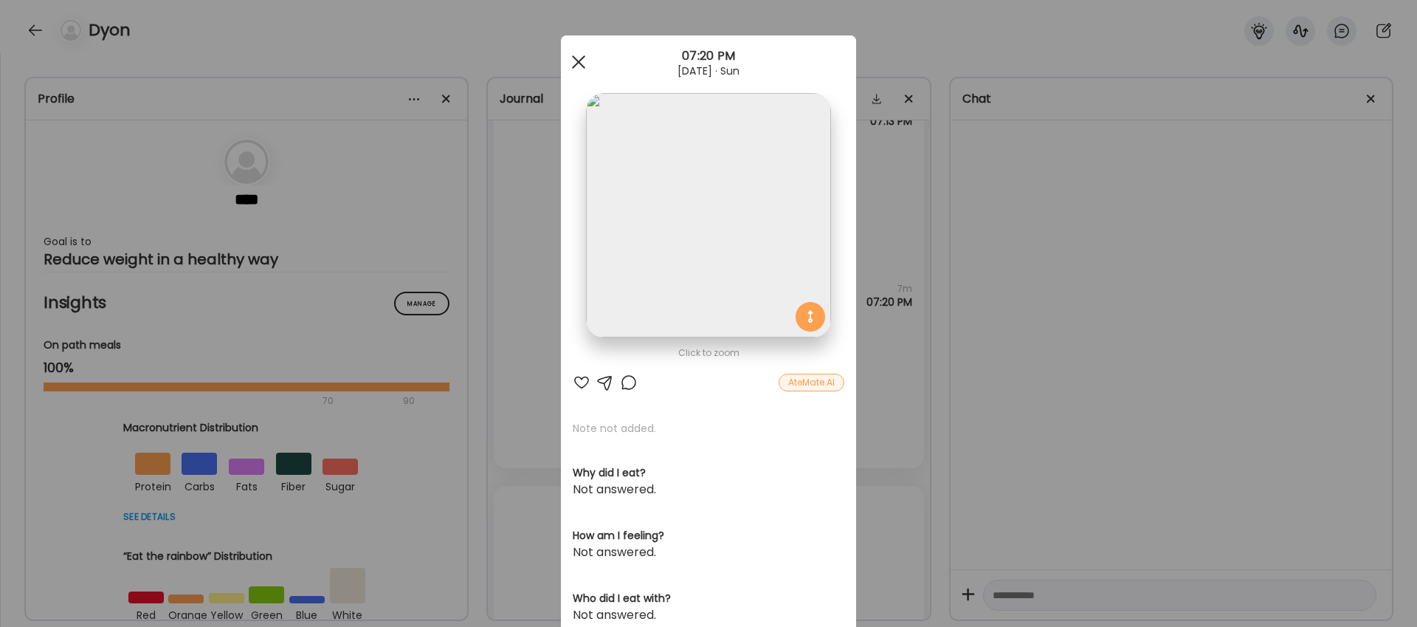
click at [579, 60] on span at bounding box center [578, 61] width 13 height 13
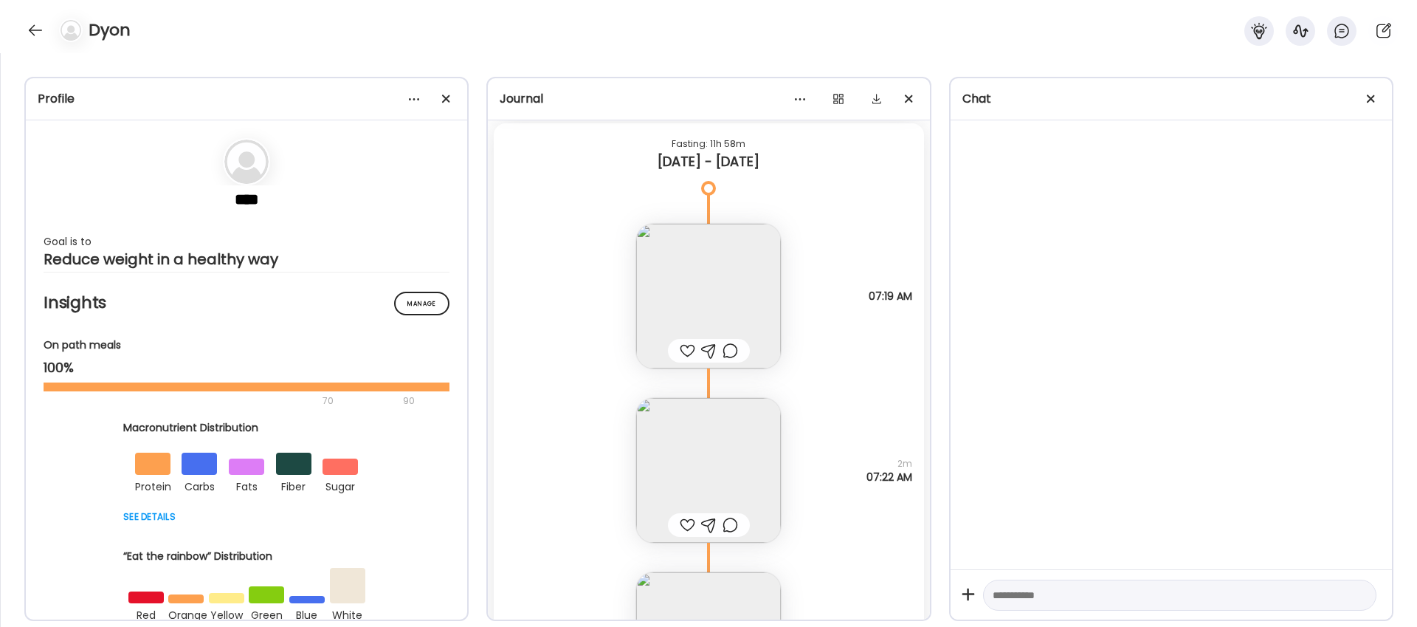
scroll to position [7294, 0]
click at [729, 304] on img at bounding box center [708, 295] width 145 height 145
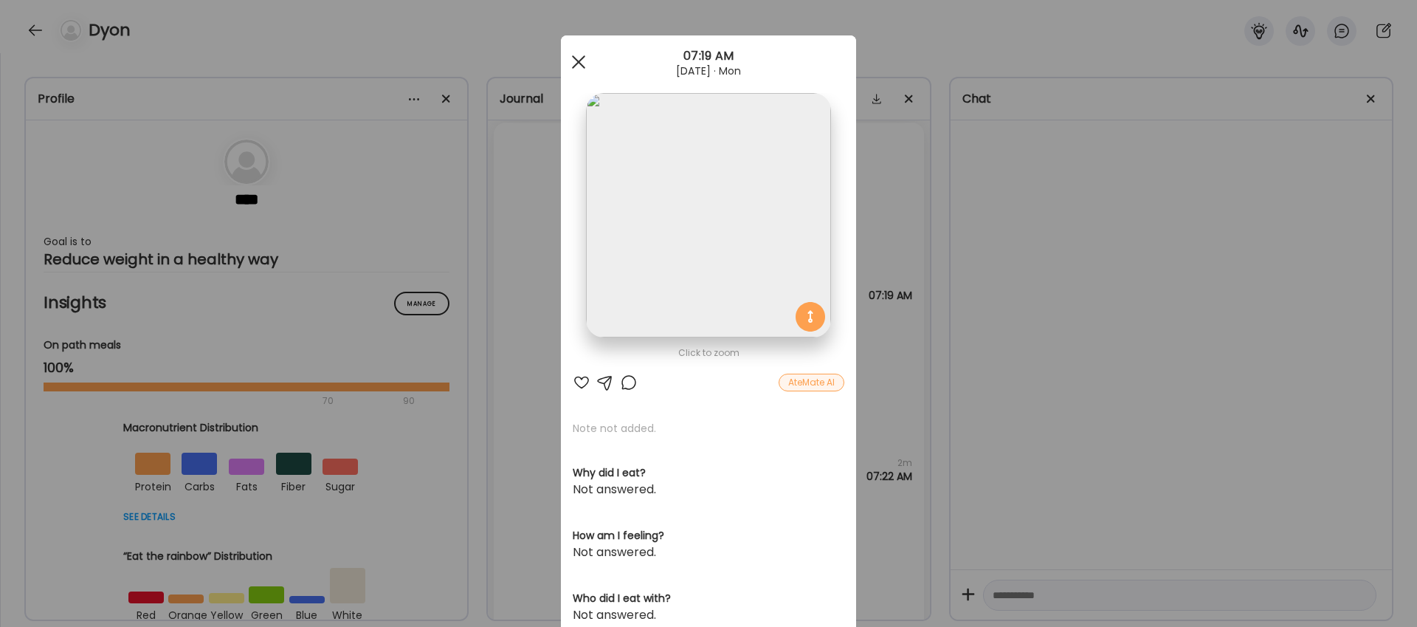
click at [582, 63] on div at bounding box center [579, 62] width 30 height 30
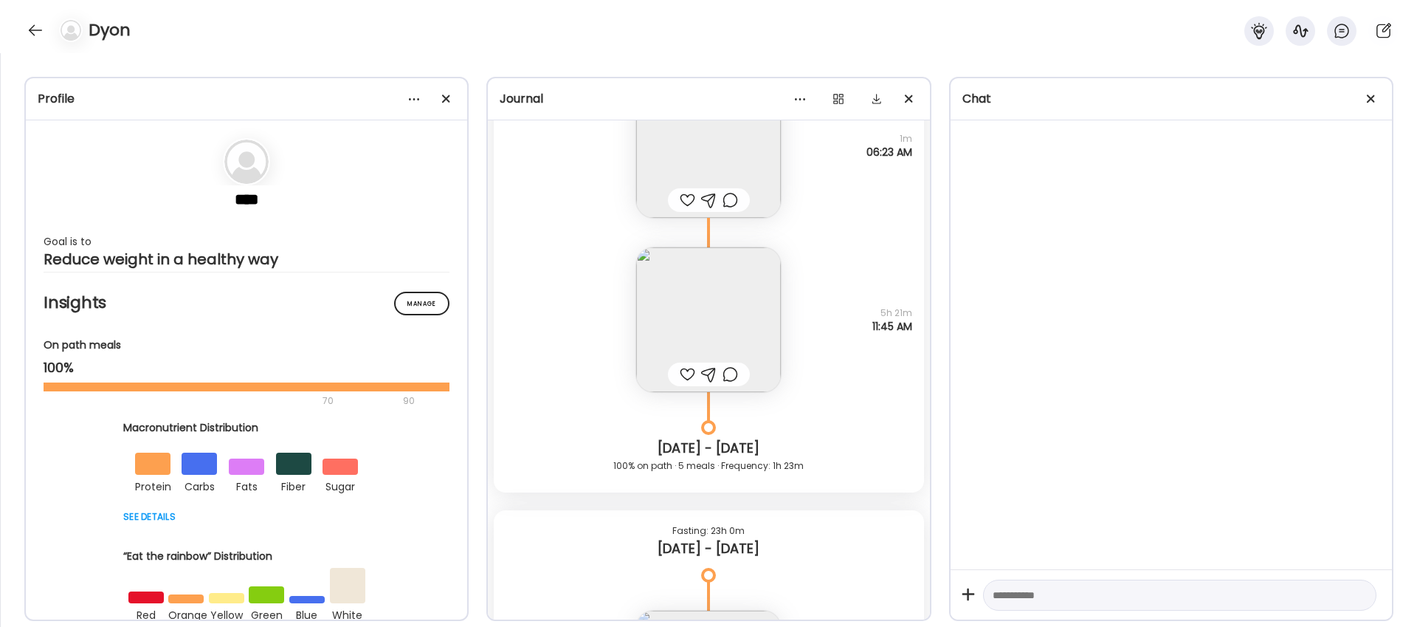
scroll to position [5742, 0]
click at [749, 327] on img at bounding box center [708, 318] width 145 height 145
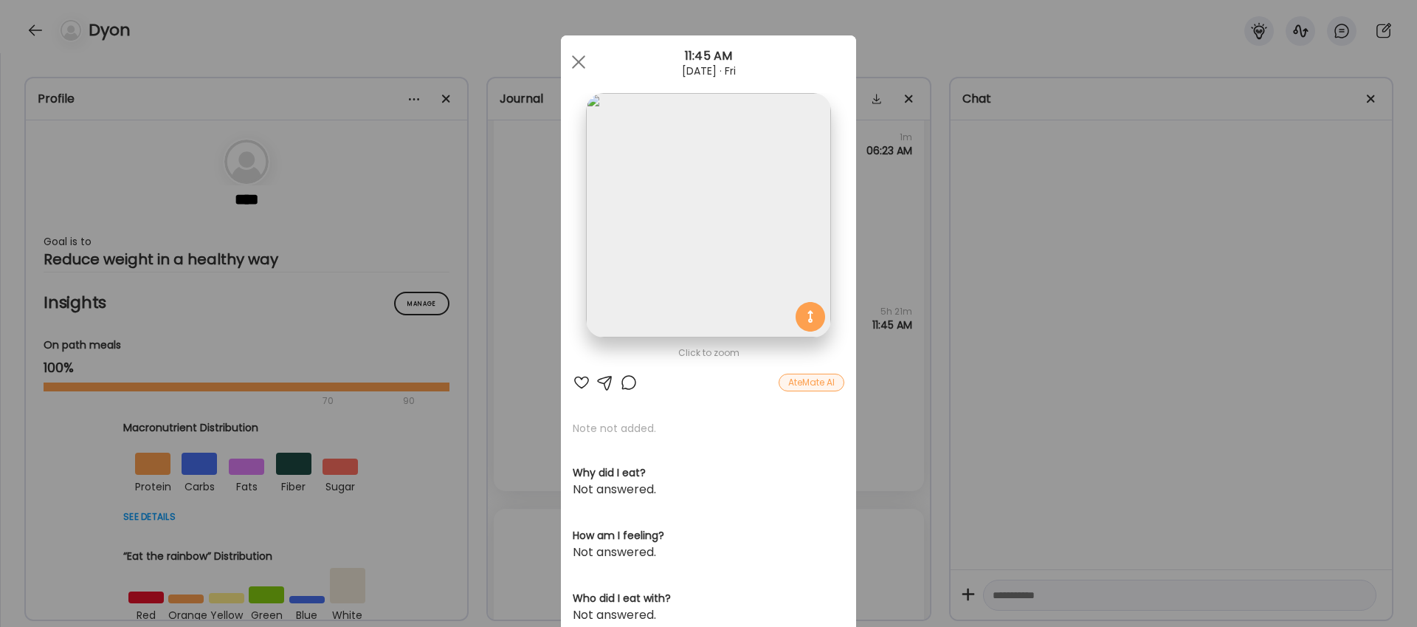
click at [715, 237] on img at bounding box center [708, 215] width 244 height 244
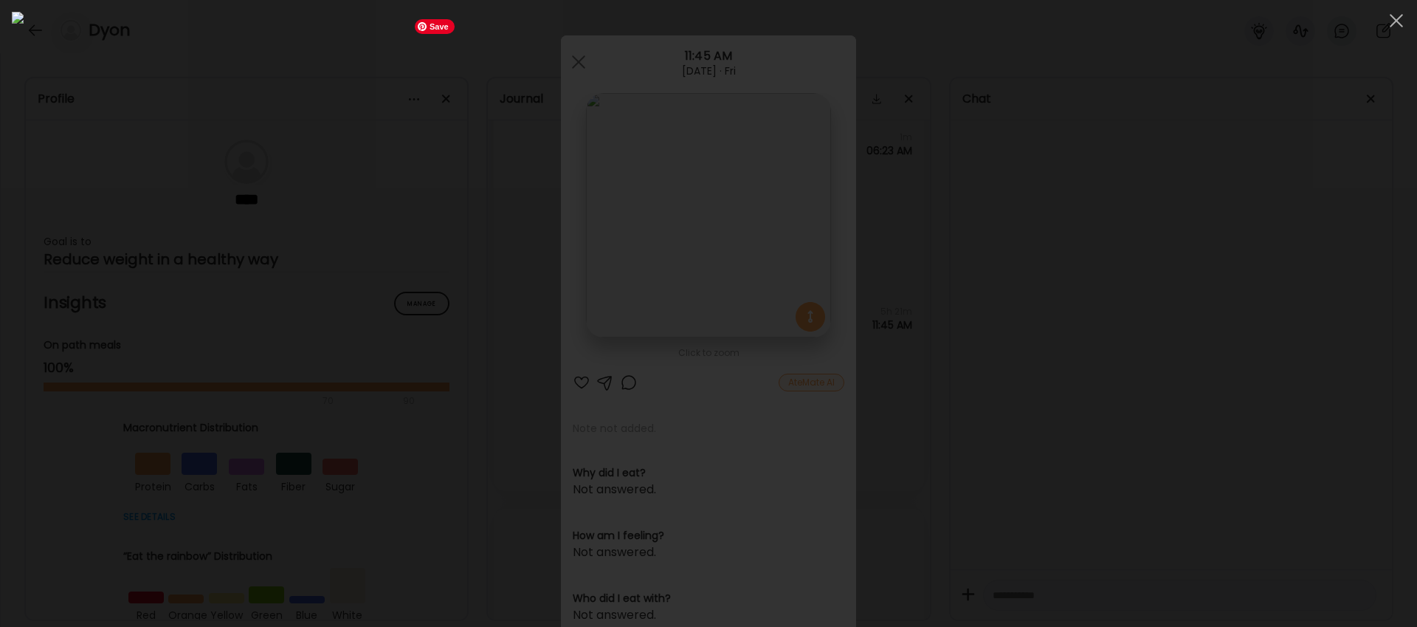
click at [932, 417] on img at bounding box center [709, 313] width 1394 height 603
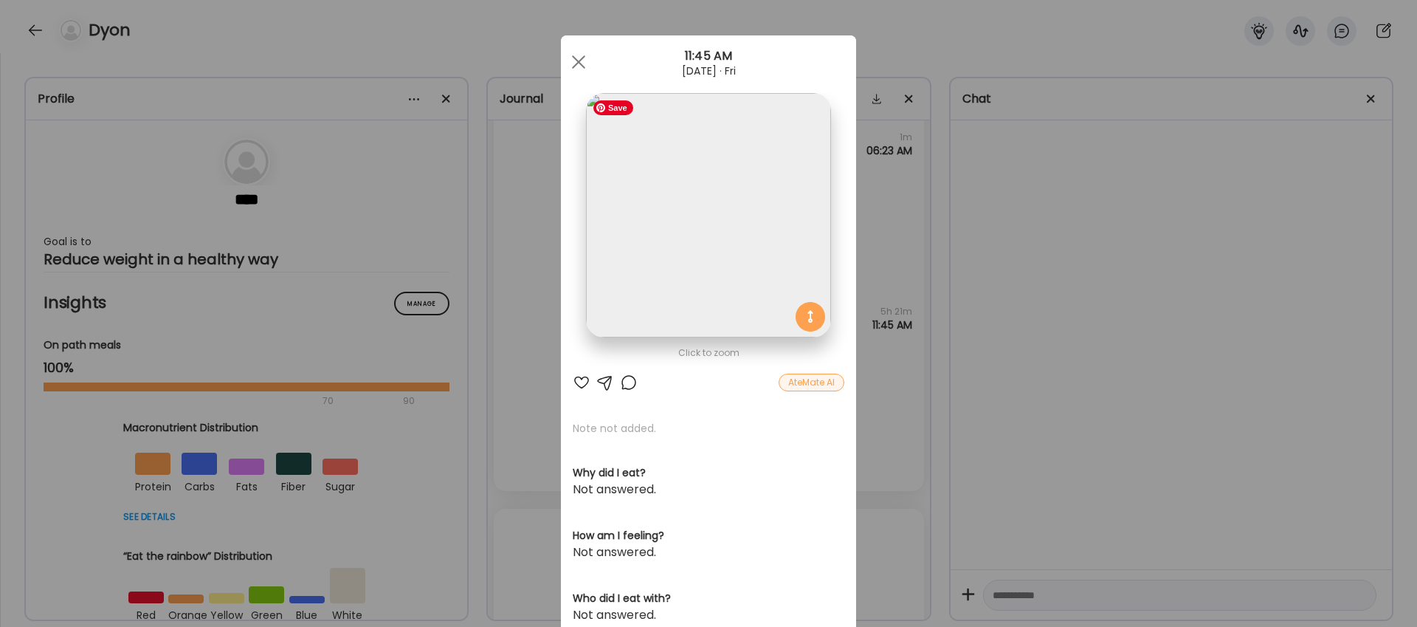
click at [801, 277] on img at bounding box center [708, 215] width 244 height 244
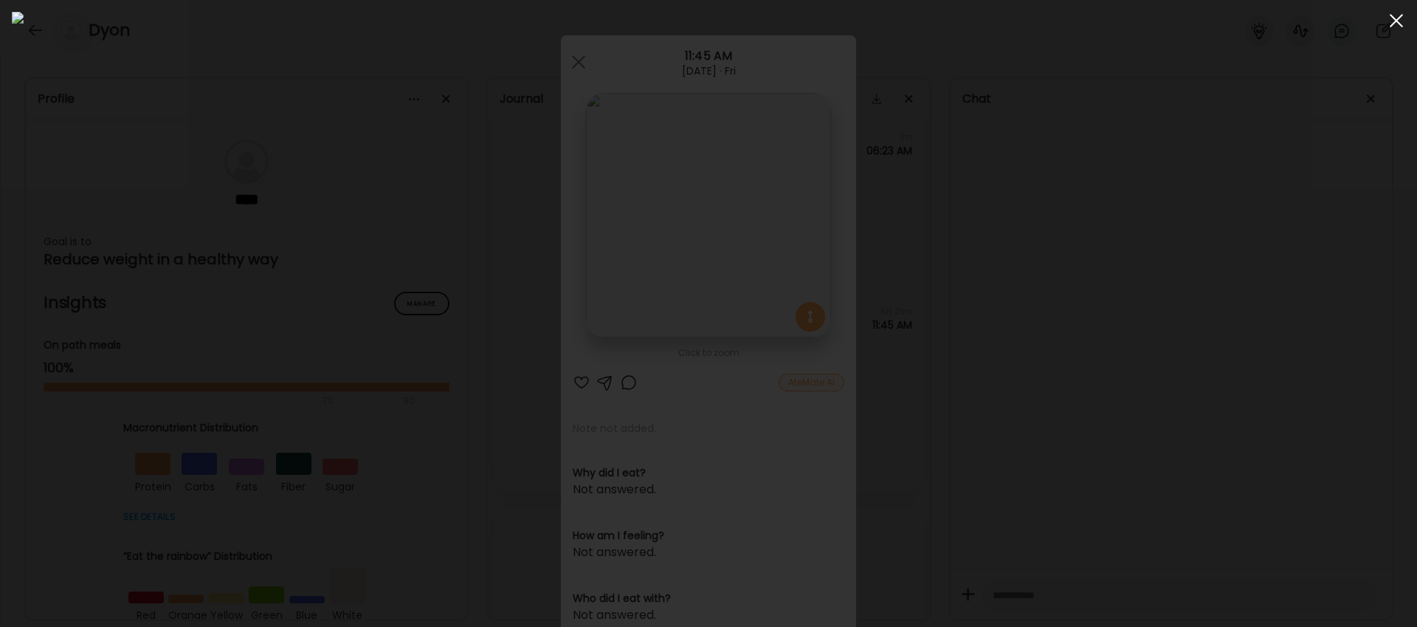
click at [1399, 17] on span at bounding box center [1396, 20] width 13 height 13
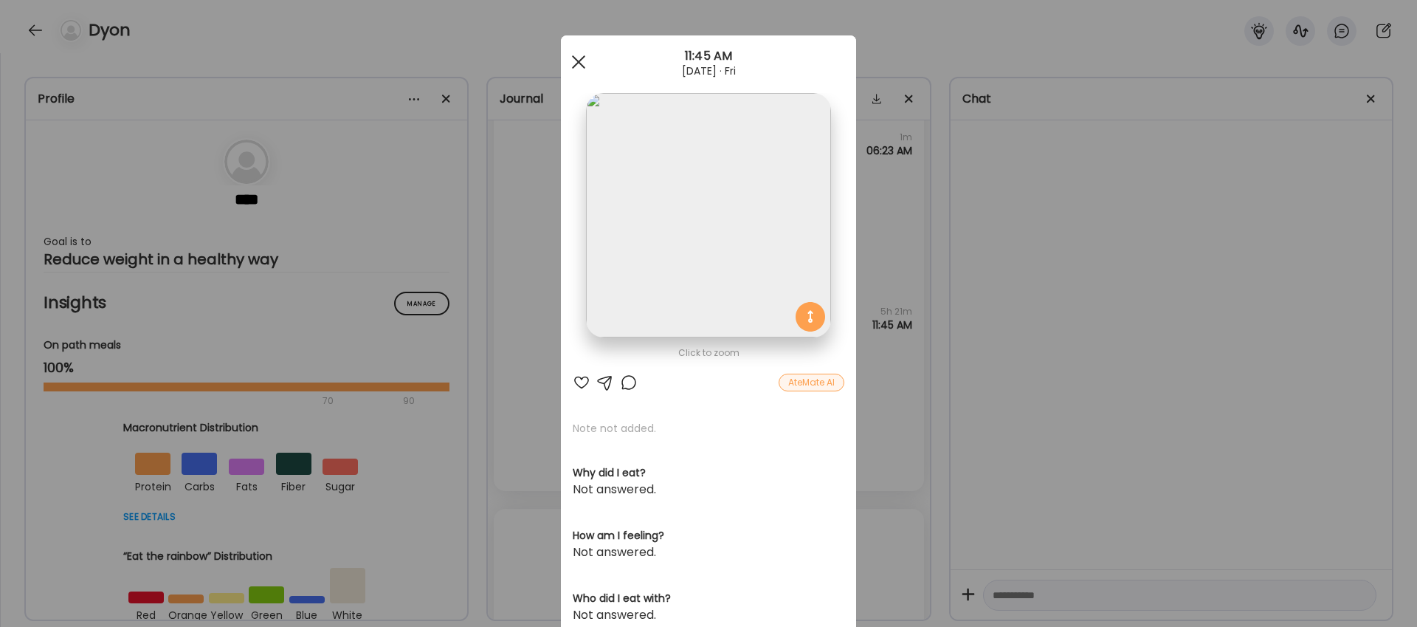
click at [580, 61] on div at bounding box center [579, 62] width 30 height 30
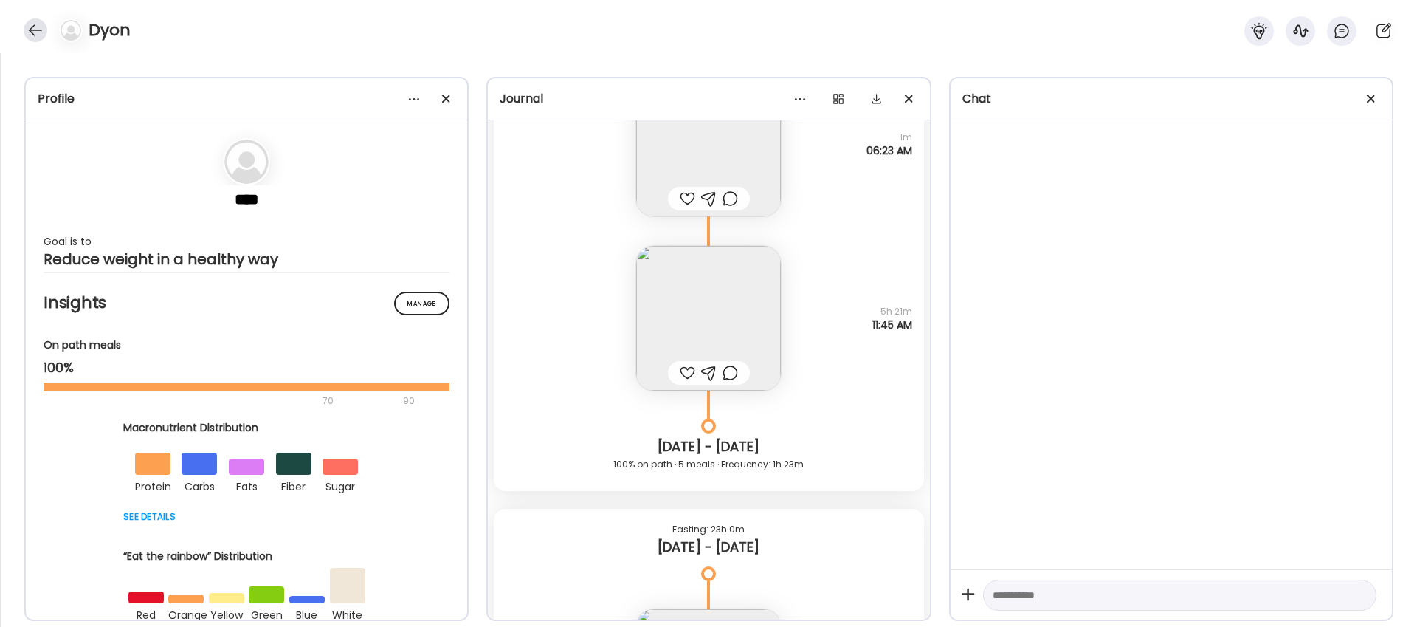
click at [39, 28] on div at bounding box center [36, 30] width 24 height 24
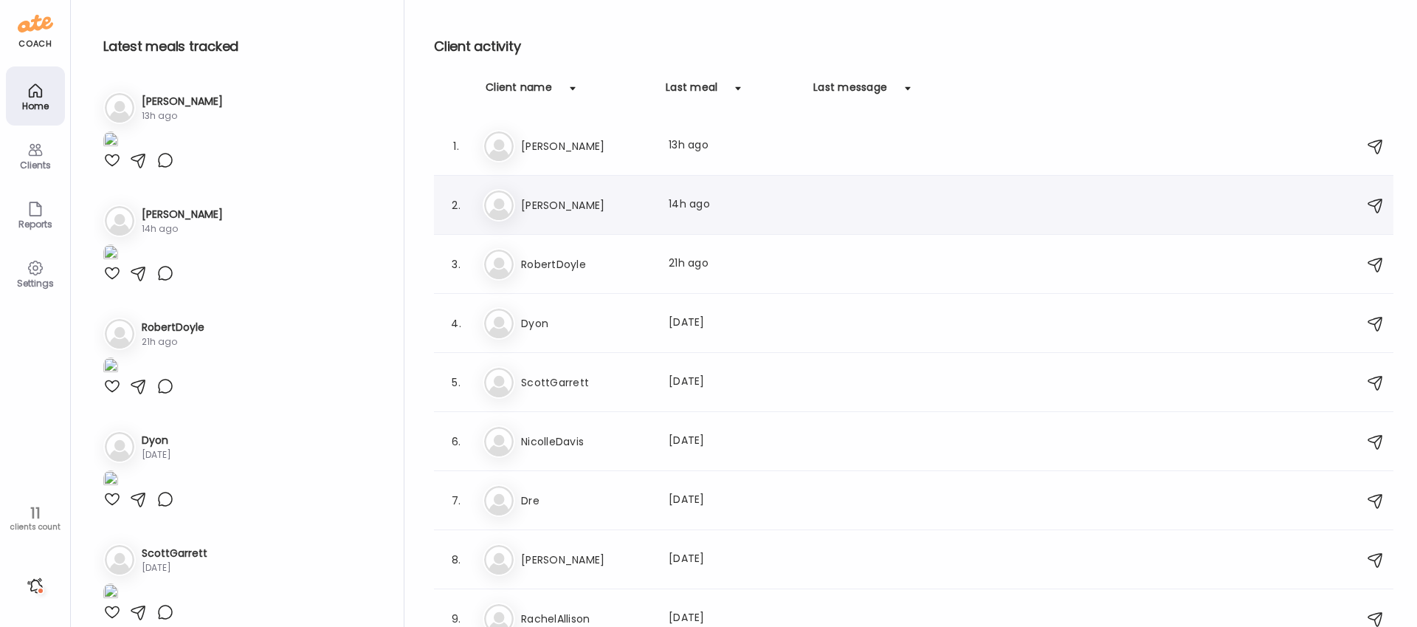
click at [548, 218] on div "He [PERSON_NAME] Last meal: 14h ago" at bounding box center [916, 205] width 867 height 32
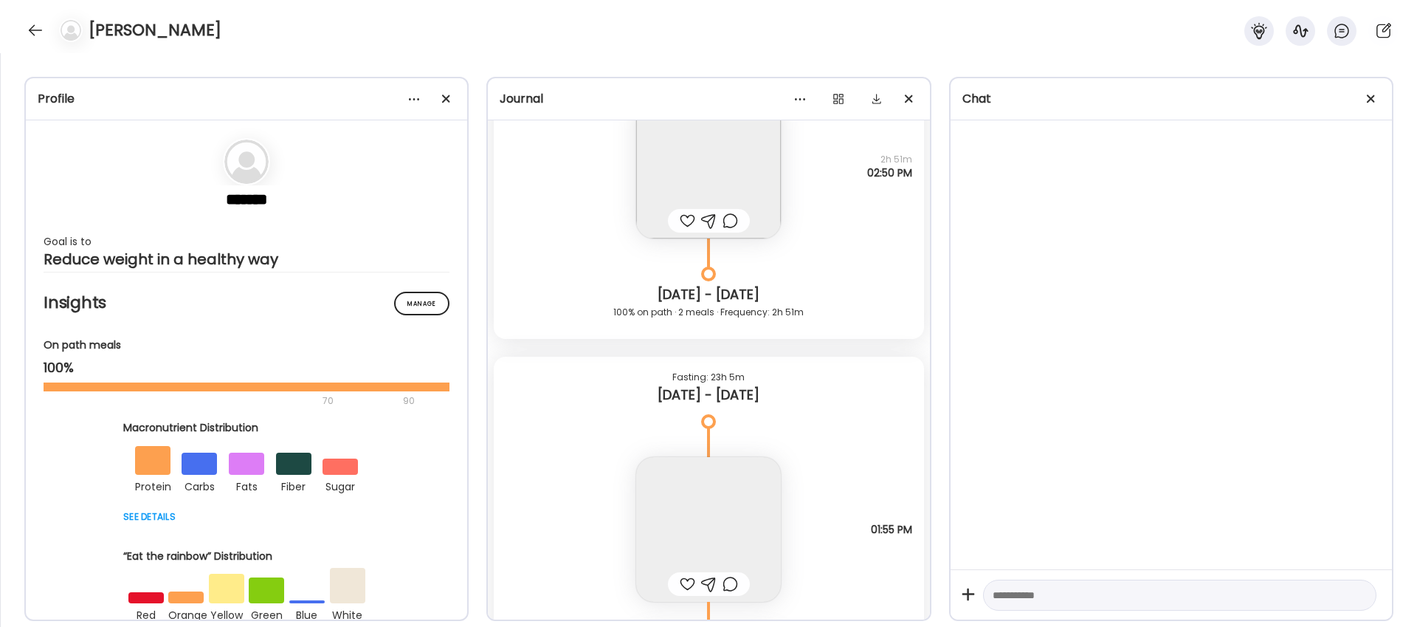
scroll to position [12980, 0]
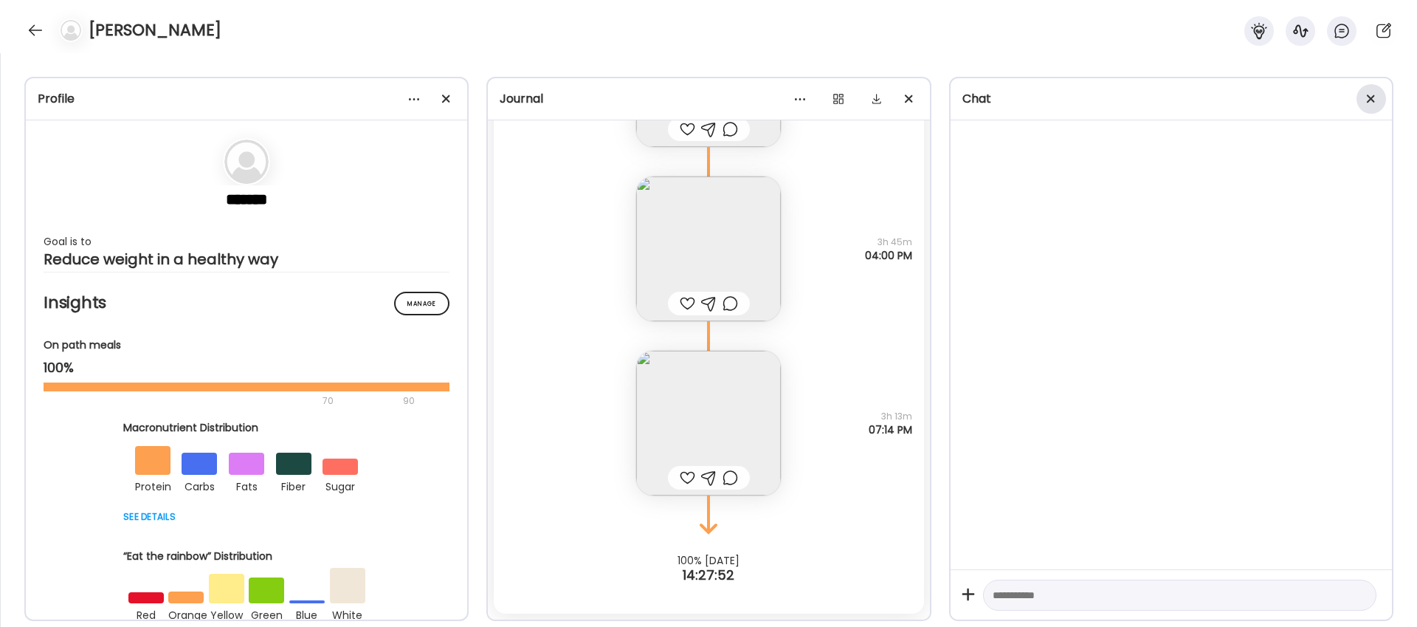
click at [1375, 102] on div at bounding box center [1372, 99] width 30 height 30
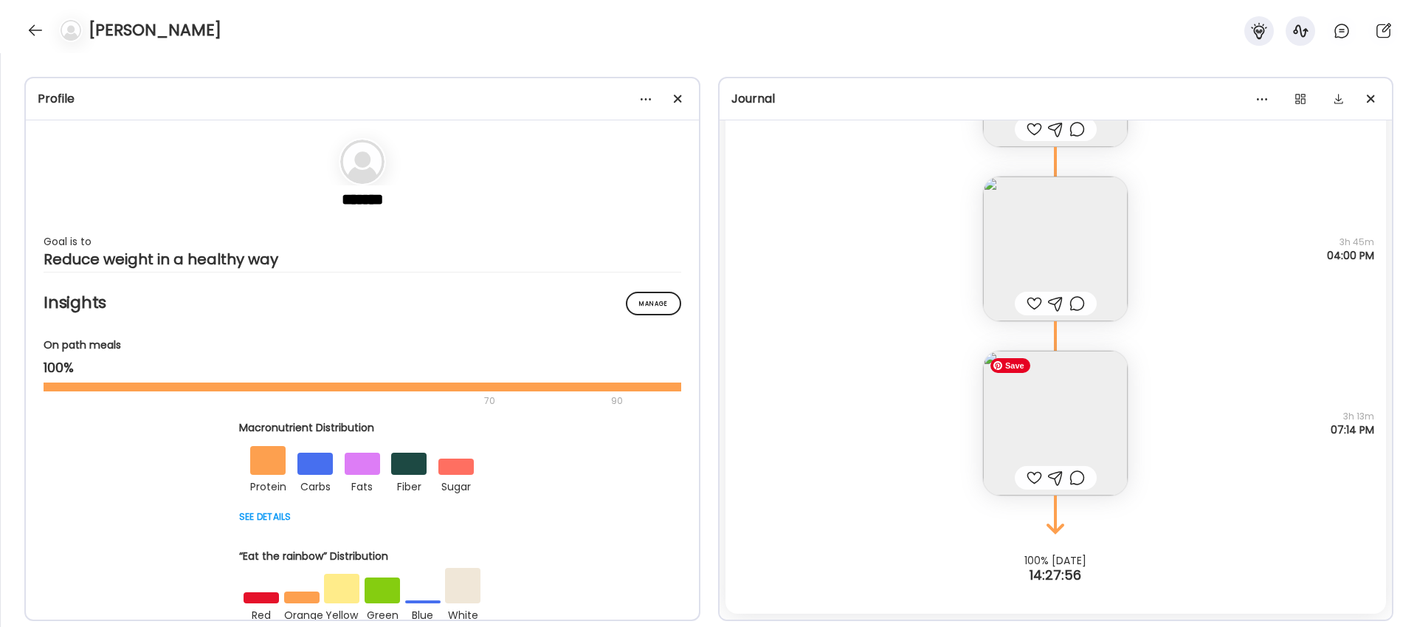
click at [1093, 394] on img at bounding box center [1055, 423] width 145 height 145
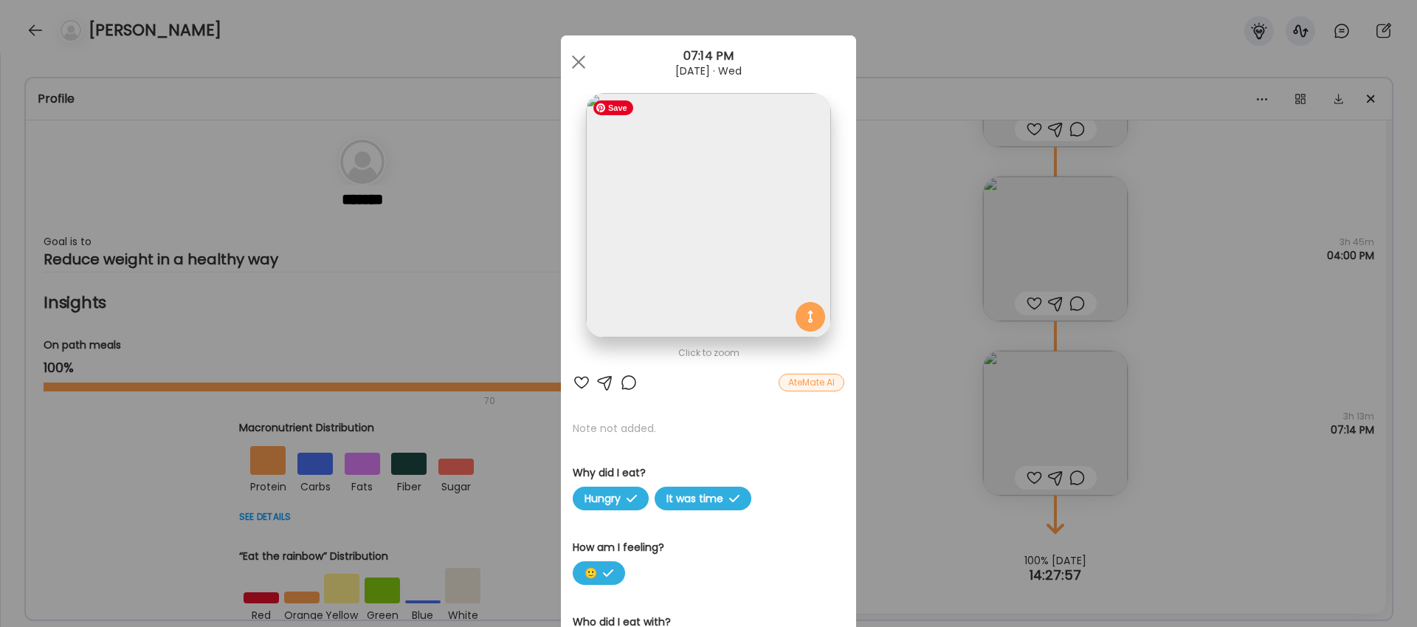
click at [746, 255] on img at bounding box center [708, 215] width 244 height 244
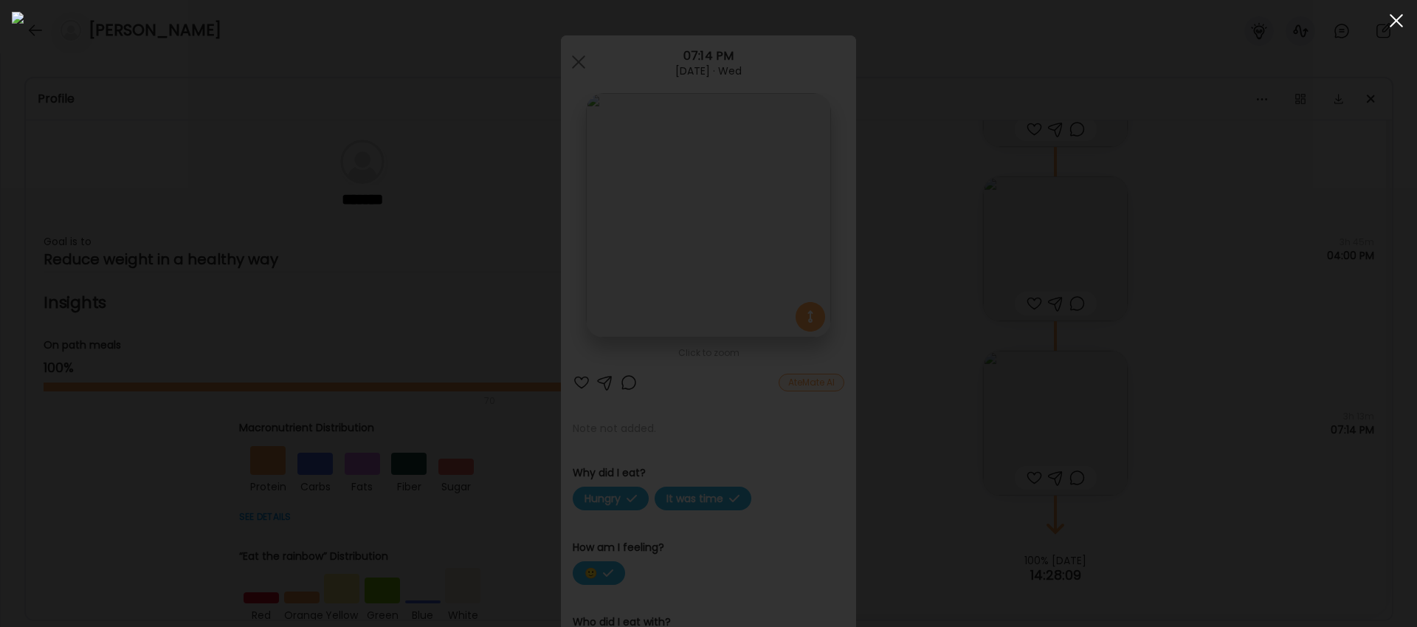
click at [1400, 19] on div at bounding box center [1397, 21] width 30 height 30
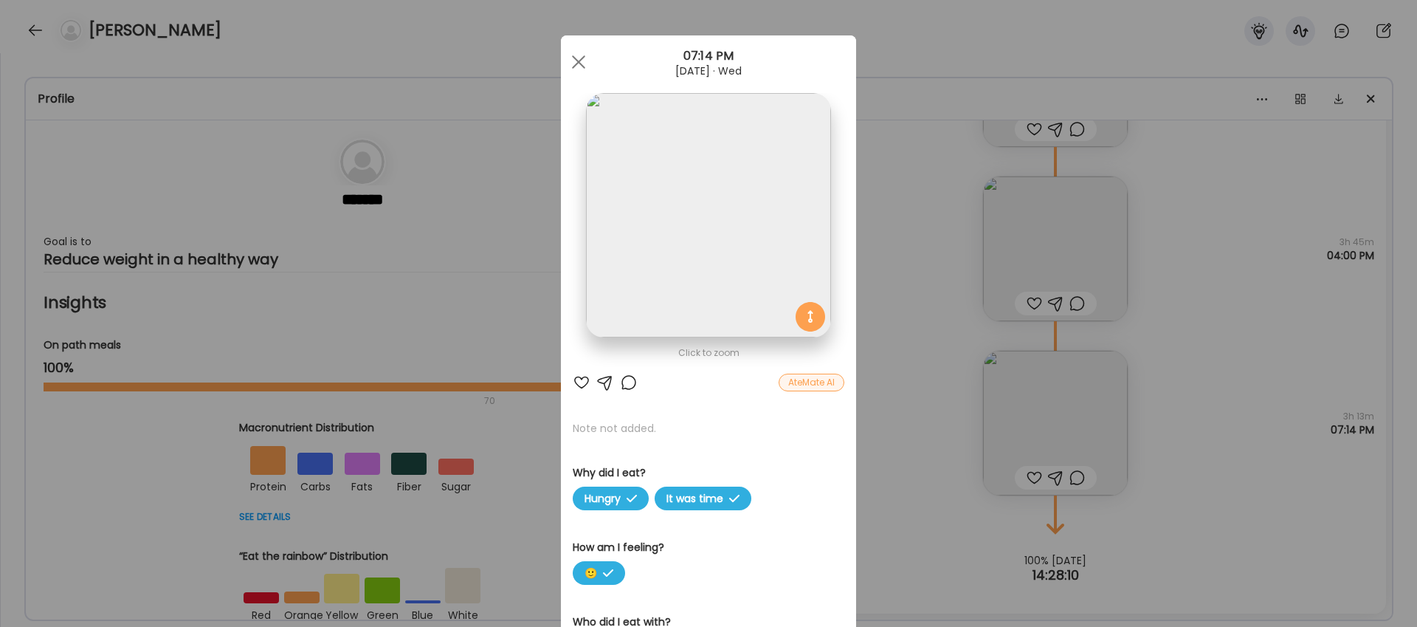
click at [959, 118] on div "Ate Coach Dashboard Wahoo! It’s official Take a moment to set up your Coach Pro…" at bounding box center [708, 313] width 1417 height 627
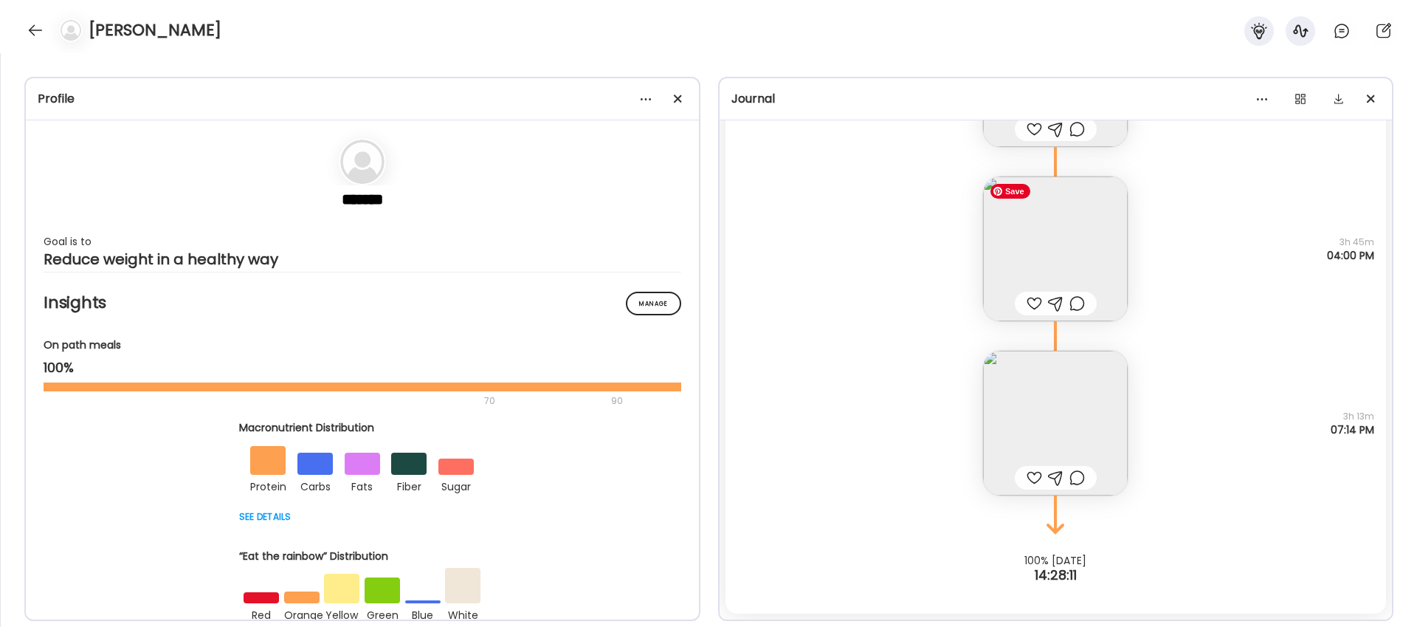
click at [1036, 241] on img at bounding box center [1055, 248] width 145 height 145
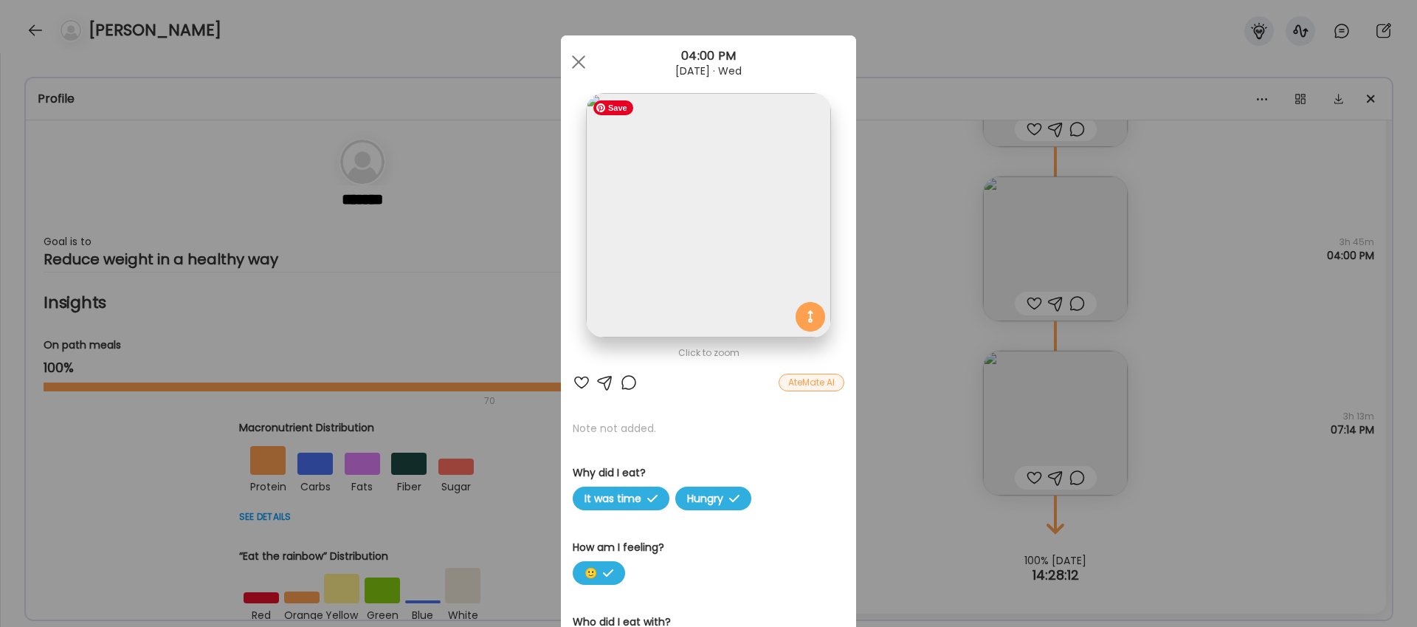
click at [703, 208] on img at bounding box center [708, 215] width 244 height 244
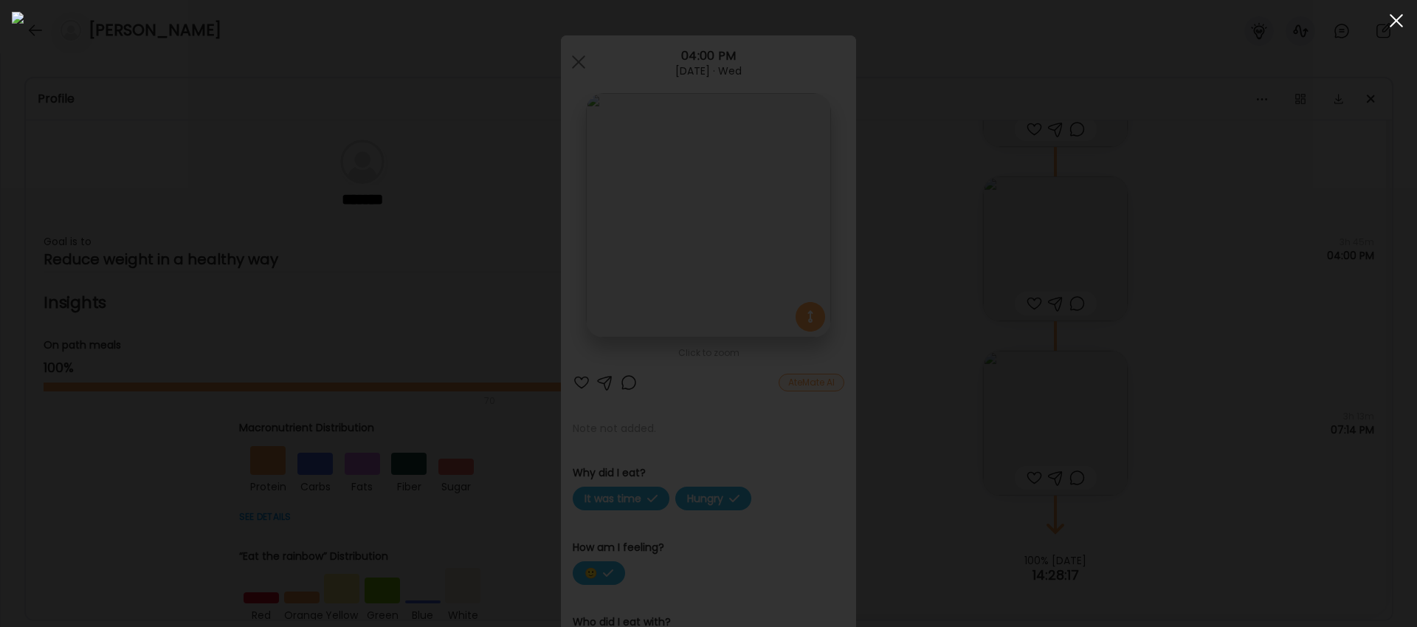
click at [1395, 21] on span at bounding box center [1396, 20] width 13 height 13
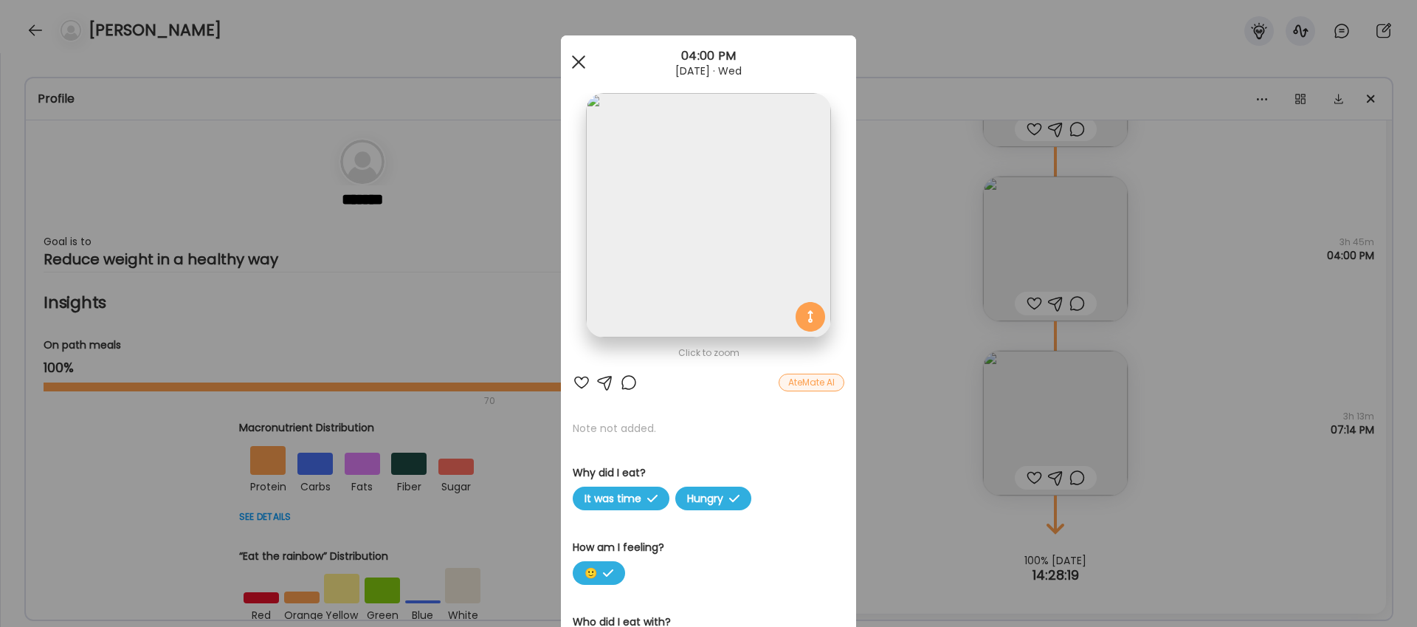
click at [573, 69] on div at bounding box center [579, 62] width 30 height 30
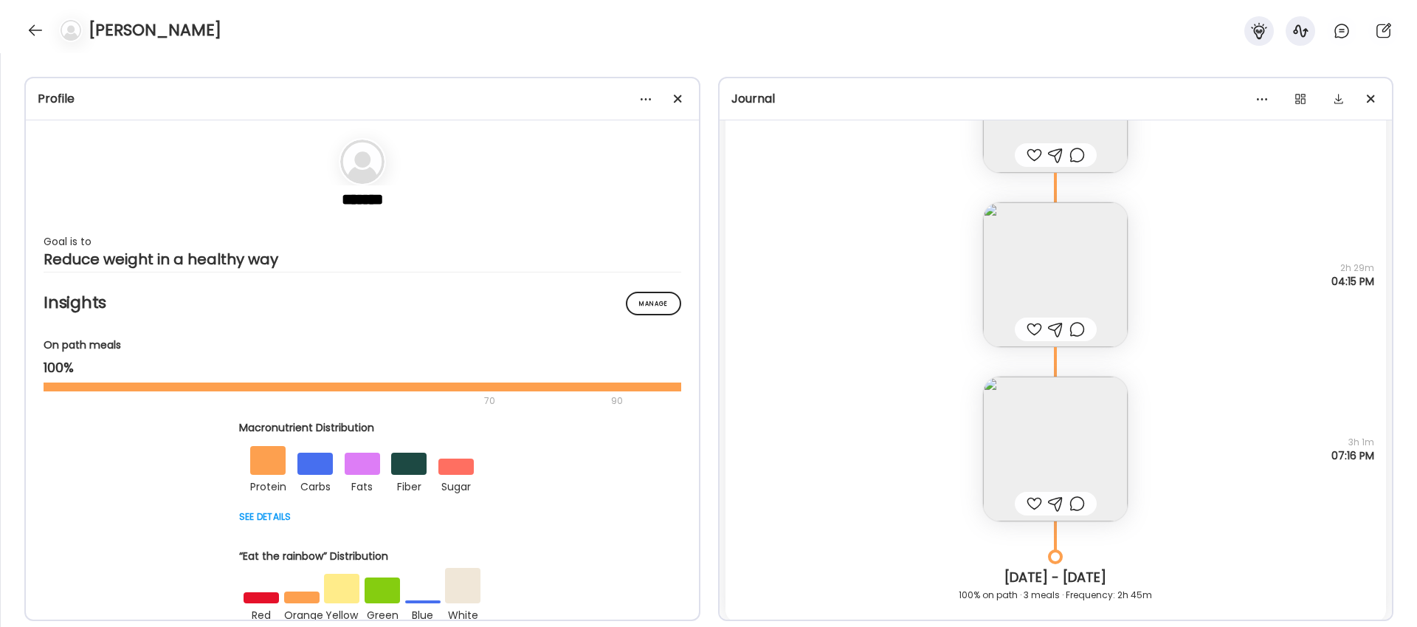
scroll to position [12239, 0]
click at [1042, 439] on img at bounding box center [1055, 452] width 145 height 145
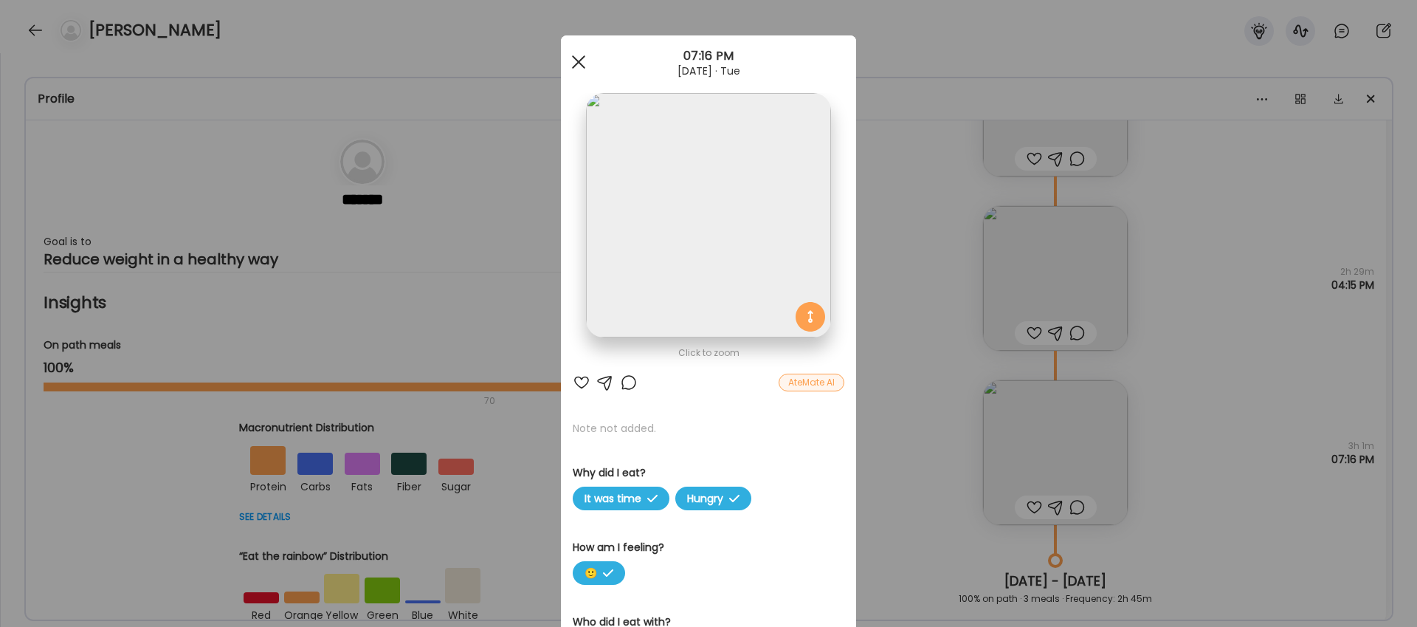
click at [577, 58] on div at bounding box center [579, 62] width 30 height 30
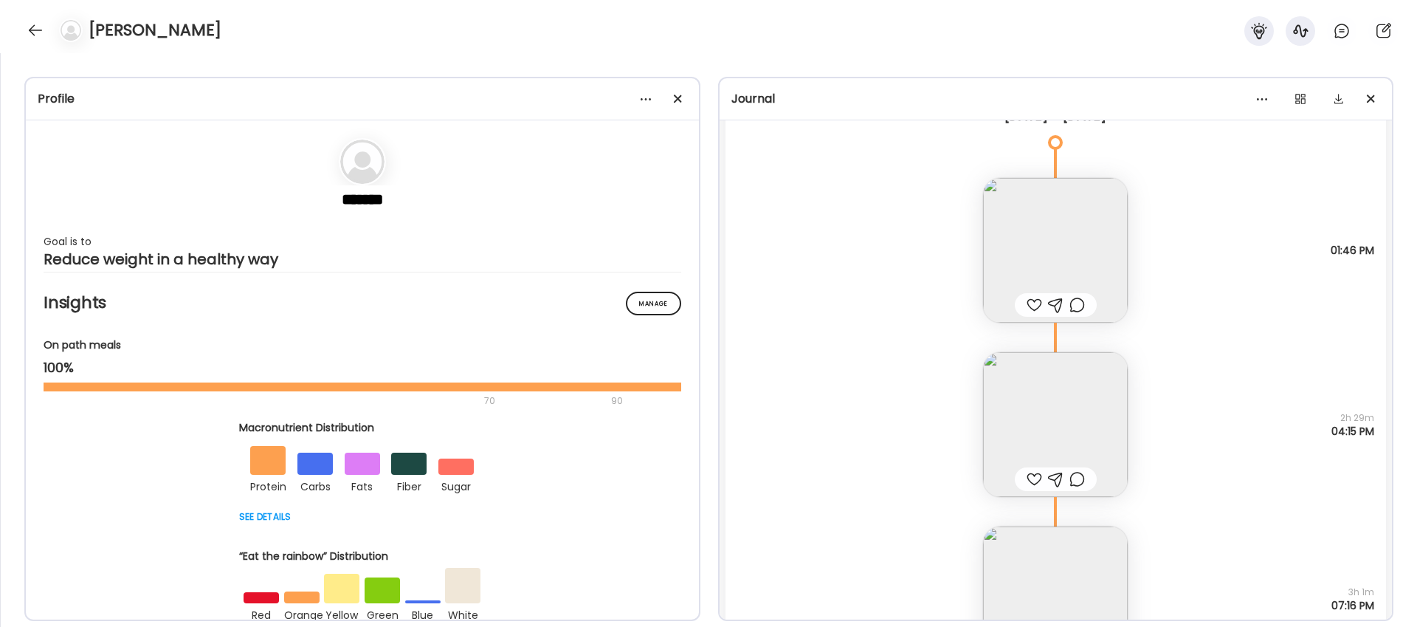
scroll to position [12083, 0]
click at [1037, 238] on img at bounding box center [1055, 260] width 145 height 145
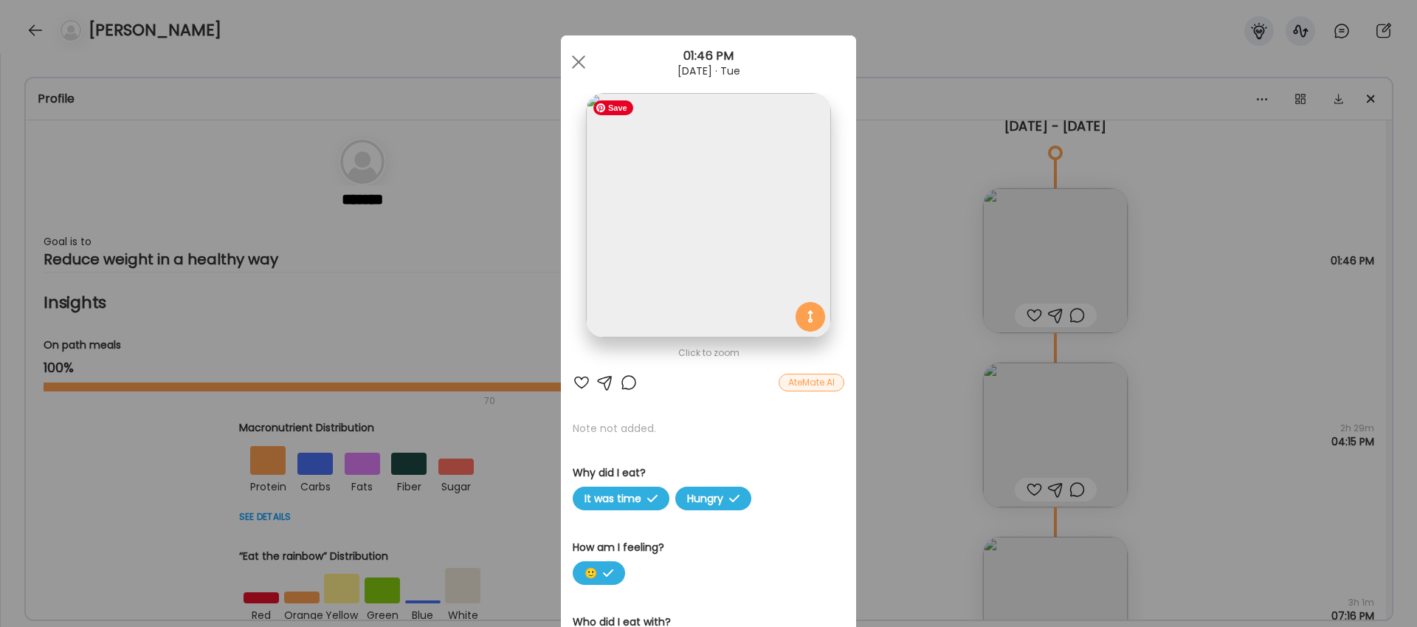
click at [704, 193] on img at bounding box center [708, 215] width 244 height 244
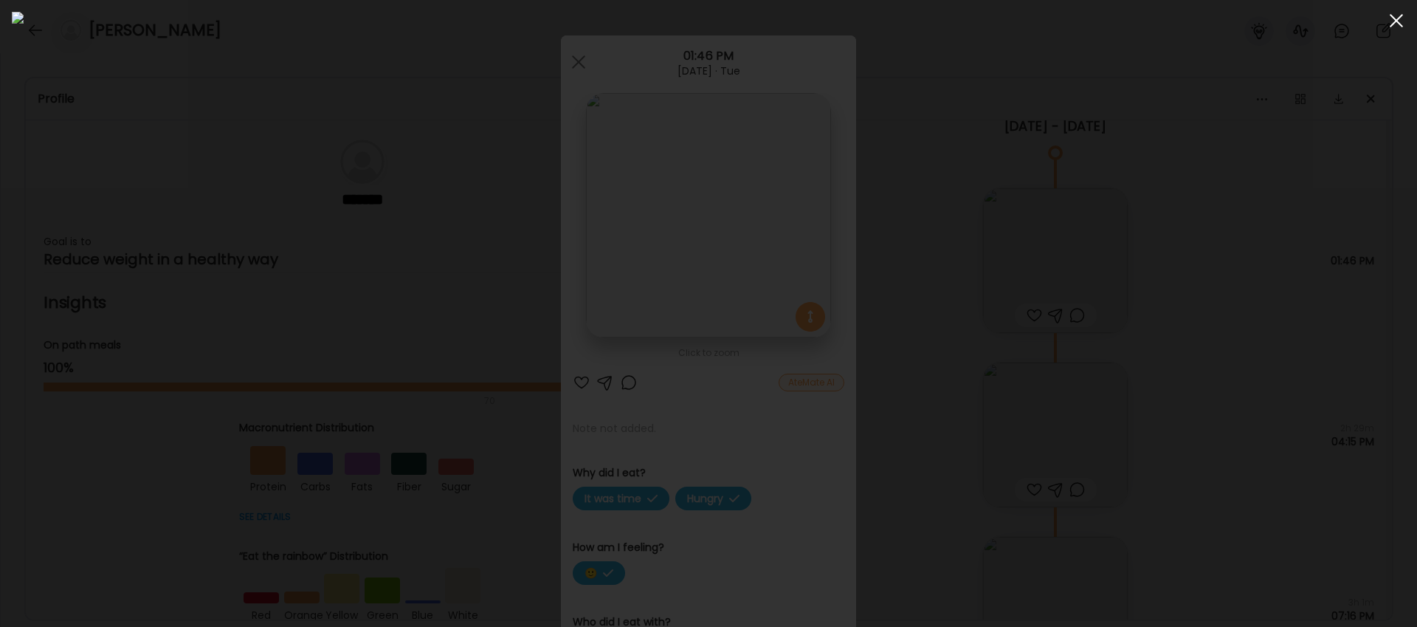
click at [1400, 22] on span at bounding box center [1396, 20] width 13 height 13
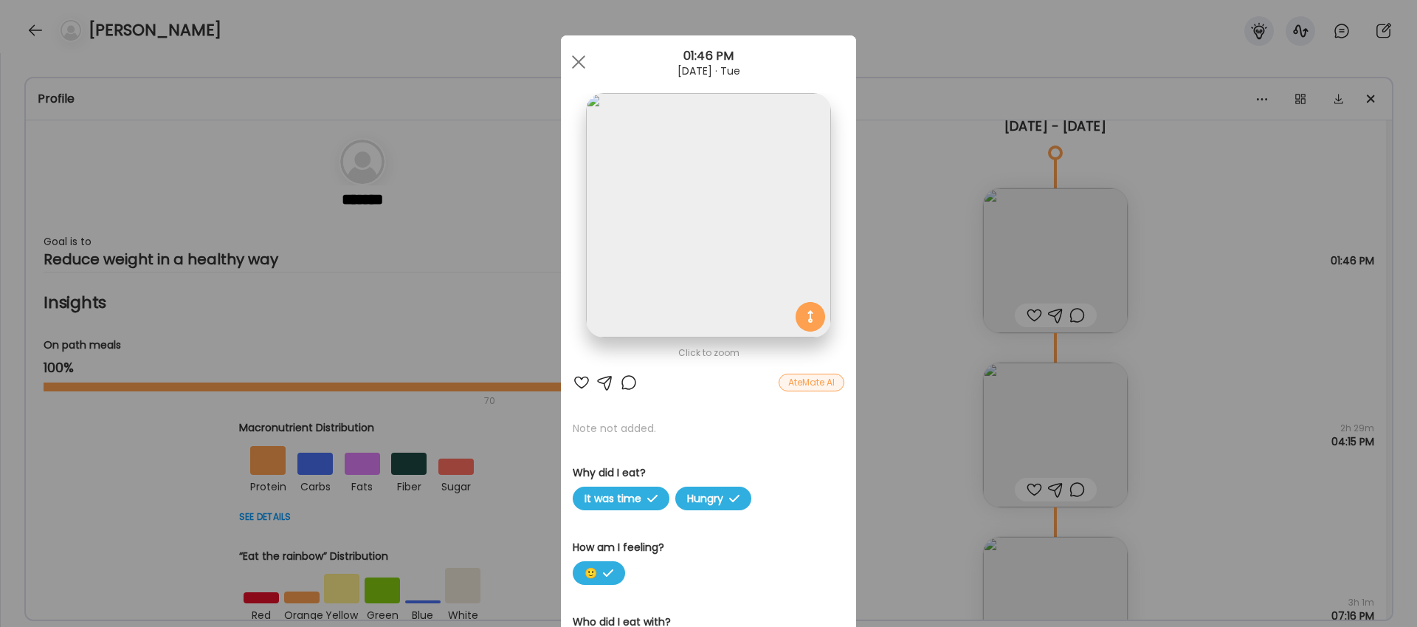
click at [940, 185] on div "Ate Coach Dashboard Wahoo! It’s official Take a moment to set up your Coach Pro…" at bounding box center [708, 313] width 1417 height 627
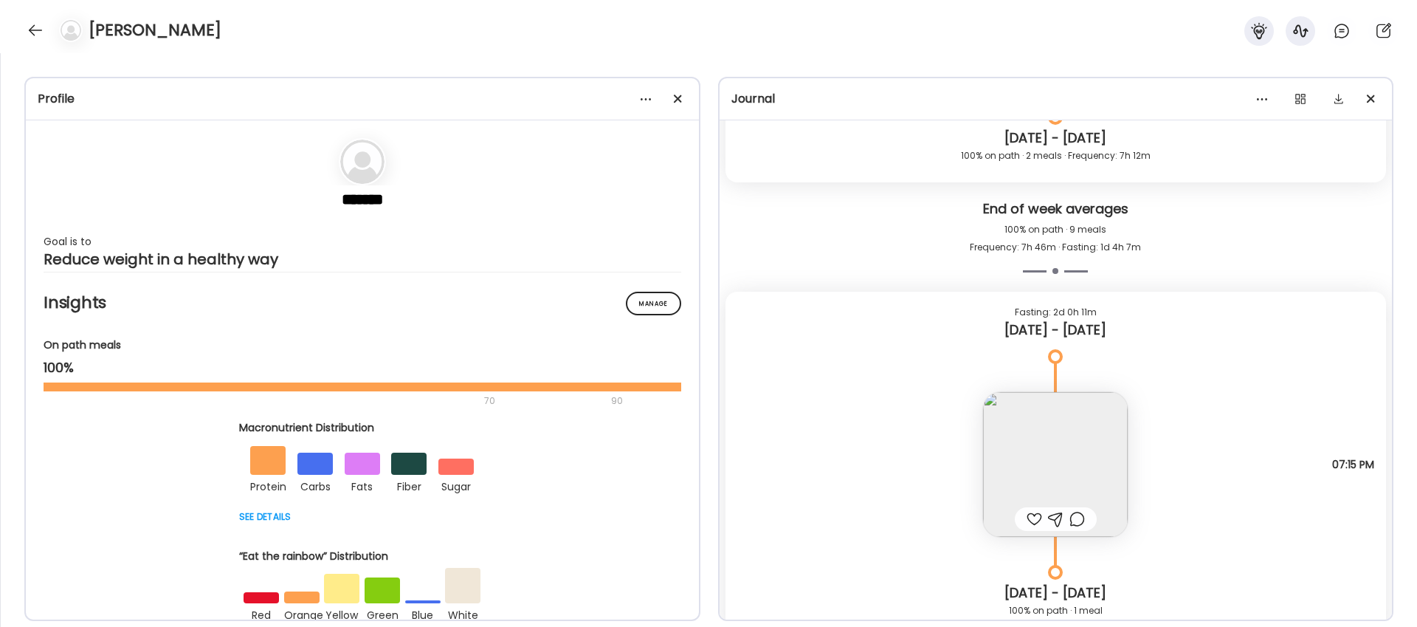
scroll to position [11514, 0]
click at [1034, 416] on img at bounding box center [1055, 466] width 145 height 145
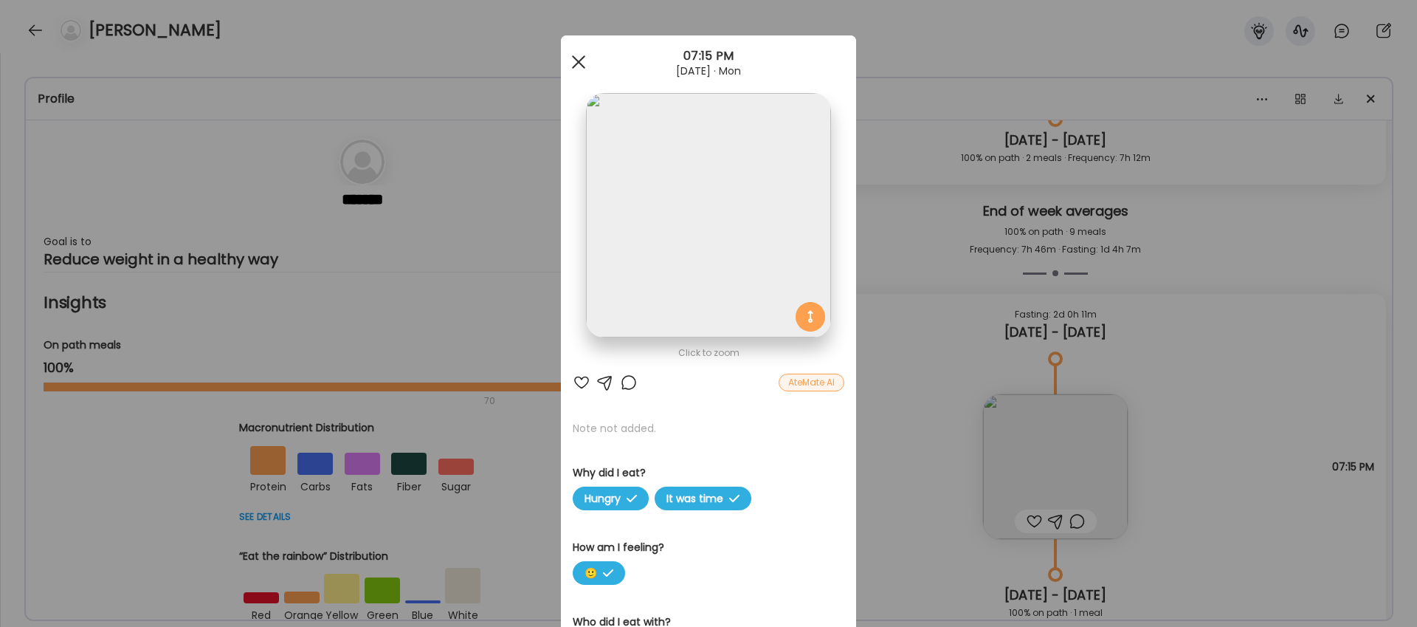
click at [579, 62] on span at bounding box center [578, 61] width 13 height 13
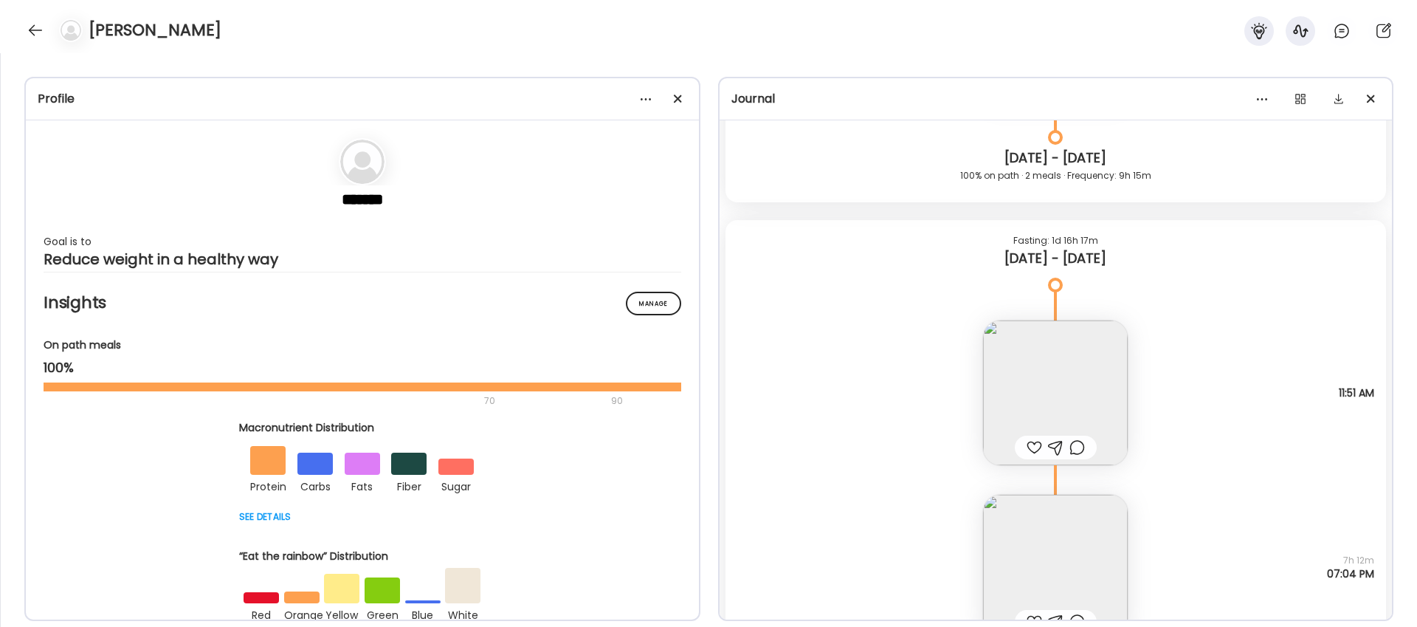
scroll to position [10953, 0]
click at [1068, 527] on img at bounding box center [1055, 572] width 145 height 145
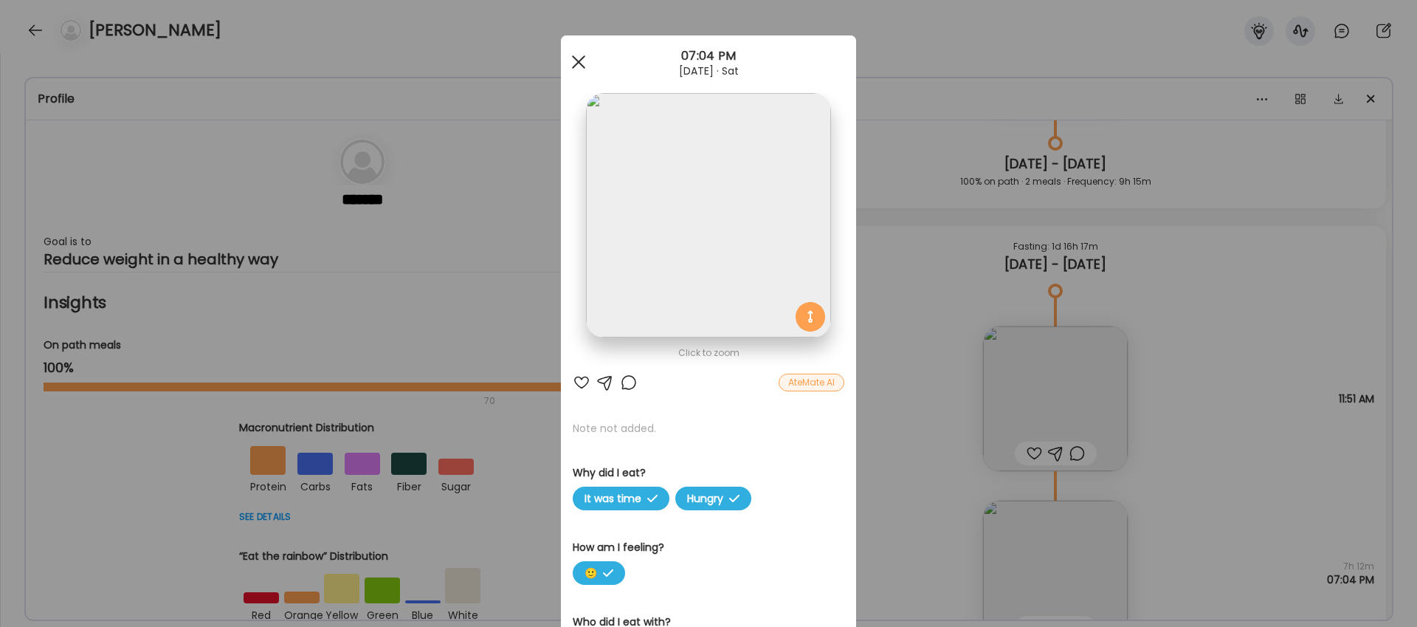
click at [582, 57] on span at bounding box center [578, 61] width 13 height 13
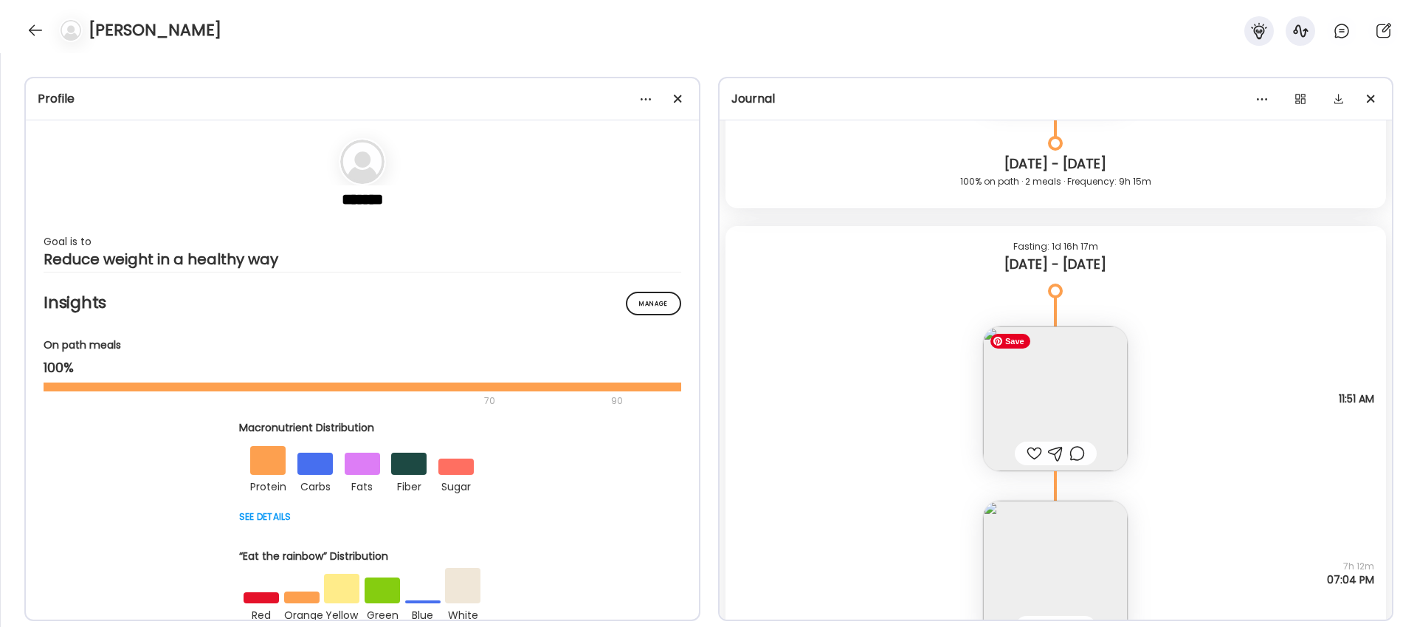
click at [1071, 368] on img at bounding box center [1055, 398] width 145 height 145
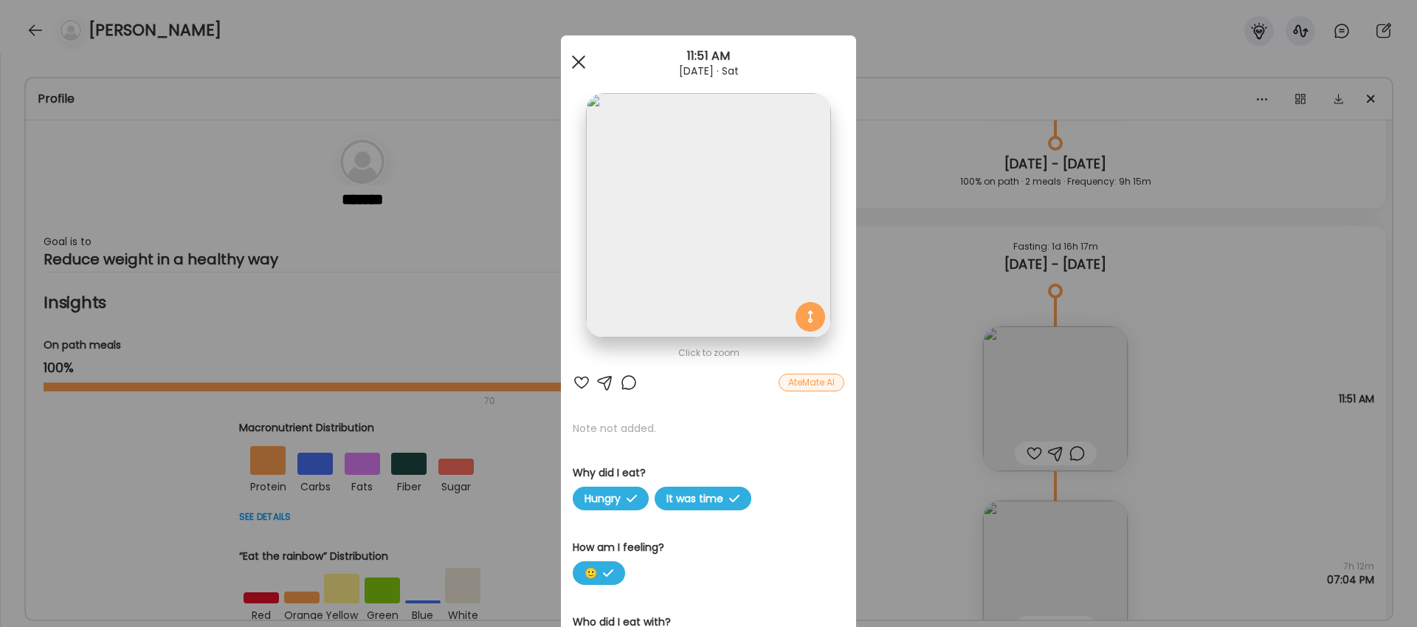
click at [582, 57] on span at bounding box center [578, 61] width 13 height 13
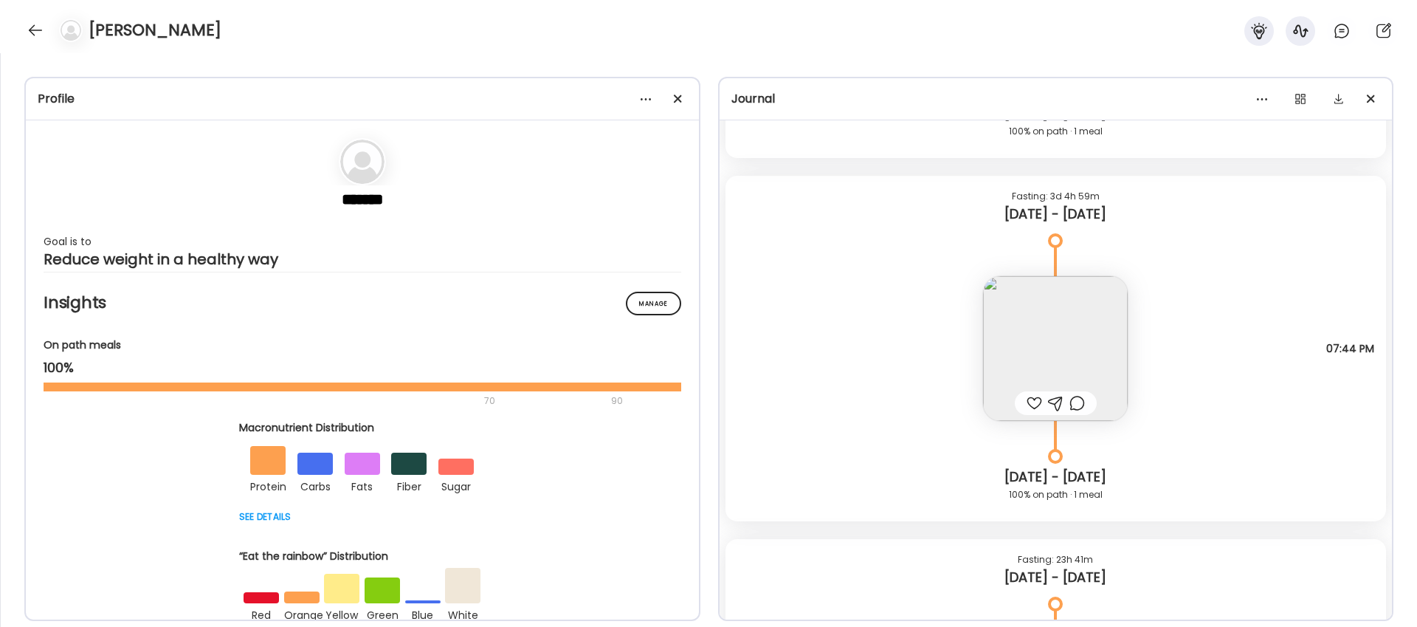
scroll to position [7837, 0]
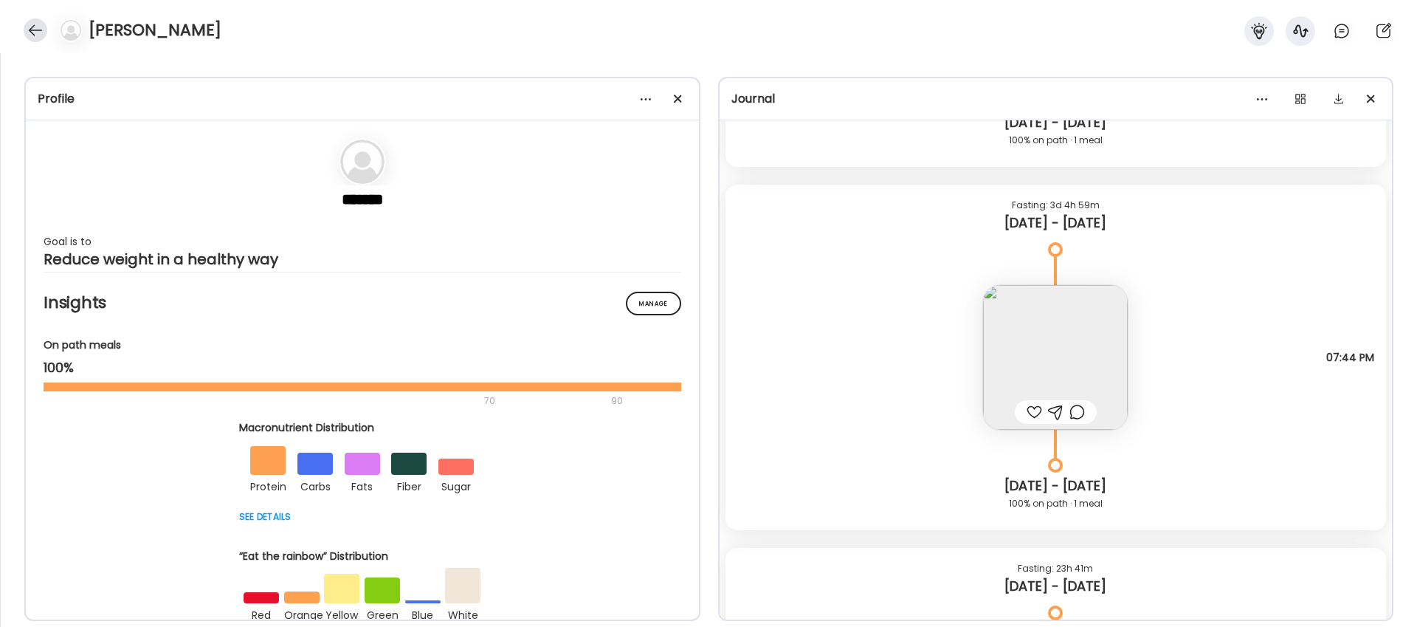
click at [32, 35] on div at bounding box center [36, 30] width 24 height 24
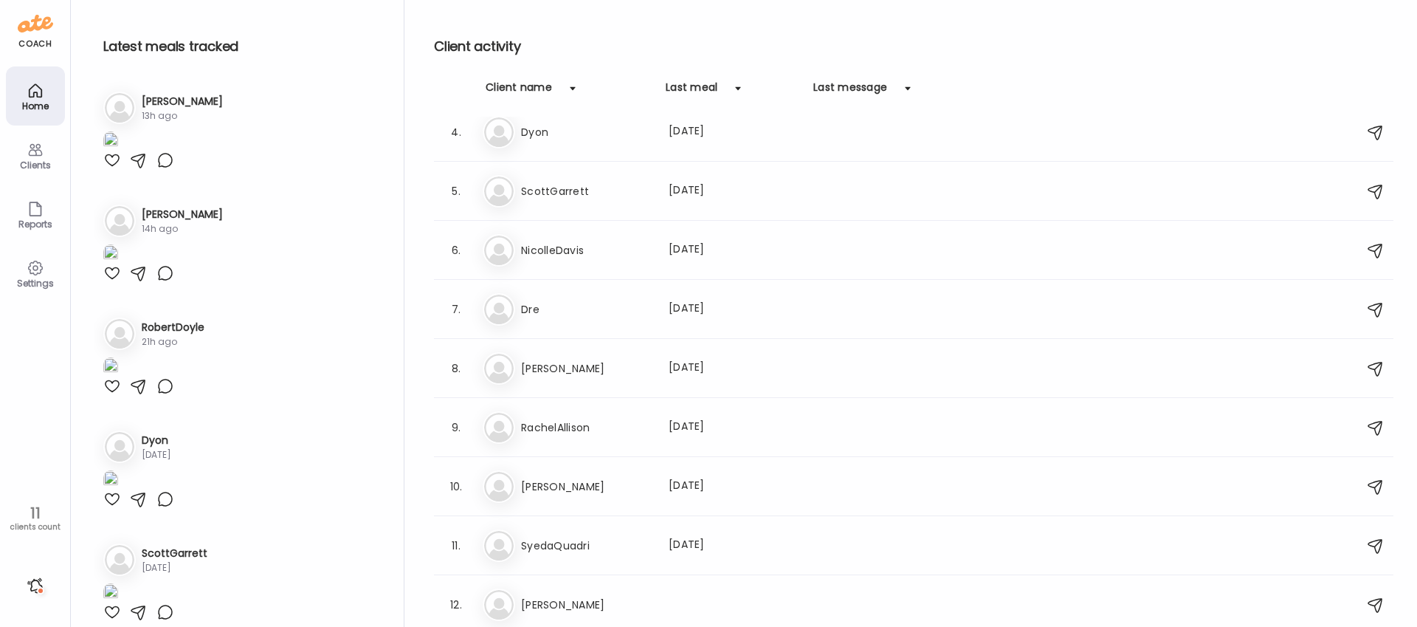
scroll to position [0, 0]
